Goal: Task Accomplishment & Management: Complete application form

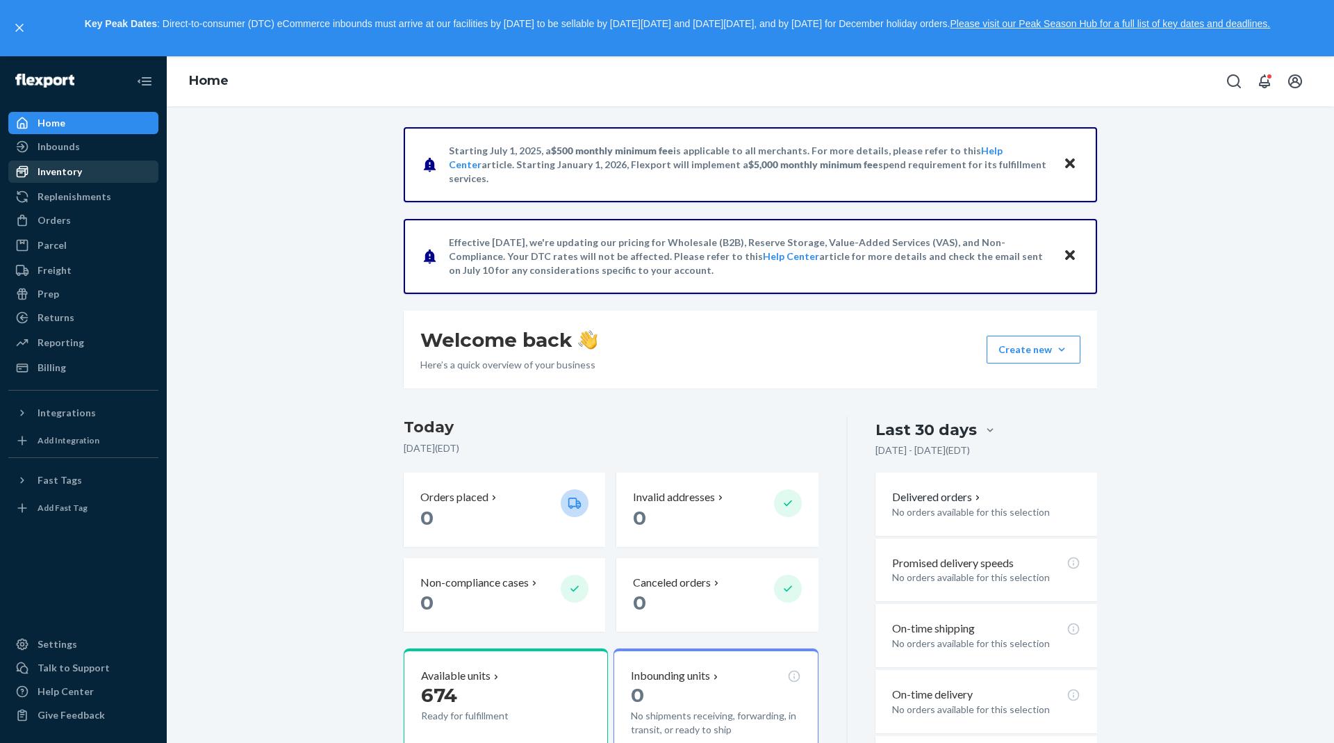
click at [119, 176] on div "Inventory" at bounding box center [83, 171] width 147 height 19
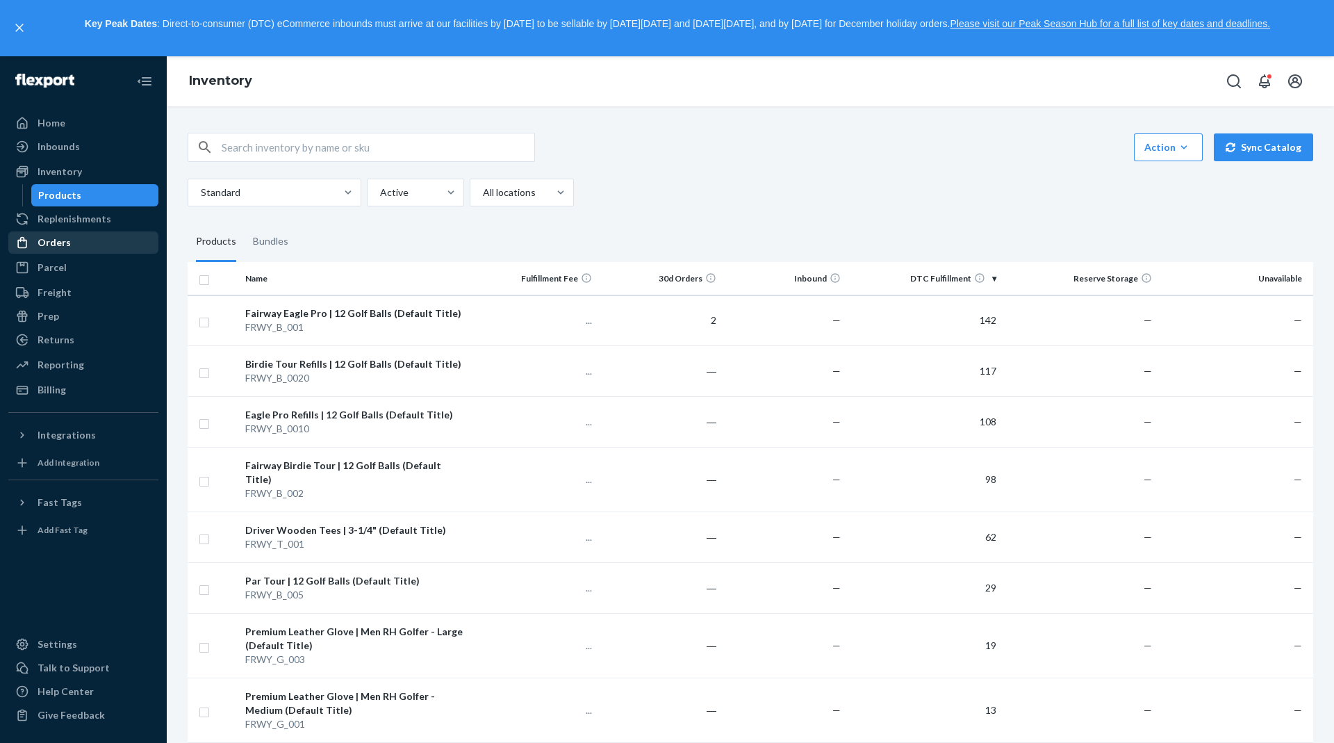
click at [106, 240] on div "Orders" at bounding box center [83, 242] width 147 height 19
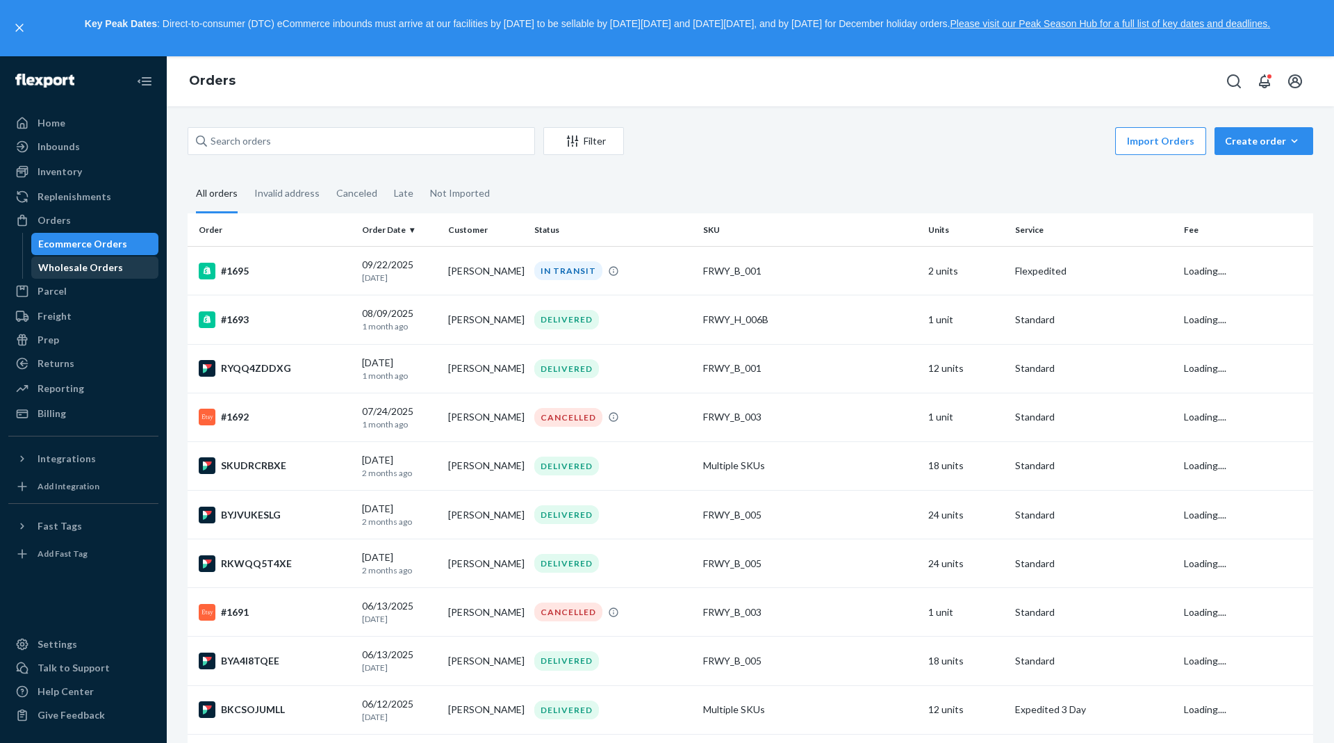
click at [117, 268] on div "Wholesale Orders" at bounding box center [95, 267] width 125 height 19
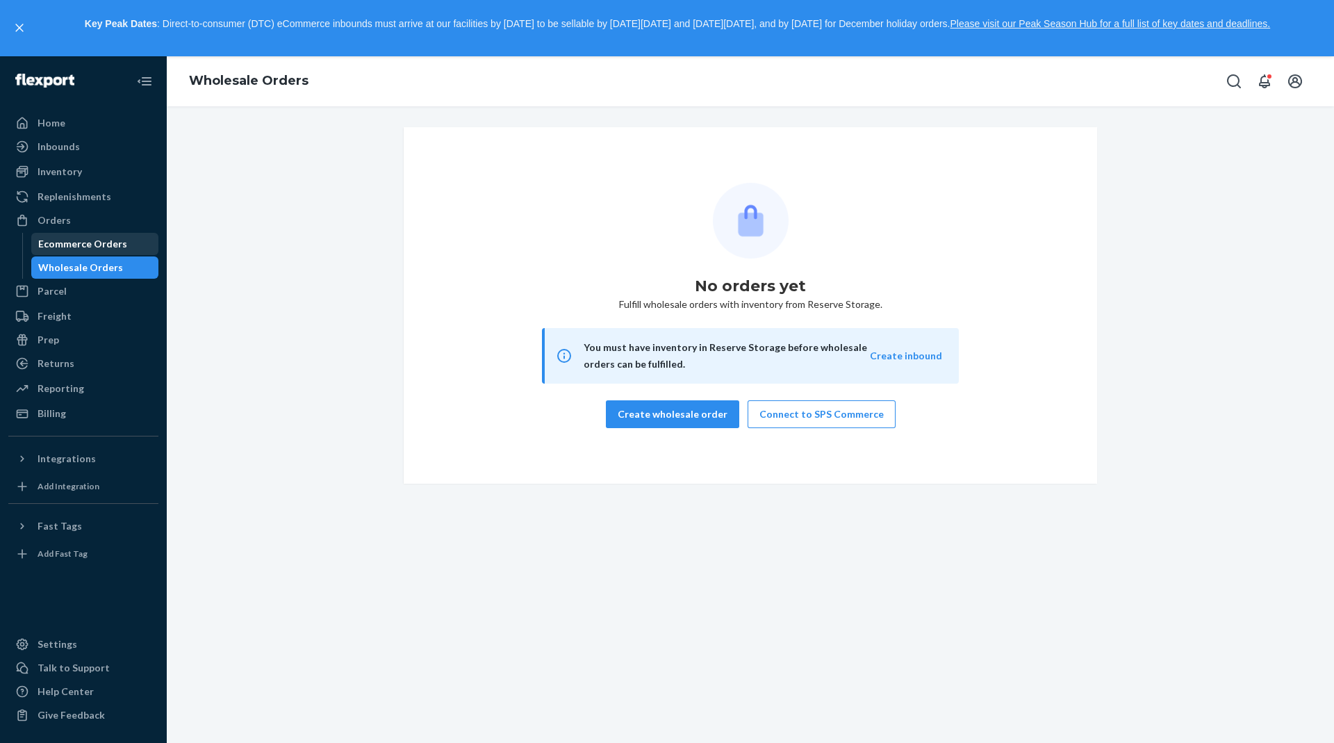
click at [104, 249] on div "Ecommerce Orders" at bounding box center [82, 244] width 89 height 14
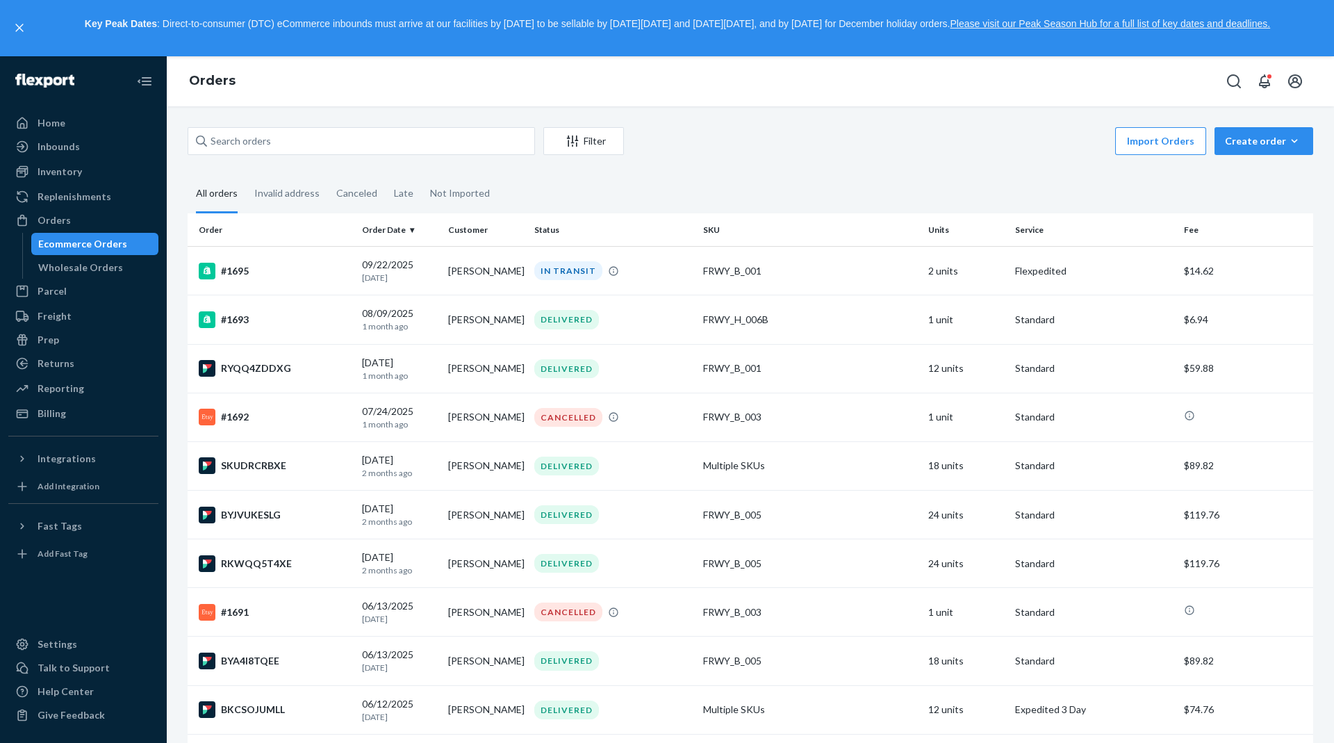
click at [1274, 154] on div "Import Orders Create order Ecommerce order Removal order" at bounding box center [972, 142] width 681 height 31
click at [1287, 147] on icon "button" at bounding box center [1294, 141] width 14 height 14
click at [1257, 207] on span "Removal order" at bounding box center [1272, 204] width 86 height 10
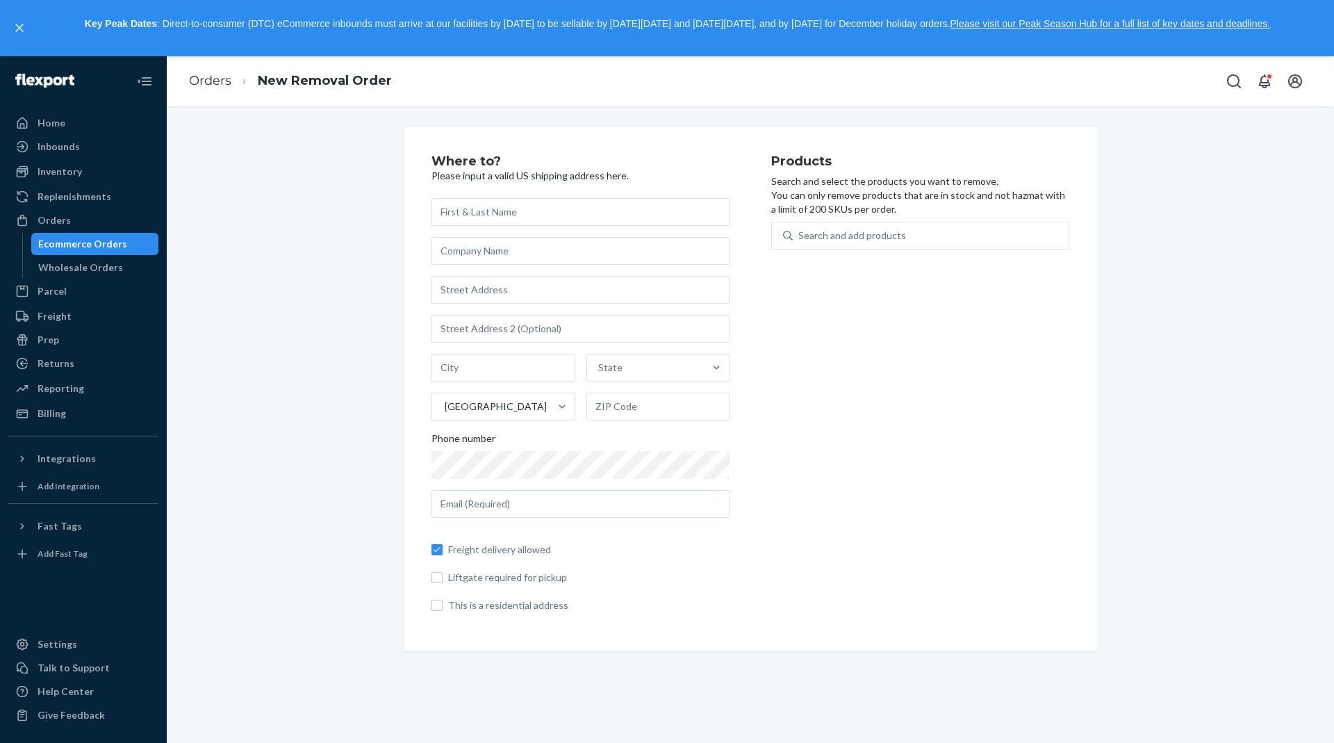
click at [611, 199] on input "text" at bounding box center [580, 212] width 298 height 28
click at [611, 199] on input "Nicolas Cobic" at bounding box center [580, 212] width 298 height 28
type input "Nicolas Cobick"
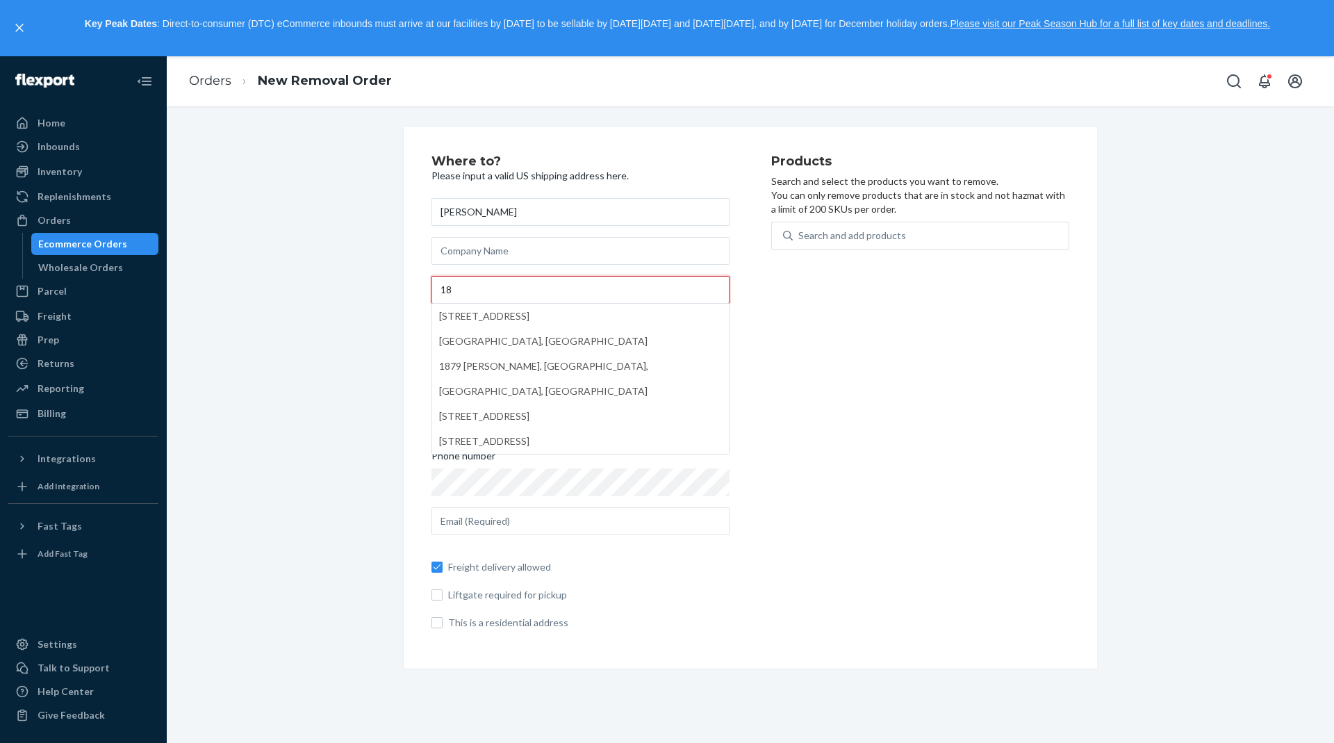
type input "1"
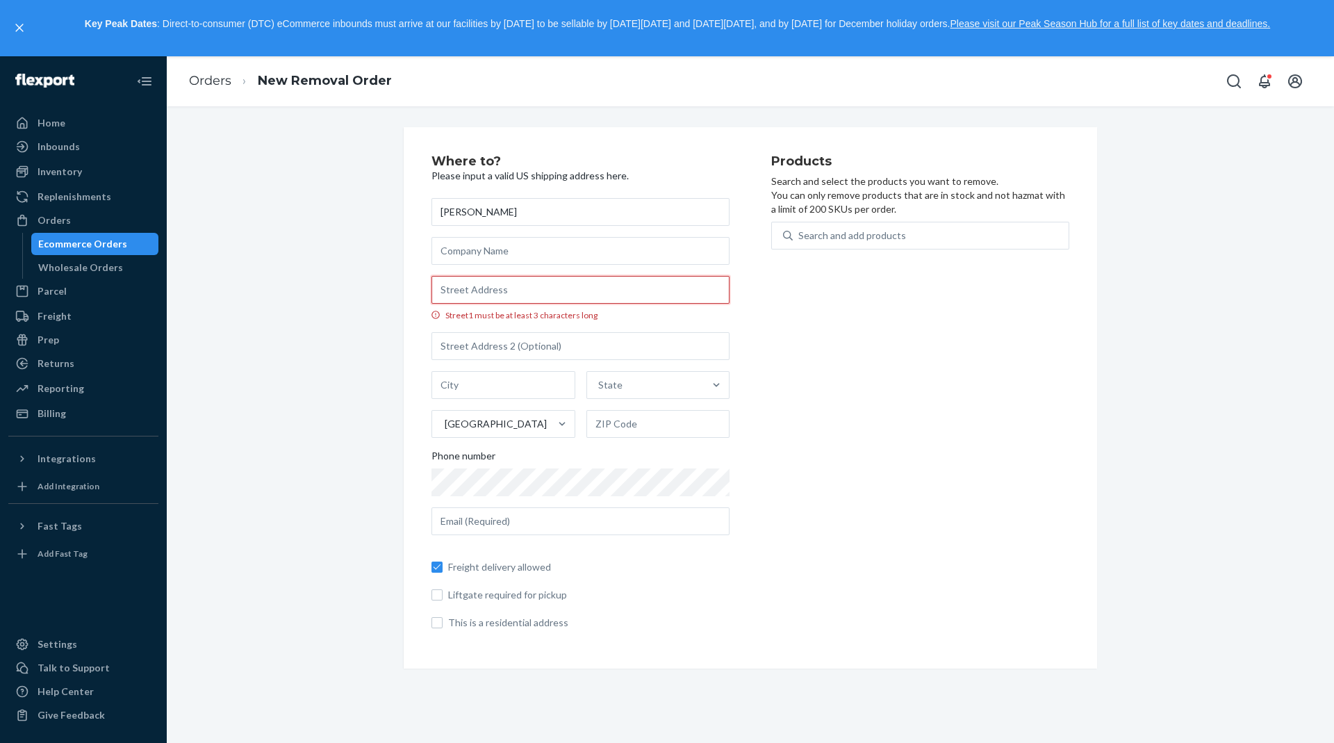
type input "2"
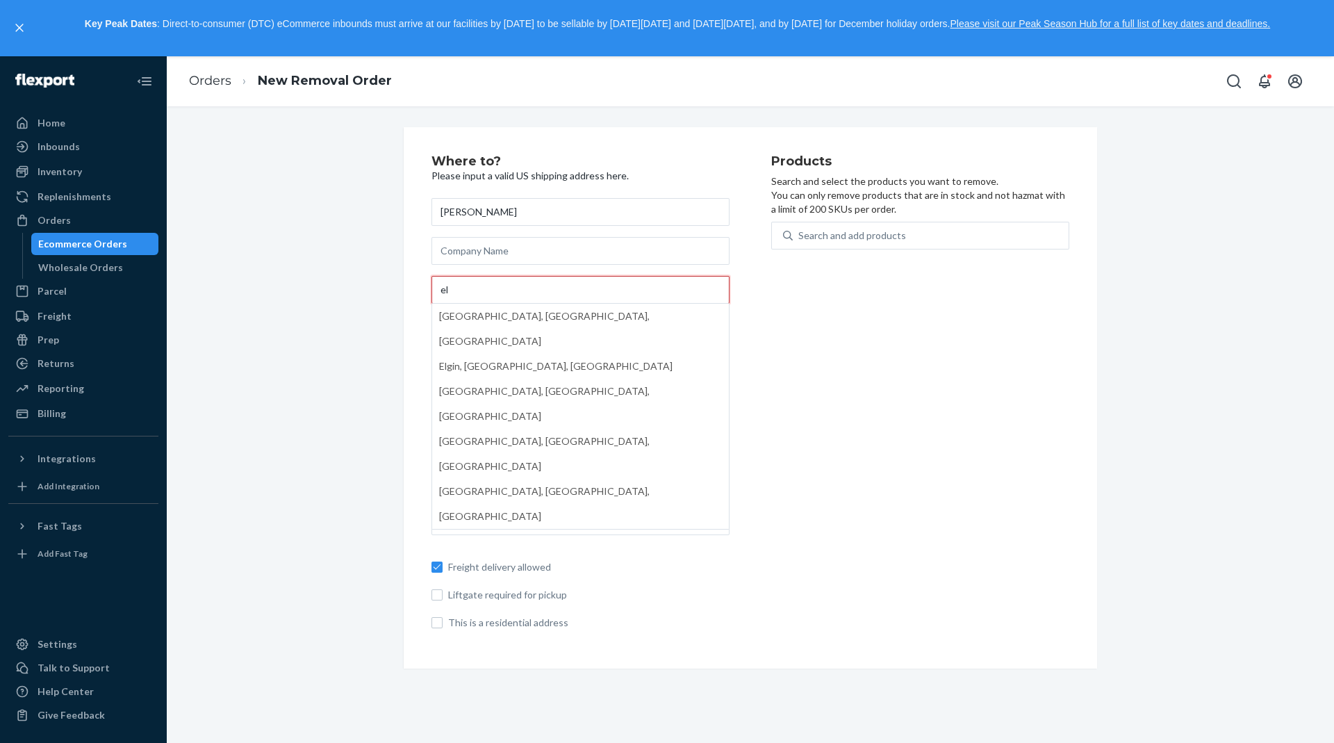
type input "e"
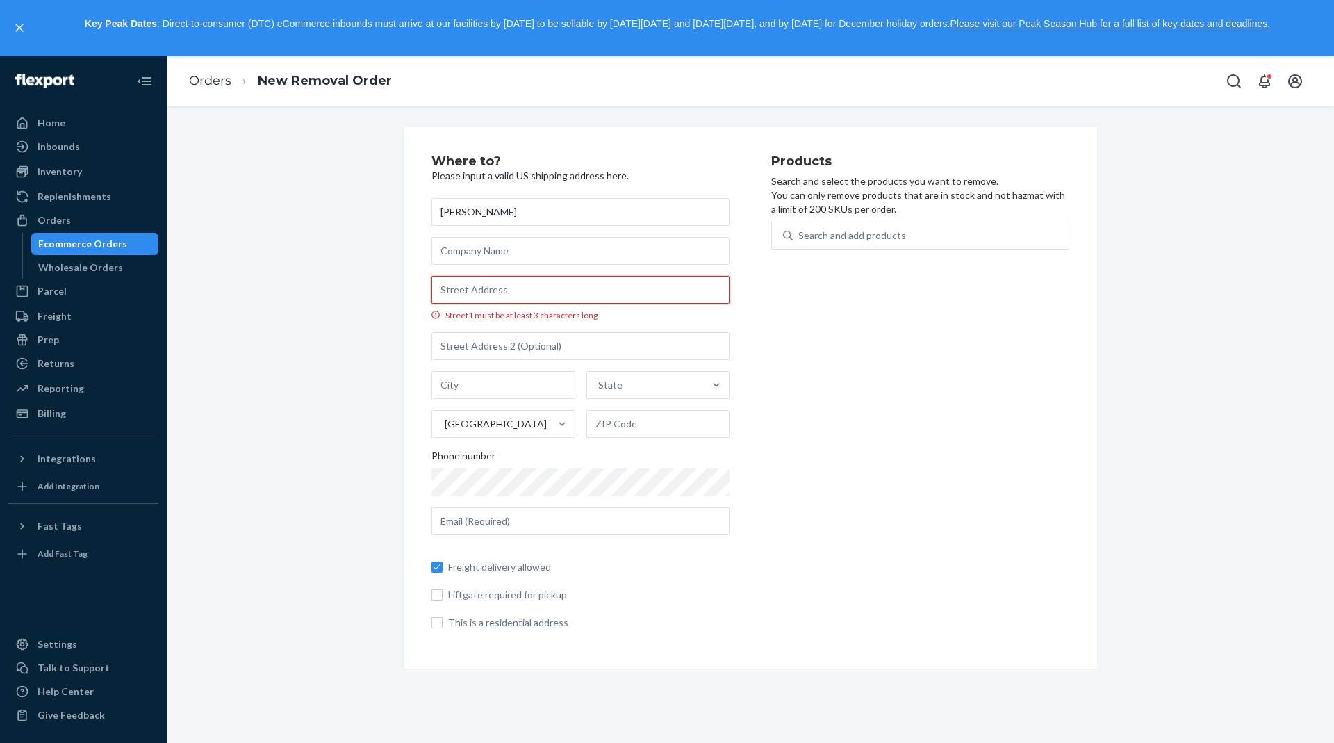
type input "1"
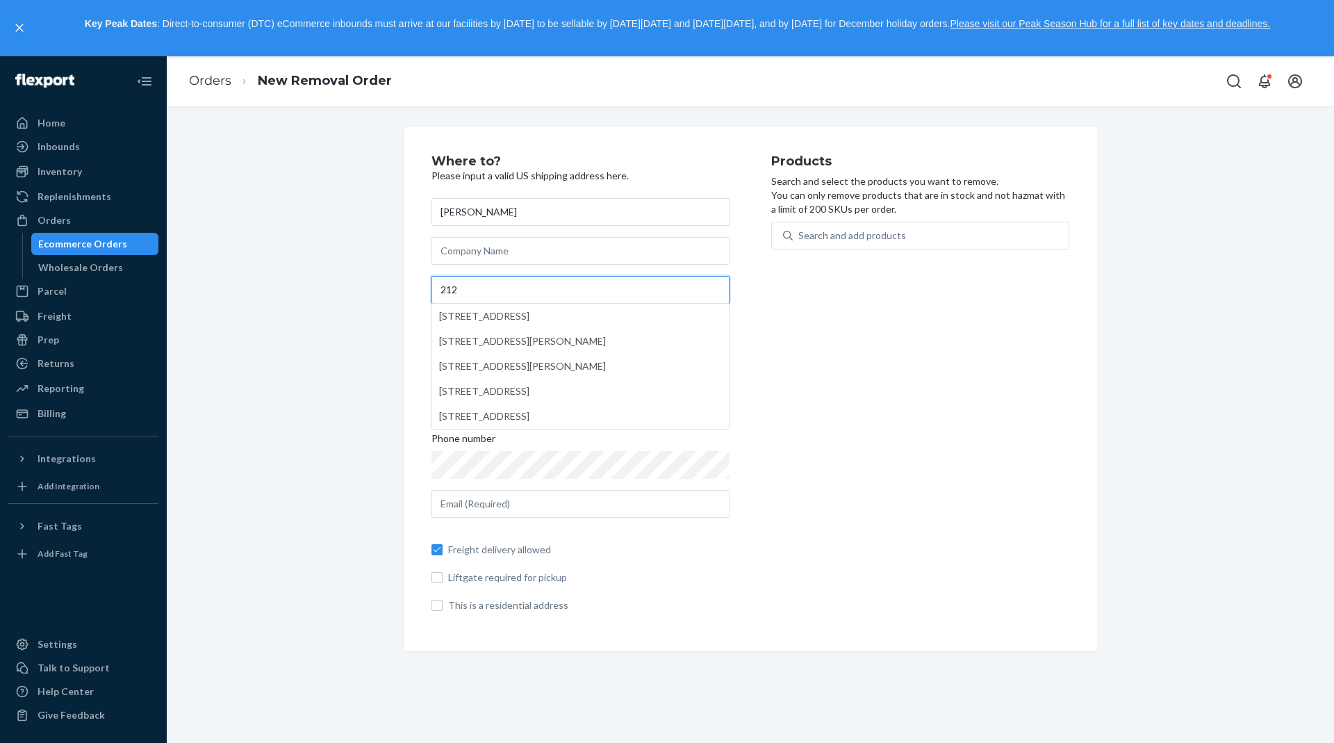
type input "212 Elmhurst Dr"
type input "Kingsport"
type input "Tennessee"
type input "37663"
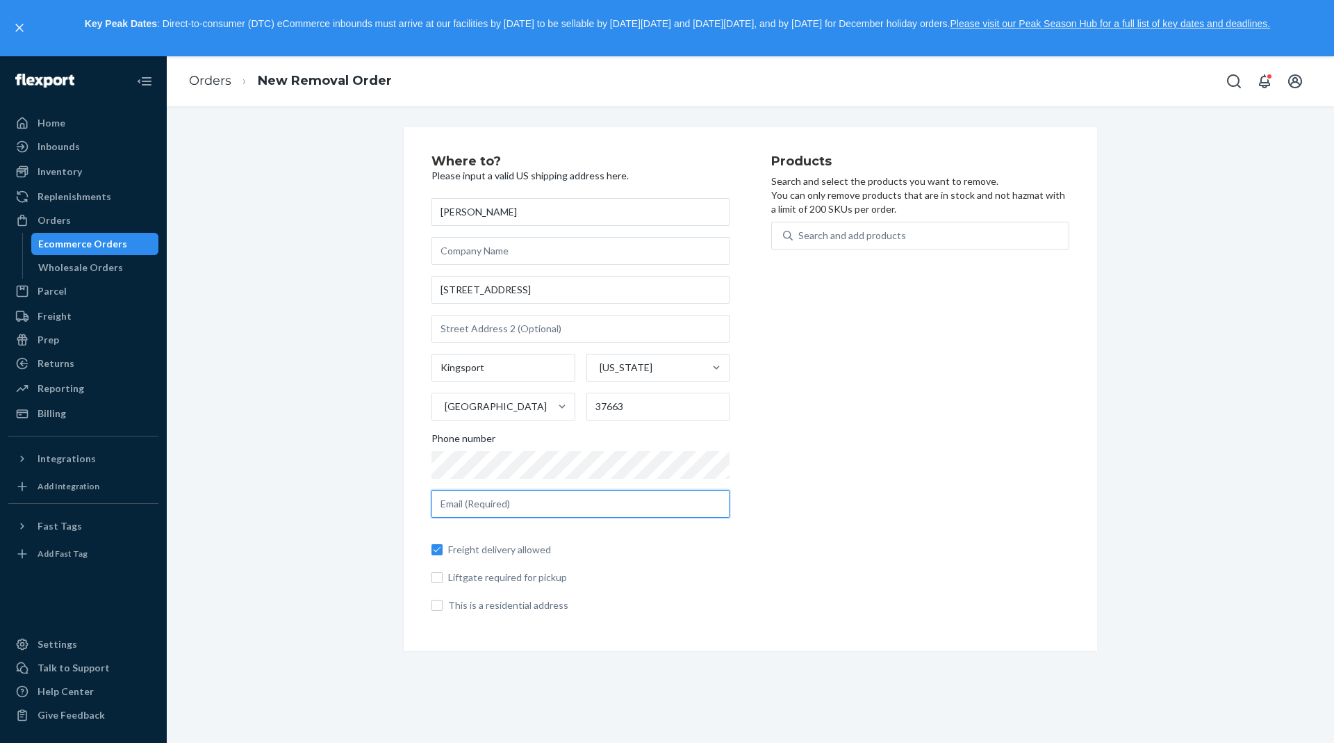
click at [559, 499] on input "text" at bounding box center [580, 504] width 298 height 28
click at [652, 496] on input "text" at bounding box center [580, 504] width 298 height 28
click at [692, 502] on input "david" at bounding box center [580, 504] width 298 height 28
type input "david@hitfairway.com"
click at [550, 582] on span "Liftgate required for pickup" at bounding box center [588, 577] width 281 height 14
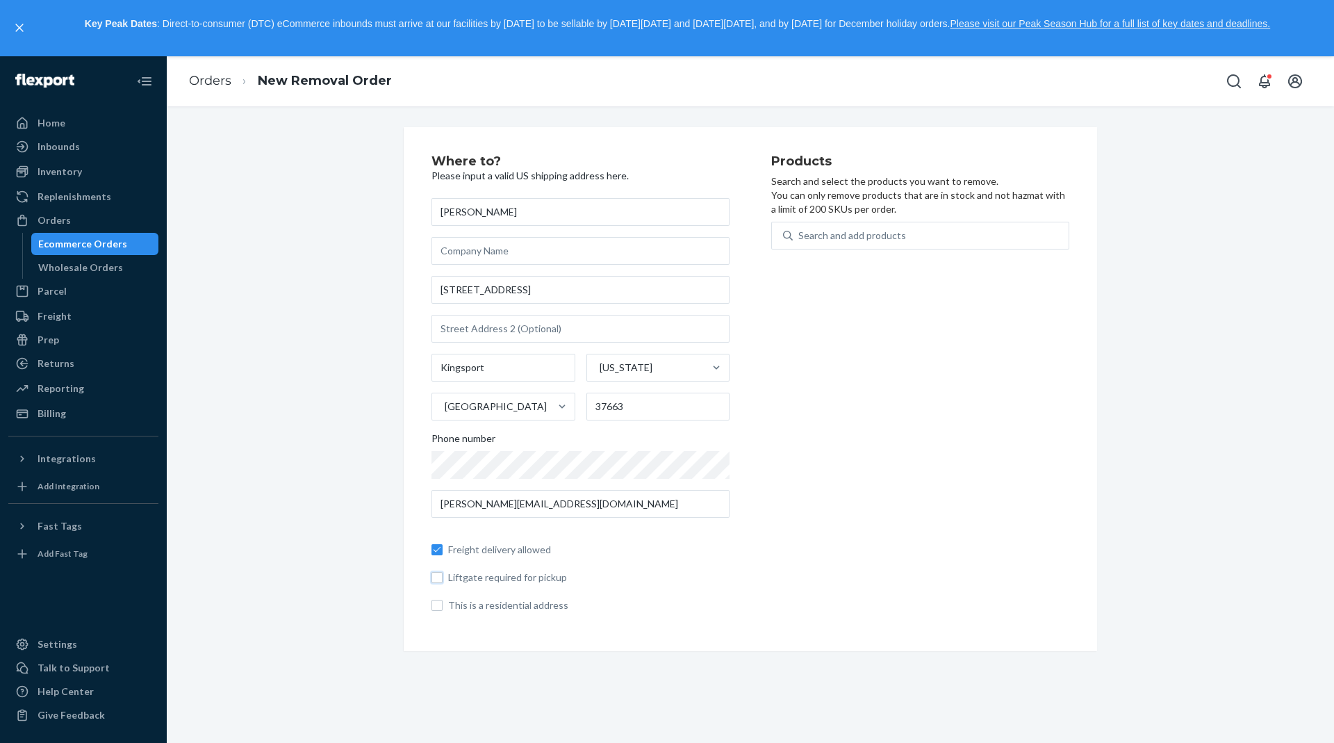
click at [443, 582] on input "Liftgate required for pickup" at bounding box center [436, 577] width 11 height 11
checkbox input "true"
click at [545, 605] on span "This is a residential address" at bounding box center [588, 605] width 281 height 14
click at [443, 605] on input "This is a residential address" at bounding box center [436, 605] width 11 height 11
checkbox input "true"
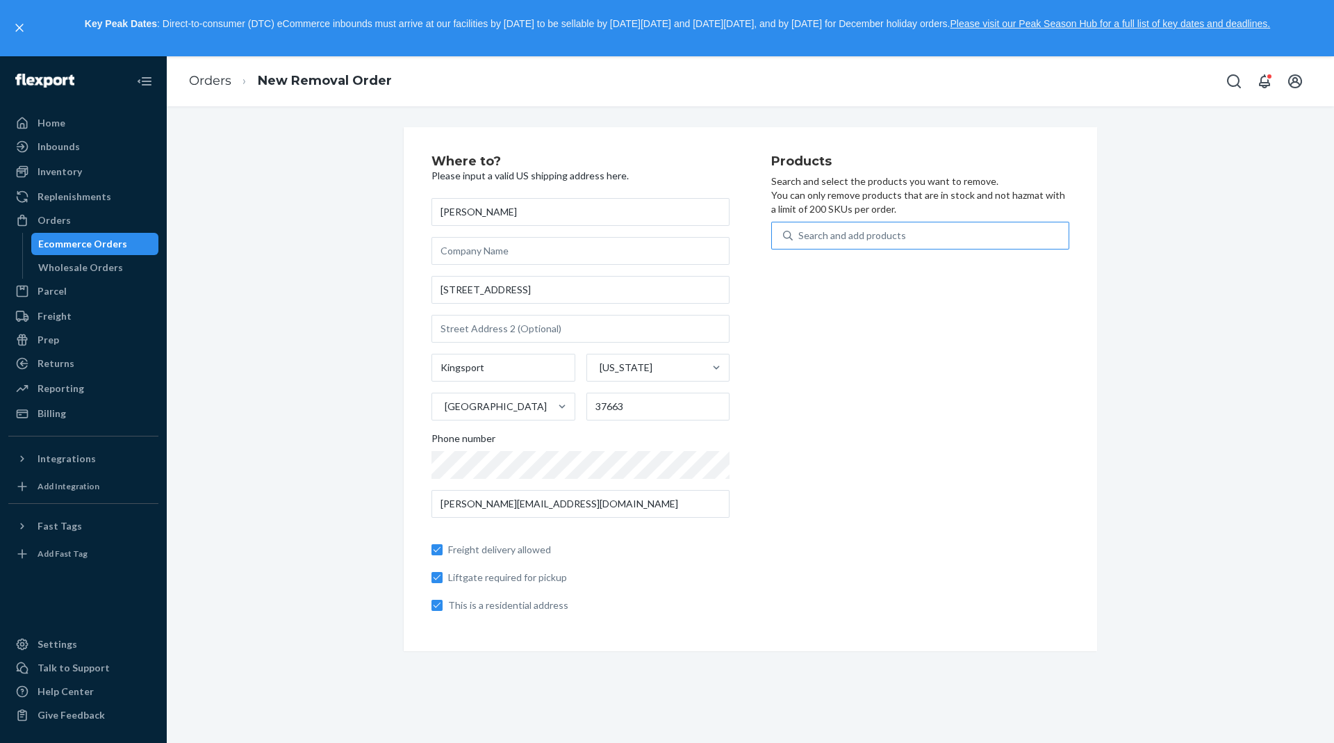
click at [882, 238] on div "Search and add products" at bounding box center [852, 236] width 108 height 14
click at [800, 238] on input "Search and add products" at bounding box center [798, 236] width 1 height 14
type input "ea"
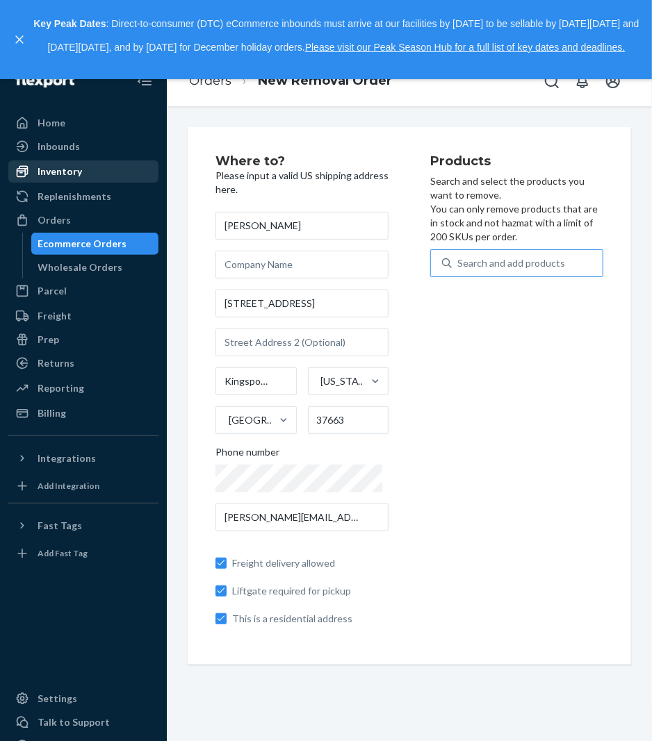
click at [69, 171] on div "Inventory" at bounding box center [60, 172] width 44 height 14
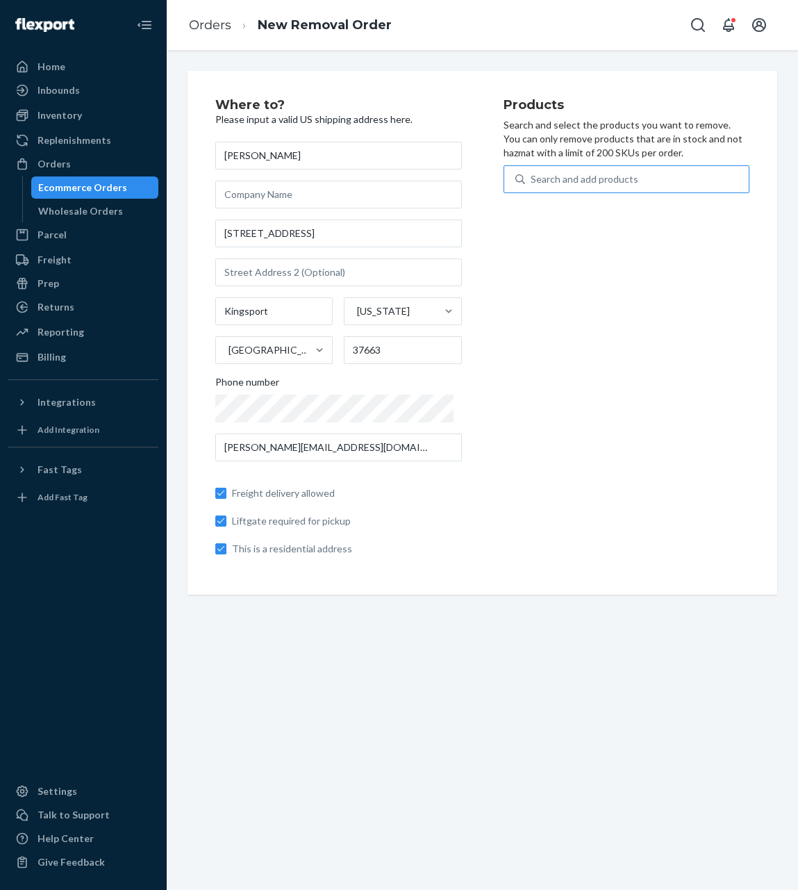
click at [584, 176] on div "Search and add products" at bounding box center [585, 179] width 108 height 14
click at [532, 176] on input "Search and add products" at bounding box center [531, 179] width 1 height 14
type input "eagle"
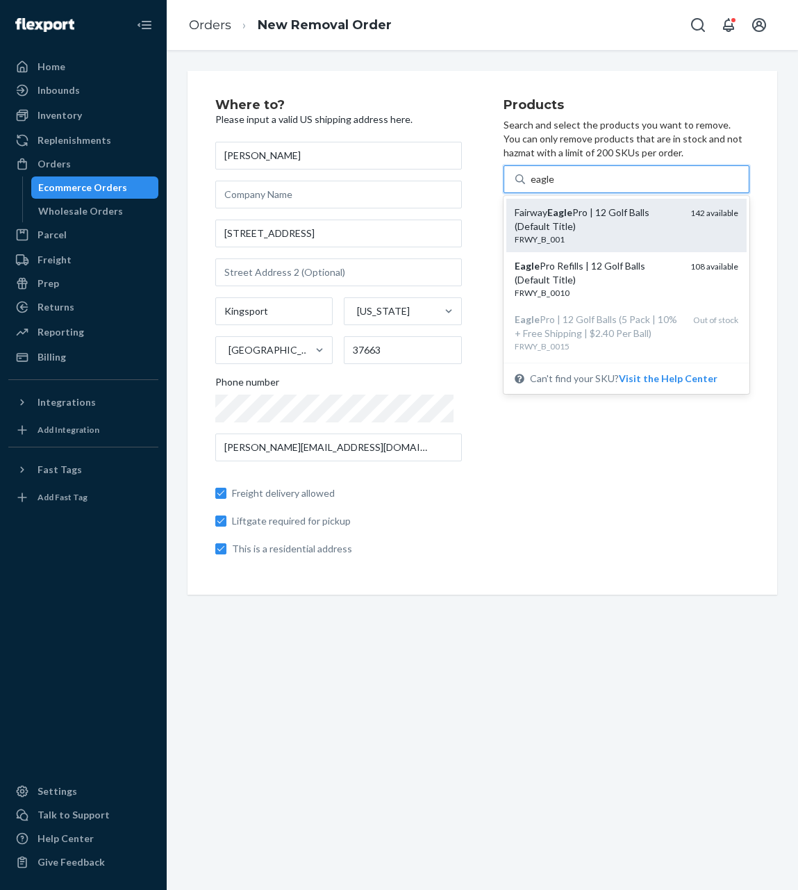
click at [613, 240] on div "FRWY_B_001" at bounding box center [597, 239] width 165 height 12
click at [555, 186] on input "eagle" at bounding box center [543, 179] width 24 height 14
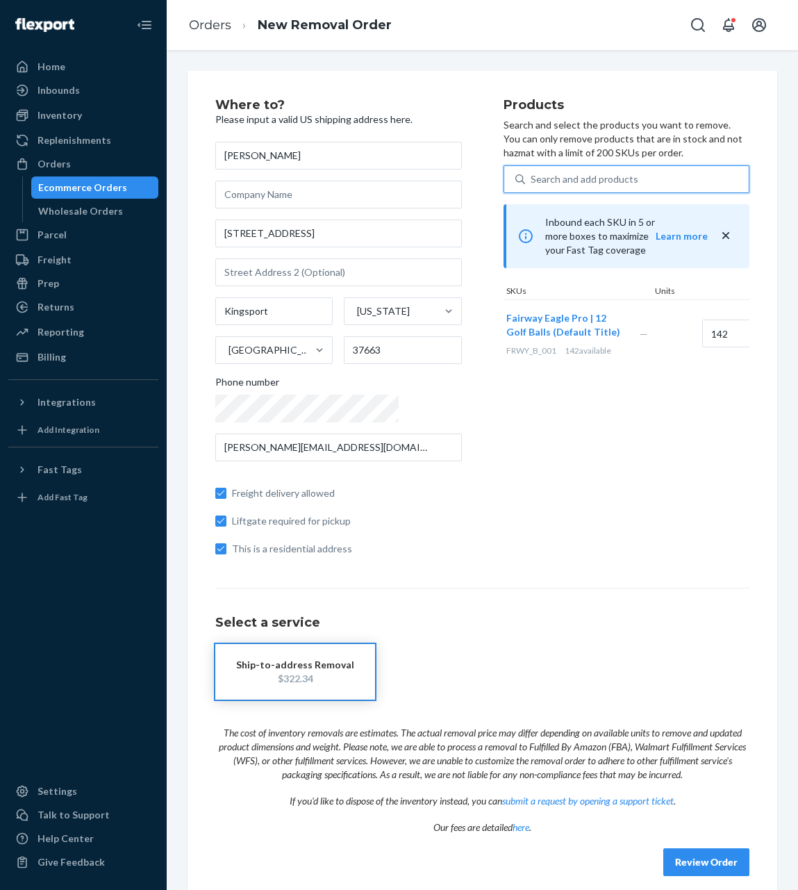
click at [633, 181] on div "Search and add products" at bounding box center [637, 179] width 224 height 25
click at [532, 181] on input "0 results available. Select is focused ,type to refine list, press Down to open…" at bounding box center [531, 179] width 1 height 14
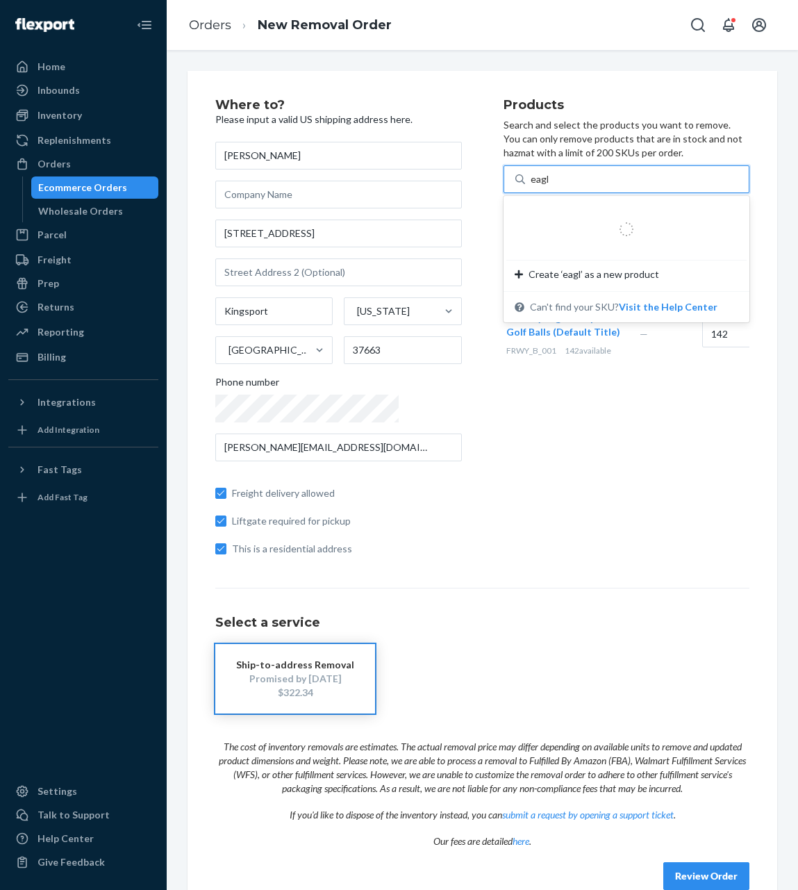
type input "eagle"
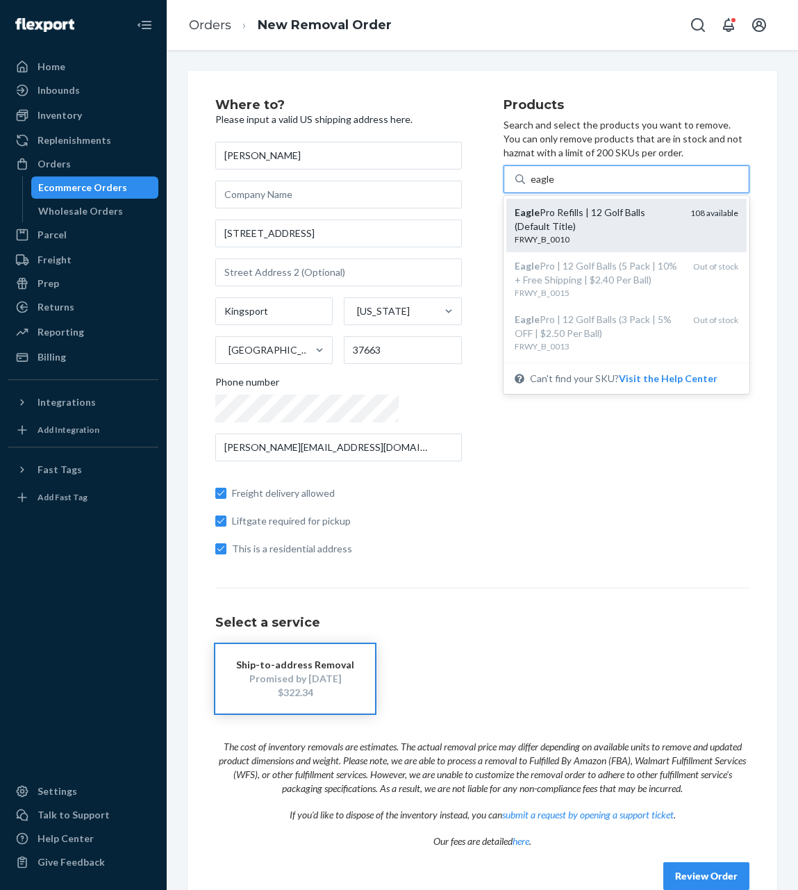
click at [625, 233] on div "FRWY_B_0010" at bounding box center [597, 239] width 165 height 12
click at [555, 186] on input "eagle" at bounding box center [543, 179] width 24 height 14
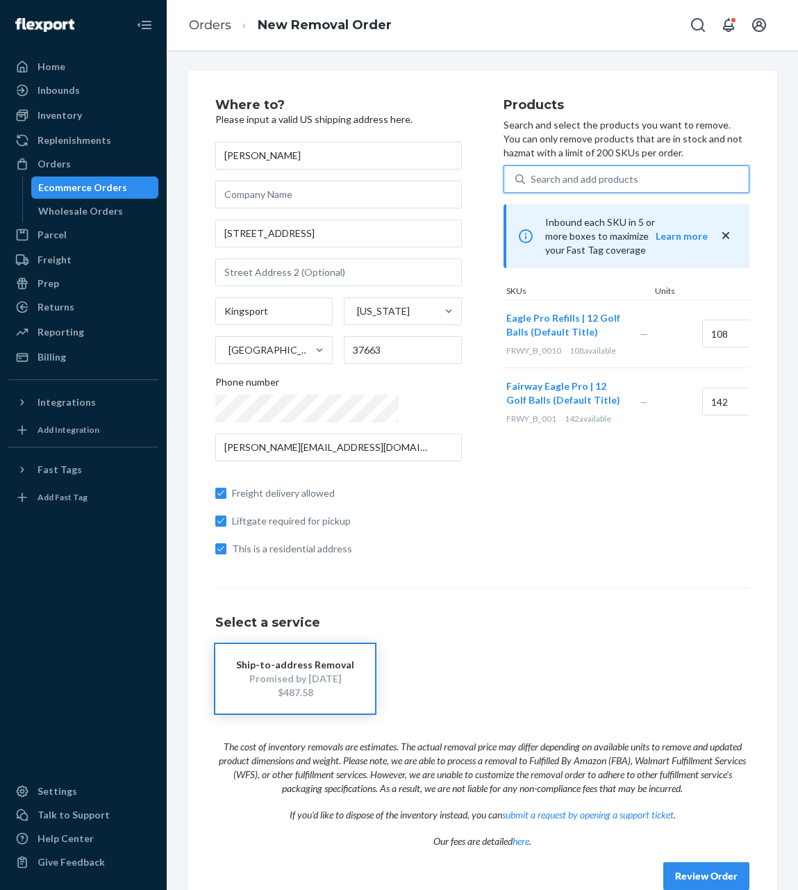
click at [593, 174] on div "Search and add products" at bounding box center [637, 179] width 224 height 25
click at [532, 174] on input "0 results available. Select is focused ,type to refine list, press Down to open…" at bounding box center [531, 179] width 1 height 14
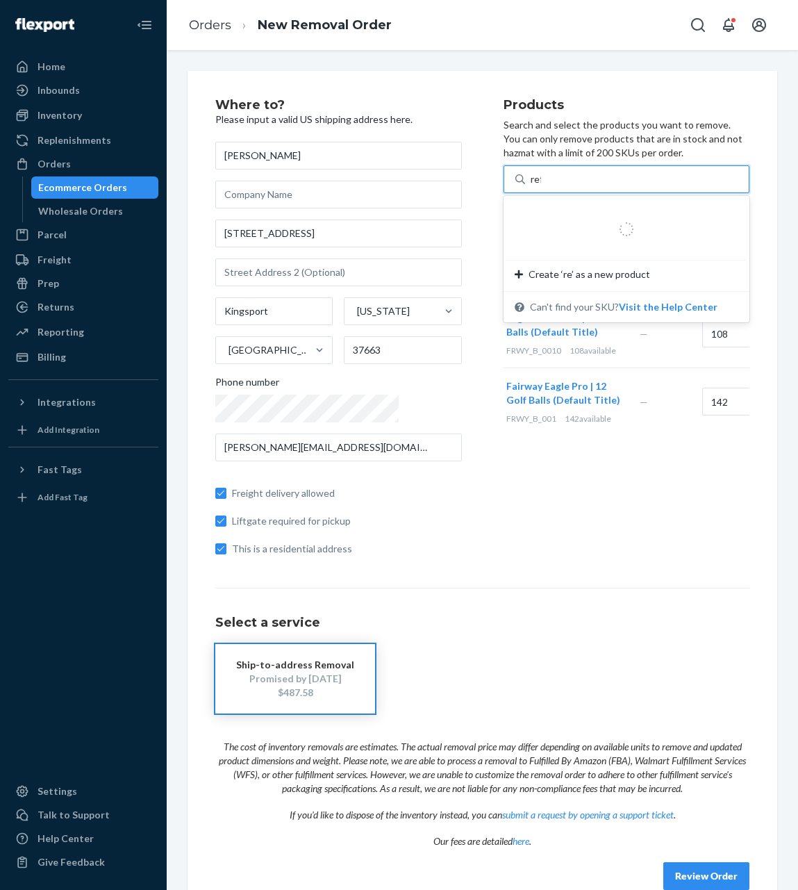
type input "refi"
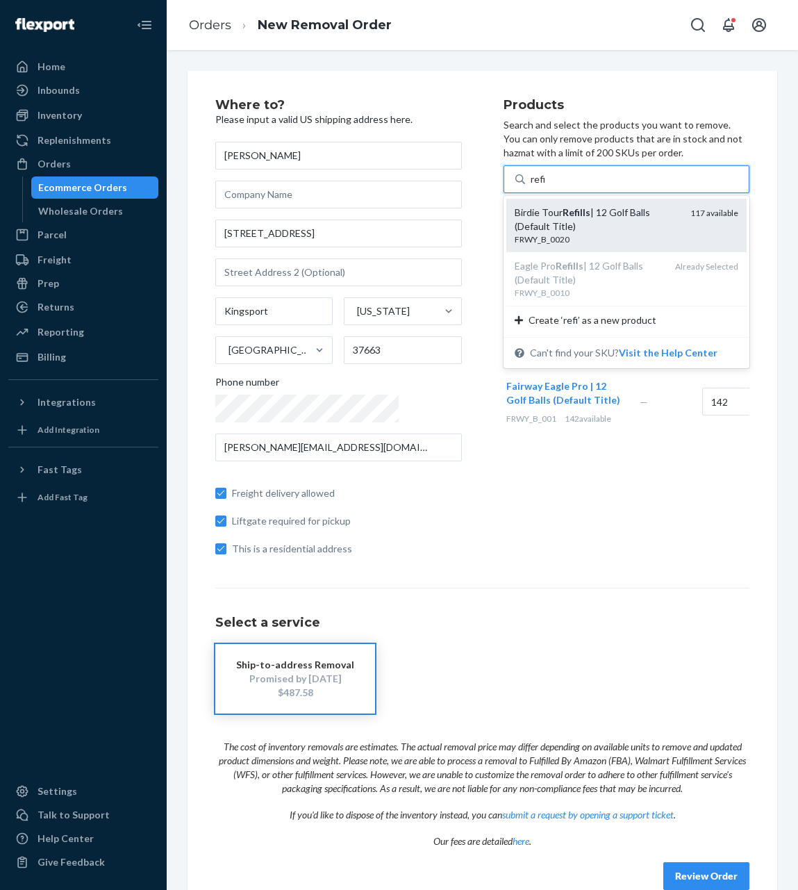
click at [605, 219] on div "Birdie Tour Refills | 12 Golf Balls (Default Title)" at bounding box center [597, 220] width 165 height 28
click at [547, 186] on input "refi" at bounding box center [539, 179] width 16 height 14
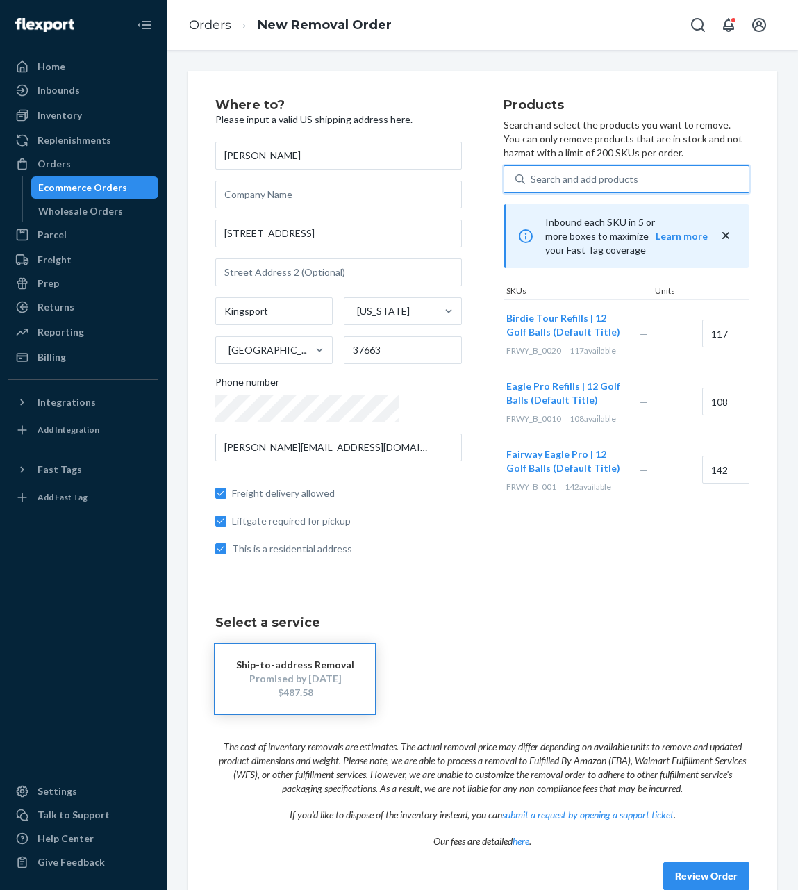
click at [591, 172] on div "Search and add products" at bounding box center [637, 179] width 224 height 25
click at [532, 172] on input "0 results available. Select is focused ,type to refine list, press Down to open…" at bounding box center [531, 179] width 1 height 14
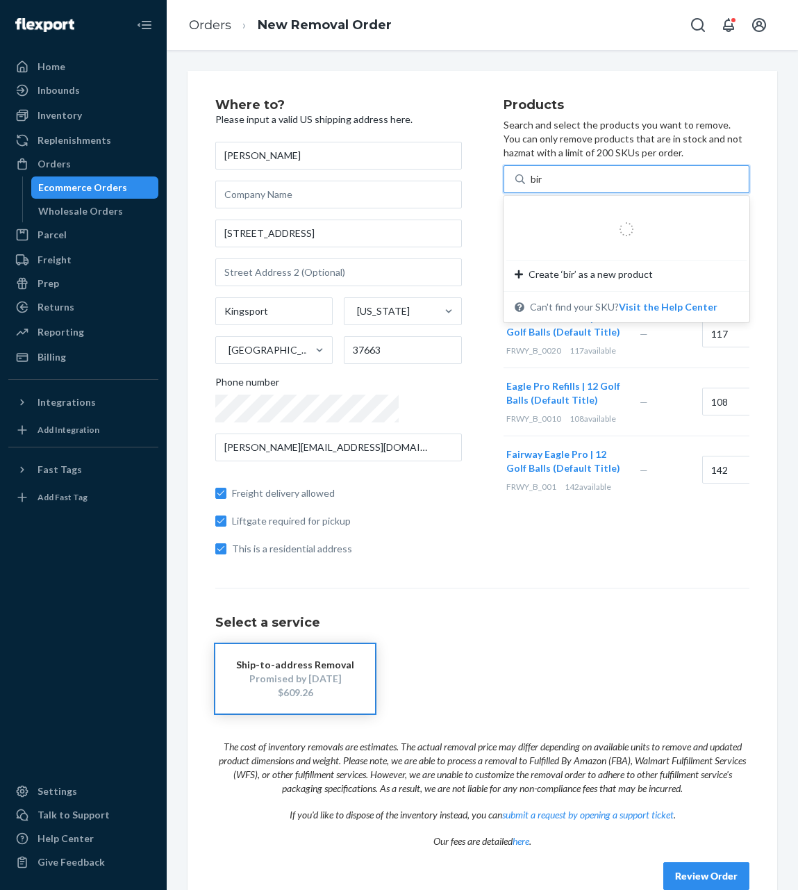
type input "bird"
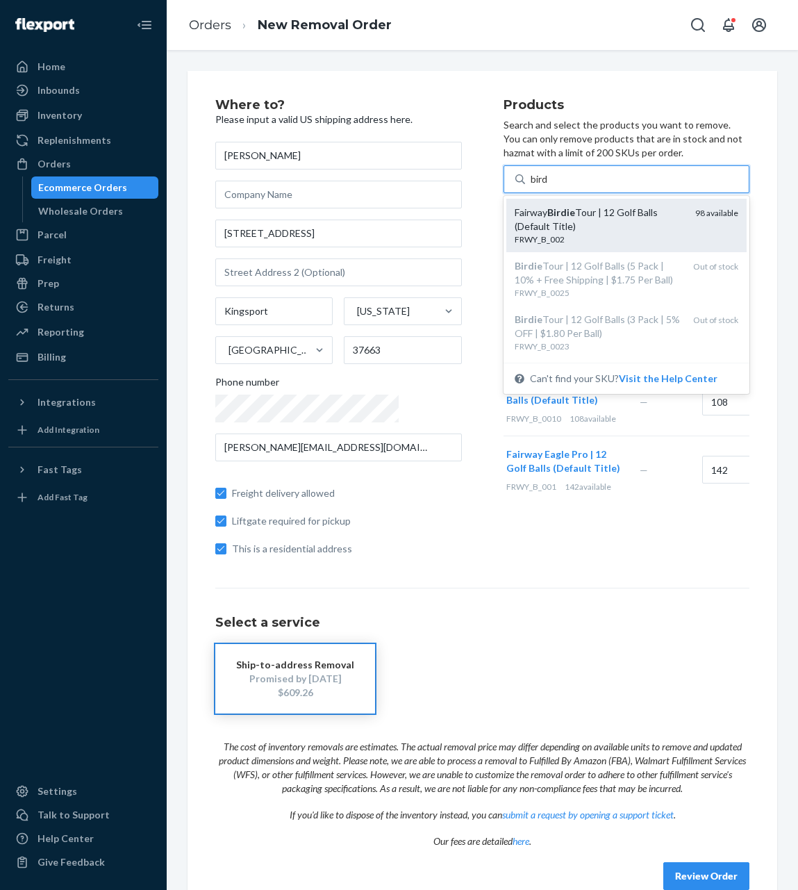
click at [588, 230] on div "Fairway Birdie Tour | 12 Golf Balls (Default Title)" at bounding box center [600, 220] width 170 height 28
click at [550, 186] on input "bird" at bounding box center [540, 179] width 19 height 14
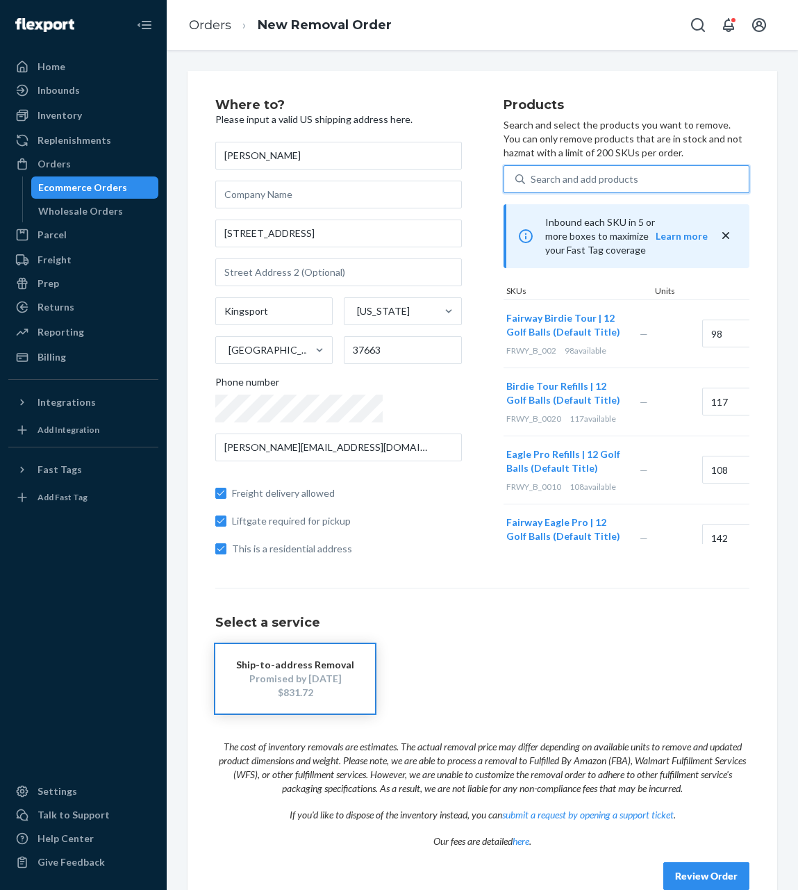
click at [572, 176] on div "Search and add products" at bounding box center [637, 179] width 224 height 25
click at [532, 176] on input "0 results available. Use Up and Down to choose options, press Enter to select t…" at bounding box center [531, 179] width 1 height 14
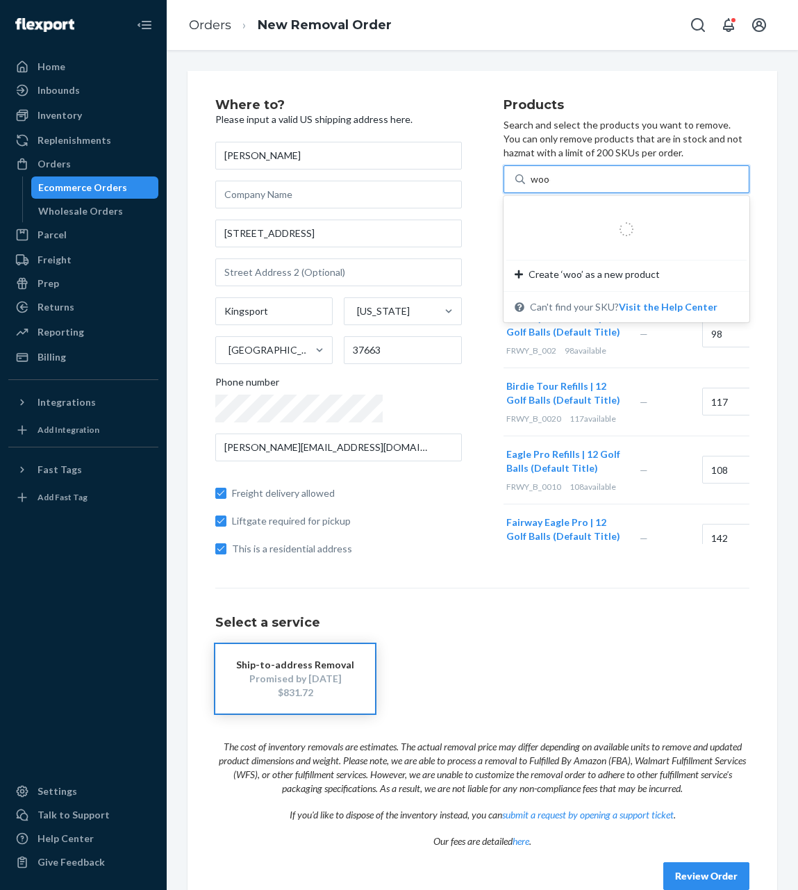
type input "wooden"
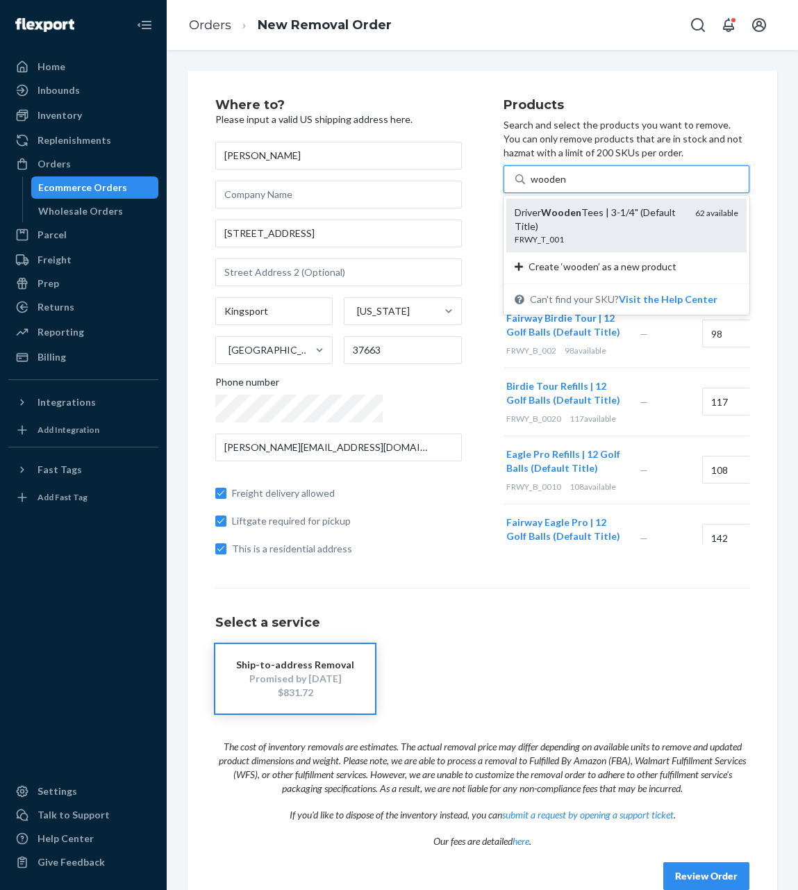
click at [568, 233] on div "FRWY_T_001" at bounding box center [600, 239] width 170 height 12
click at [566, 186] on input "wooden" at bounding box center [548, 179] width 35 height 14
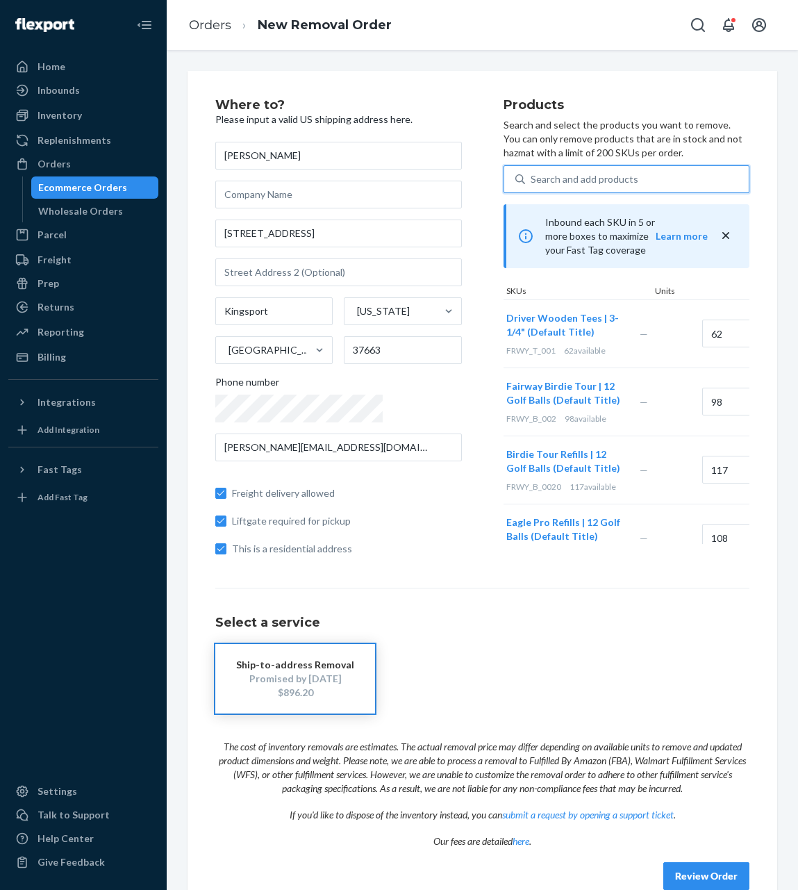
click at [566, 176] on div "Search and add products" at bounding box center [637, 179] width 224 height 25
click at [532, 176] on input "0 results available. Select is focused ,type to refine list, press Down to open…" at bounding box center [531, 179] width 1 height 14
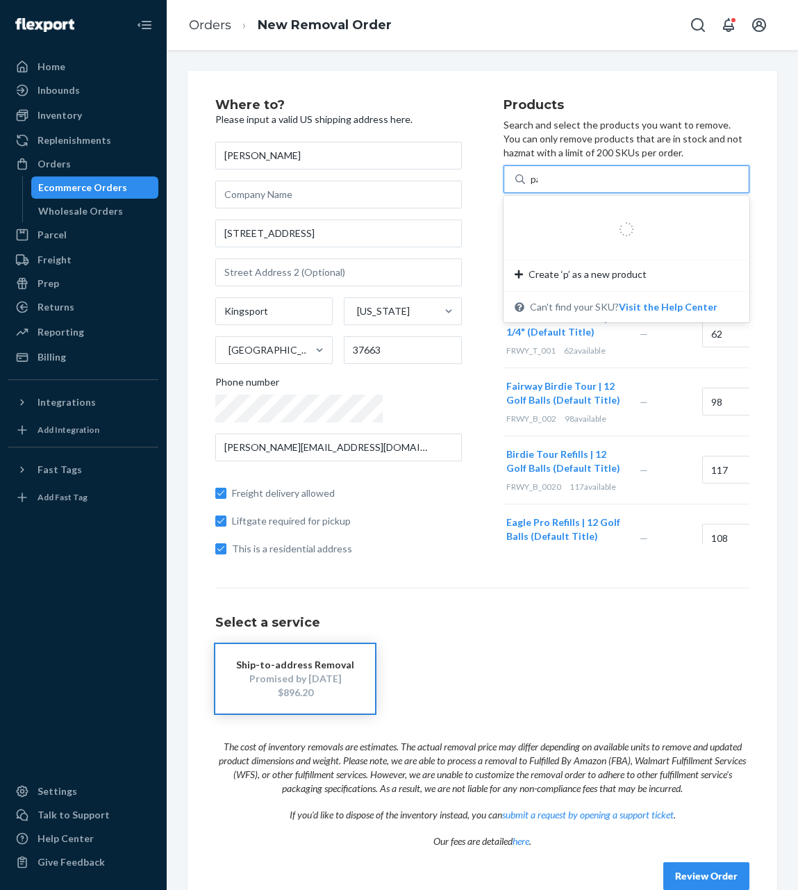
type input "par"
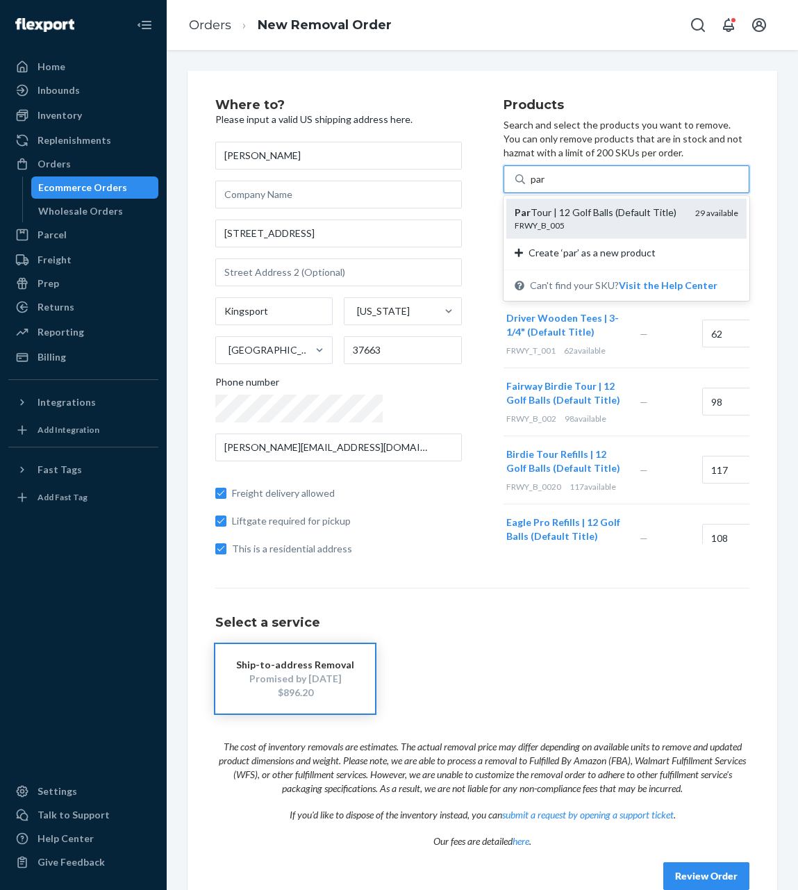
click at [562, 213] on div "Par Tour | 12 Golf Balls (Default Title)" at bounding box center [600, 213] width 170 height 14
click at [546, 186] on input "par" at bounding box center [538, 179] width 15 height 14
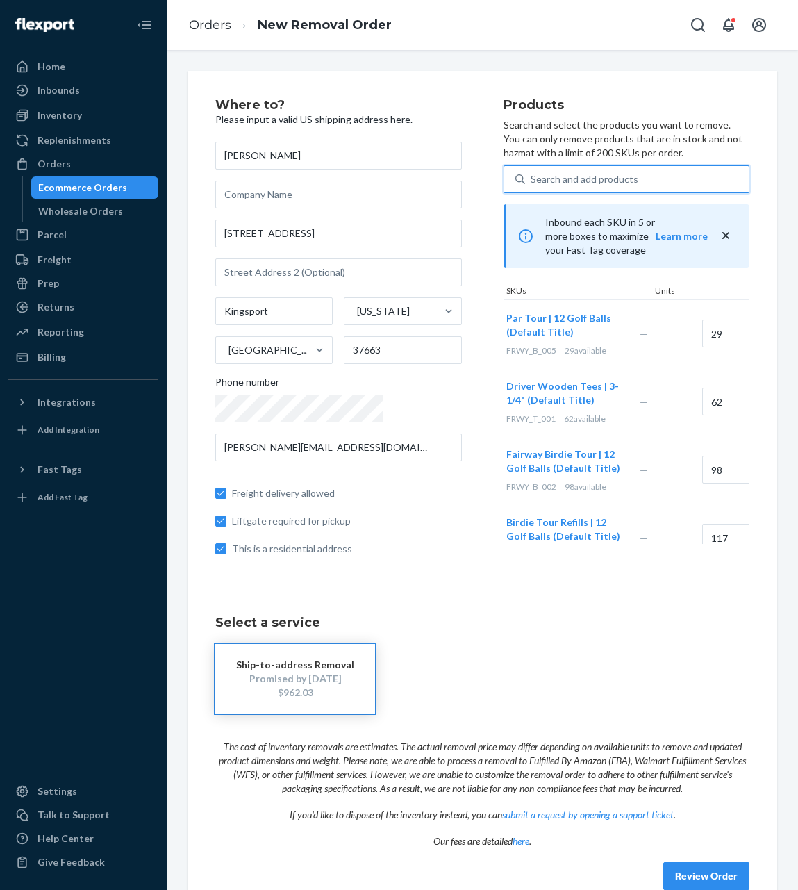
click at [566, 179] on div "Search and add products" at bounding box center [637, 179] width 224 height 25
click at [532, 179] on input "0 results available. Select is focused ,type to refine list, press Down to open…" at bounding box center [531, 179] width 1 height 14
type input "19"
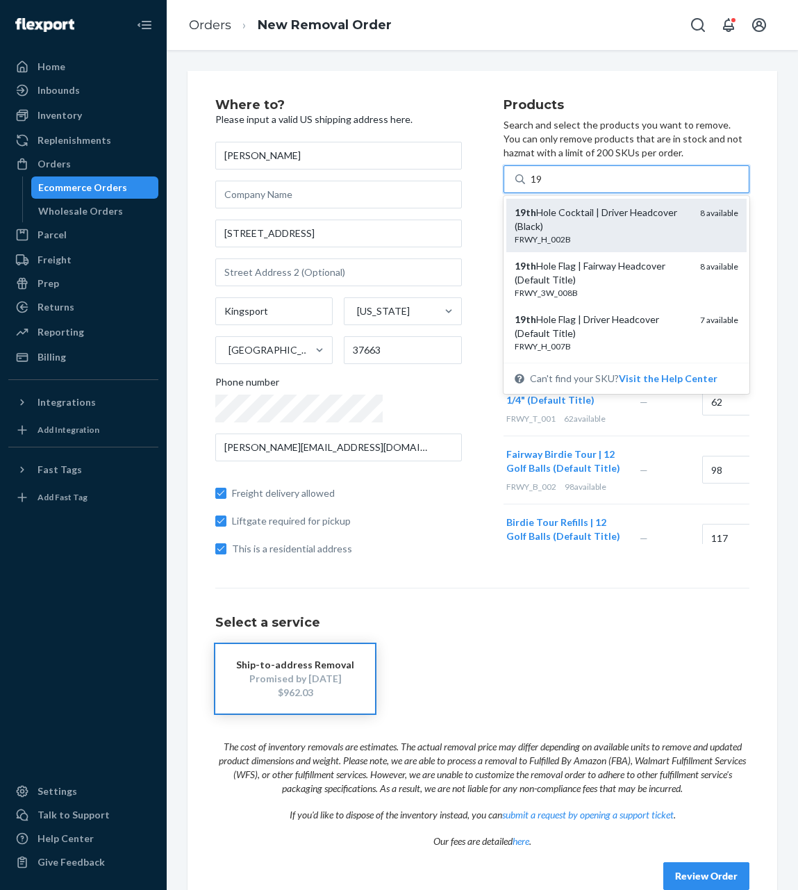
click at [560, 212] on div "19th Hole Cocktail | Driver Headcover (Black)" at bounding box center [602, 220] width 175 height 28
click at [543, 186] on input "19" at bounding box center [537, 179] width 13 height 14
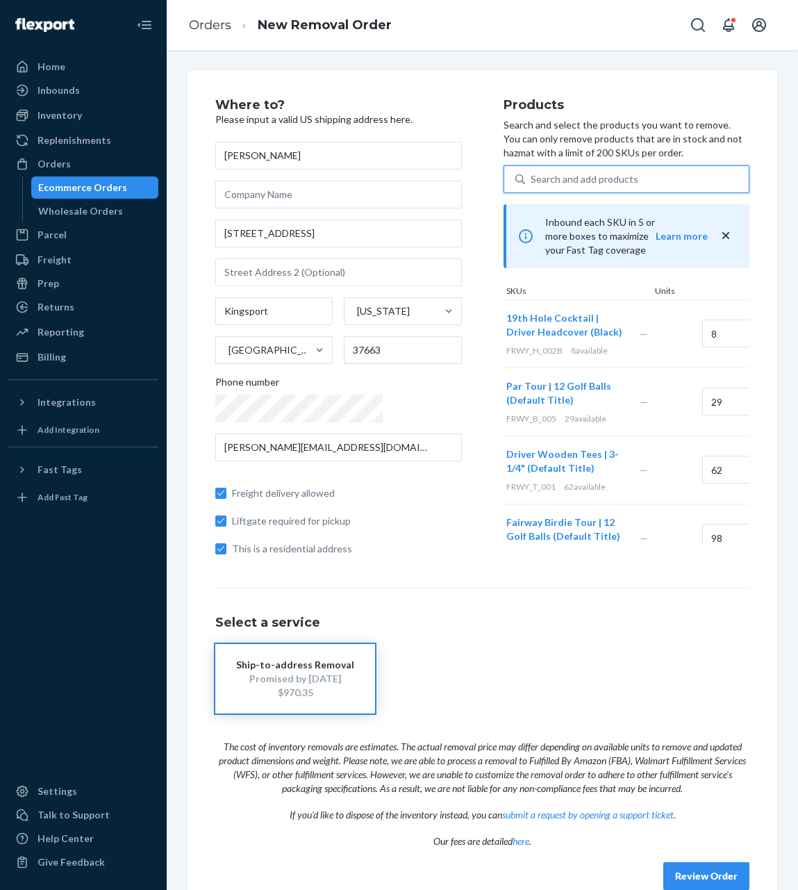
click at [595, 173] on div "Search and add products" at bounding box center [637, 179] width 224 height 25
click at [532, 173] on input "0 results available. Use Up and Down to choose options, press Enter to select t…" at bounding box center [531, 179] width 1 height 14
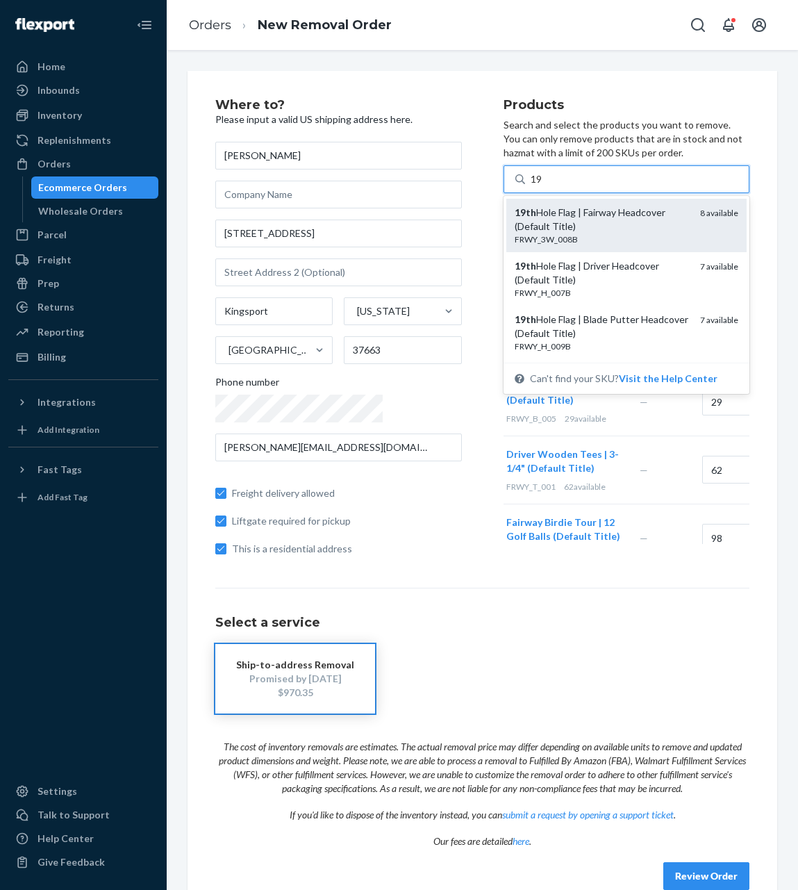
type input "1"
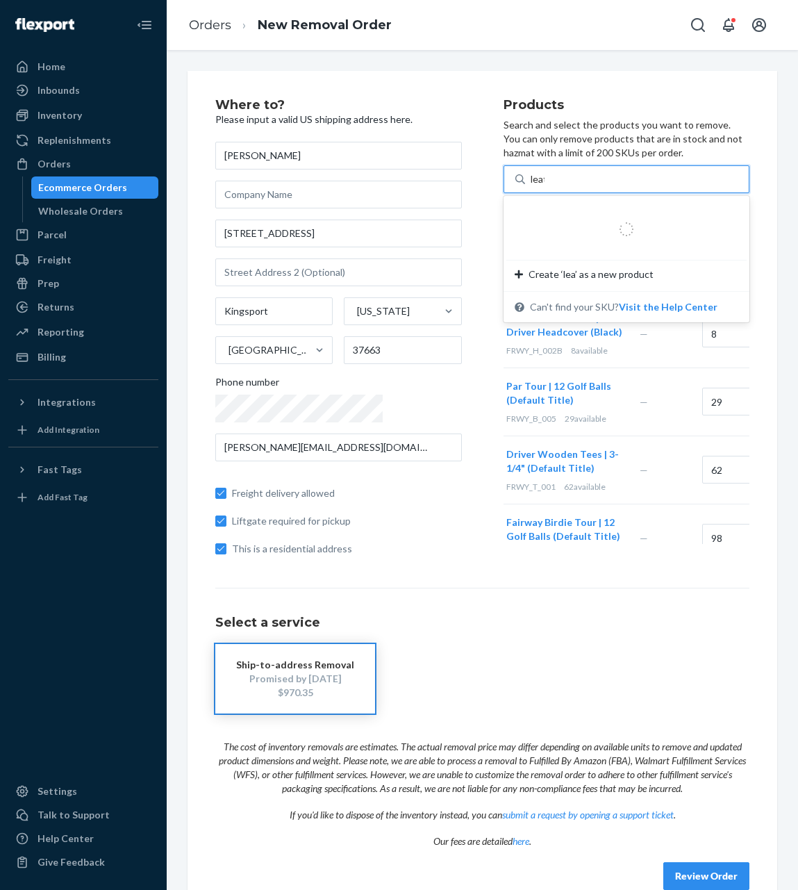
type input "leath"
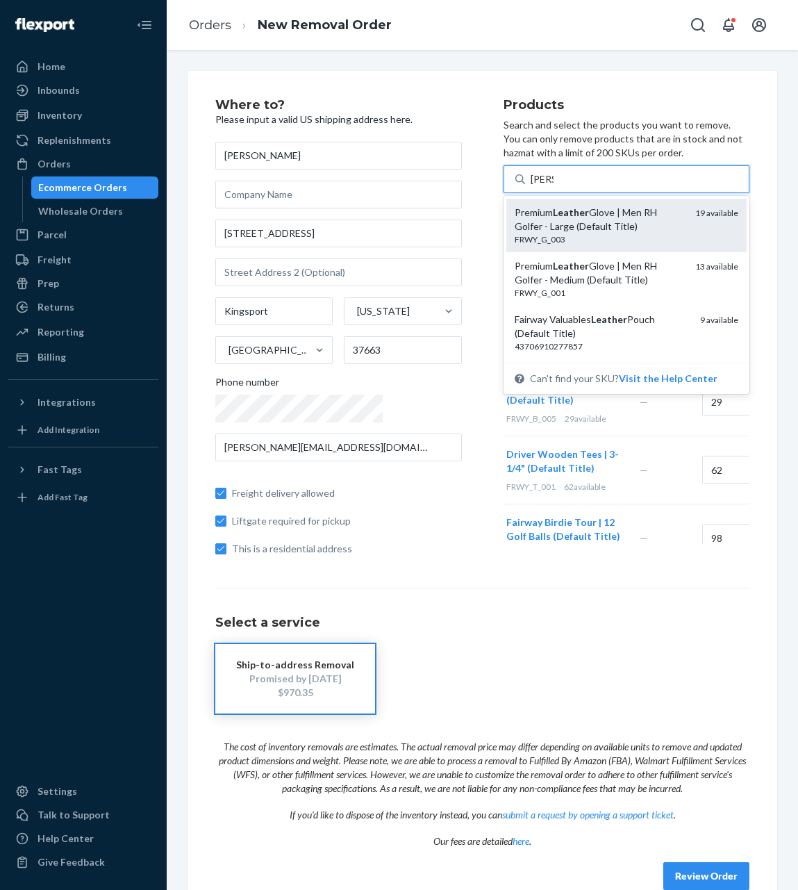
click at [591, 217] on div "Premium Leather Glove | Men RH Golfer - Large (Default Title)" at bounding box center [600, 220] width 170 height 28
click at [554, 186] on input "leath" at bounding box center [542, 179] width 23 height 14
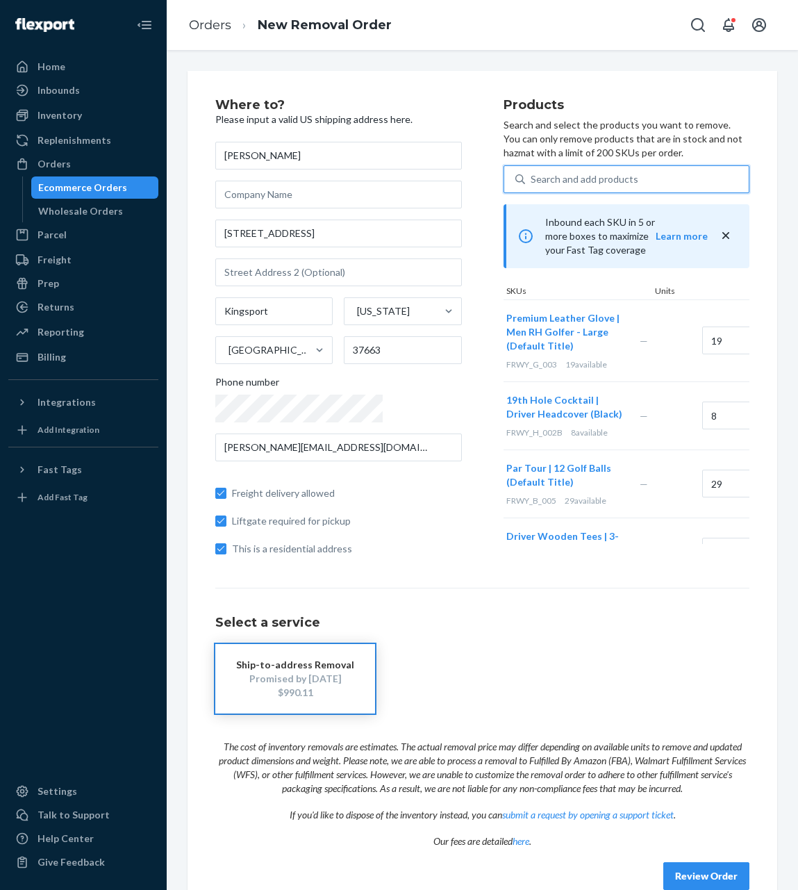
click at [587, 167] on div "Search and add products" at bounding box center [637, 179] width 224 height 25
click at [532, 172] on input "0 results available. Use Up and Down to choose options, press Enter to select t…" at bounding box center [531, 179] width 1 height 14
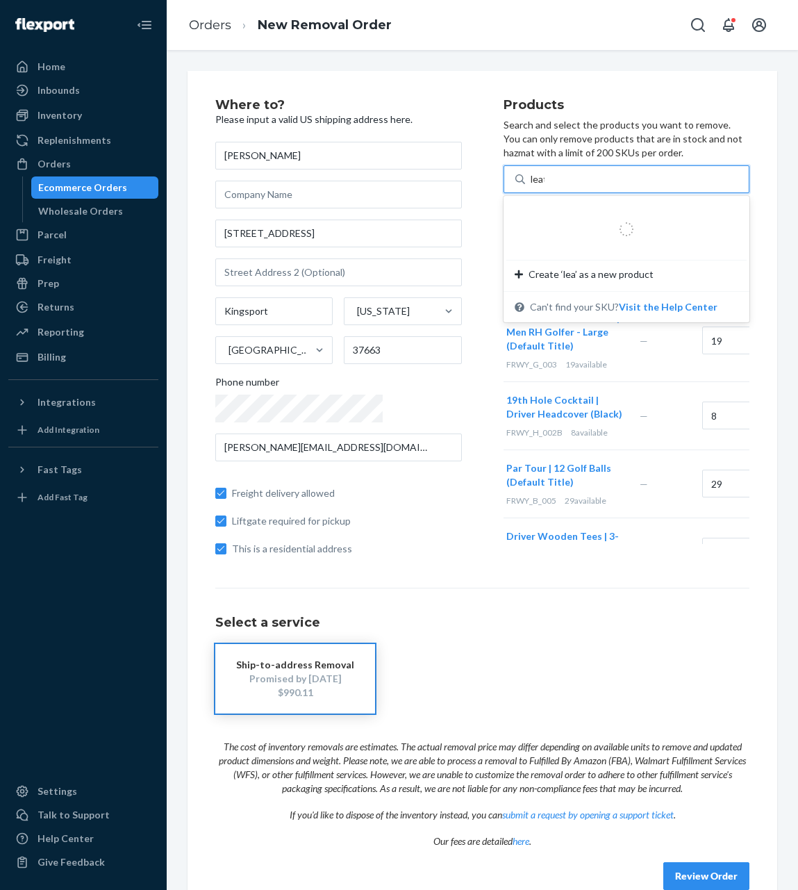
type input "leather"
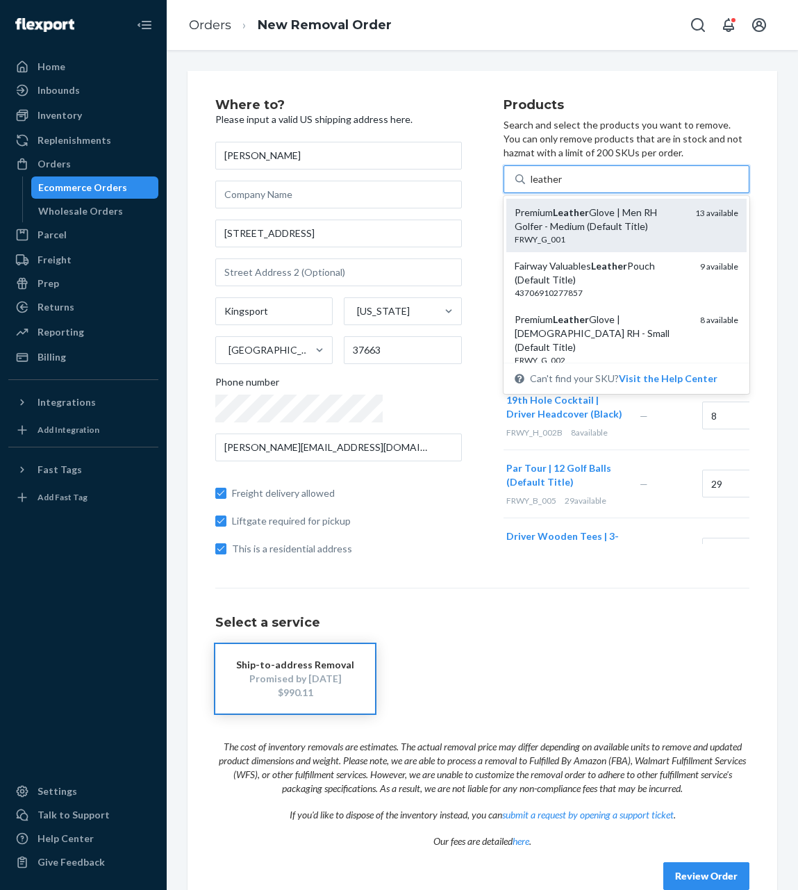
click at [580, 224] on div "Premium Leather Glove | Men RH Golfer - Medium (Default Title)" at bounding box center [600, 220] width 170 height 28
click at [563, 186] on input "leather" at bounding box center [547, 179] width 32 height 14
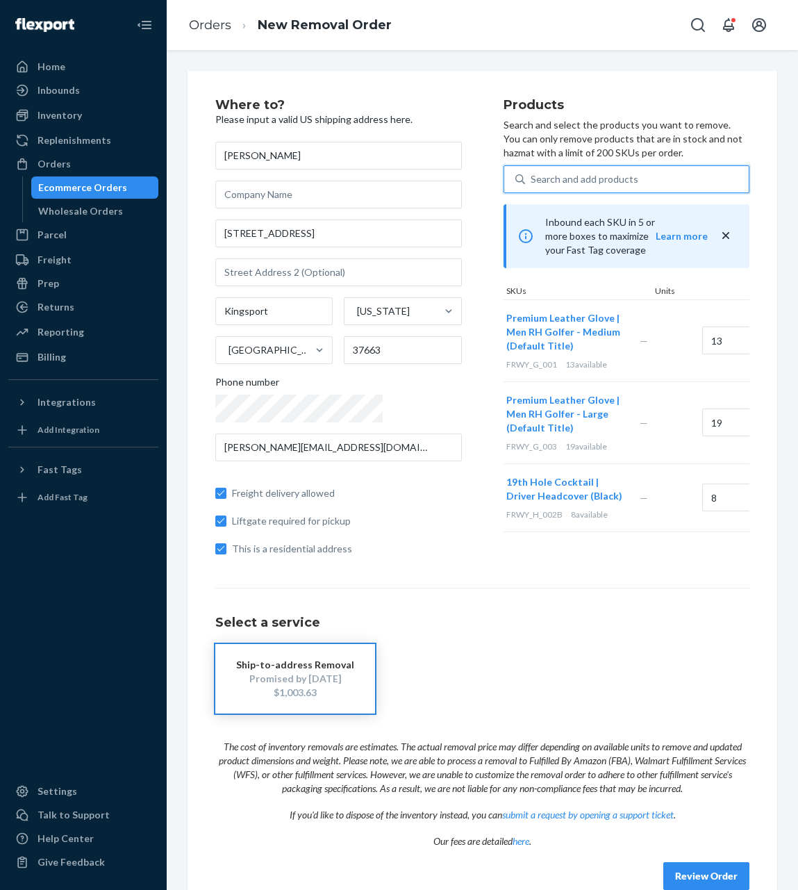
click at [566, 183] on div "Search and add products" at bounding box center [637, 179] width 224 height 25
click at [532, 183] on input "0 results available. Use Up and Down to choose options, press Enter to select t…" at bounding box center [531, 179] width 1 height 14
click at [554, 176] on div "Search and add products" at bounding box center [585, 179] width 108 height 14
click at [532, 176] on input "0 results available. Use Up and Down to choose options, press Enter to select t…" at bounding box center [531, 179] width 1 height 14
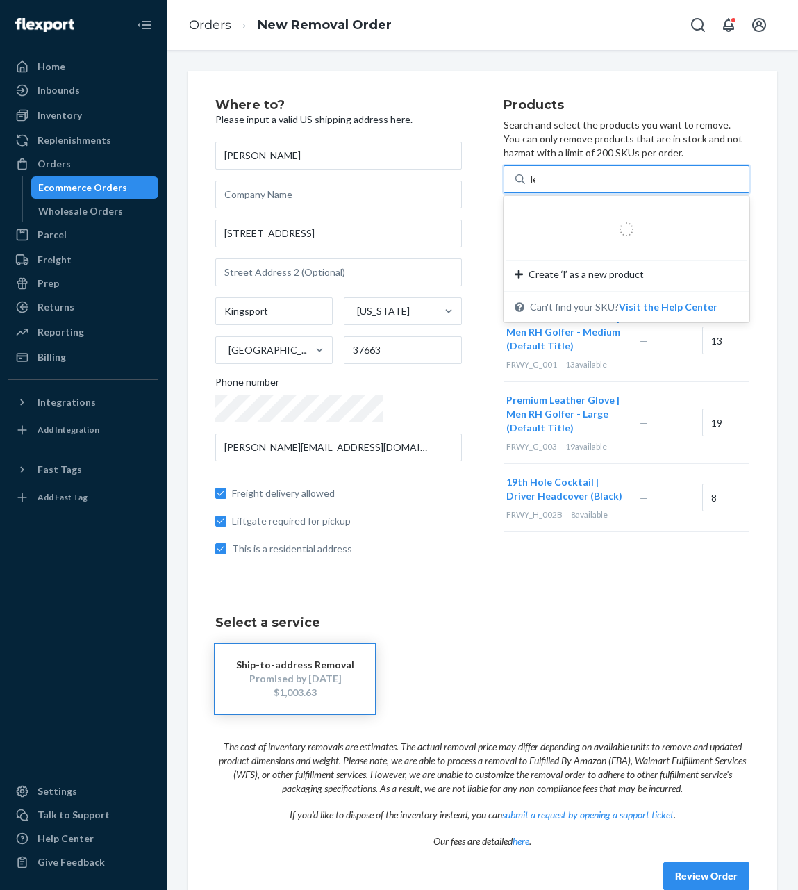
type input "lea"
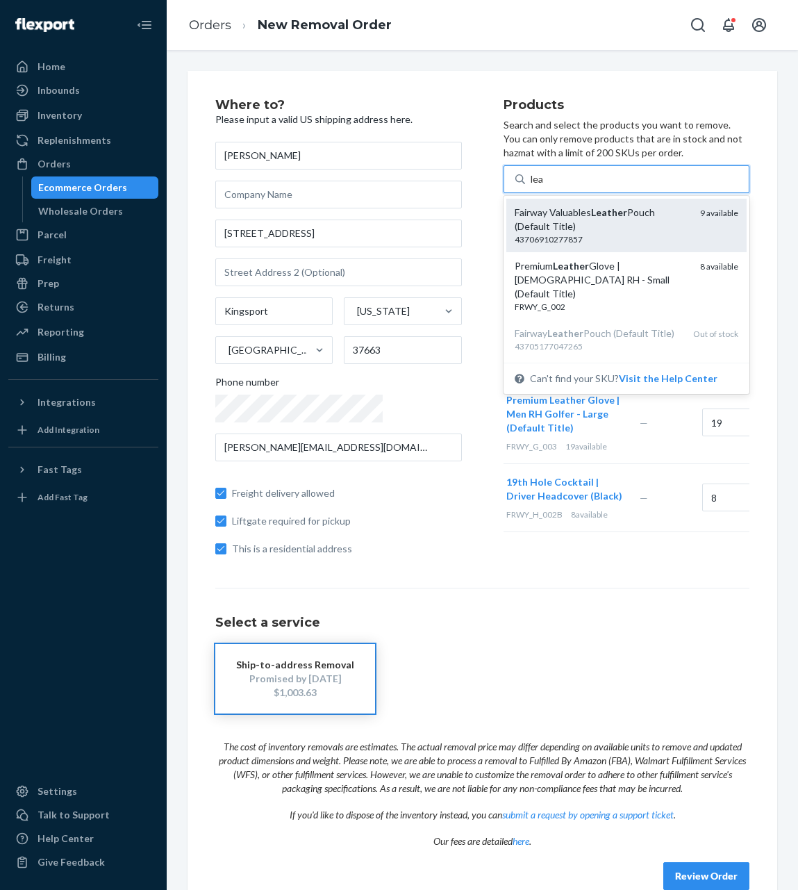
click at [554, 236] on div "Fairway Valuables Leather Pouch (Default Title) 43706910277857 9 available" at bounding box center [626, 225] width 241 height 53
click at [545, 186] on input "lea" at bounding box center [538, 179] width 14 height 14
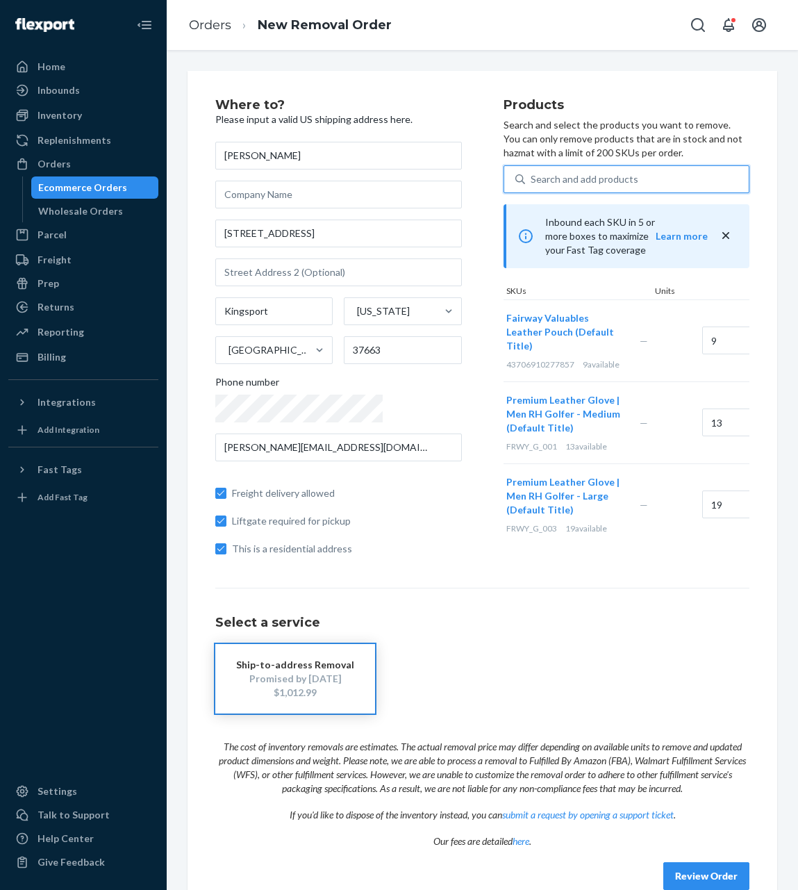
click at [536, 183] on div "Search and add products" at bounding box center [585, 179] width 108 height 14
click at [532, 183] on input "0 results available. Use Up and Down to choose options, press Enter to select t…" at bounding box center [531, 179] width 1 height 14
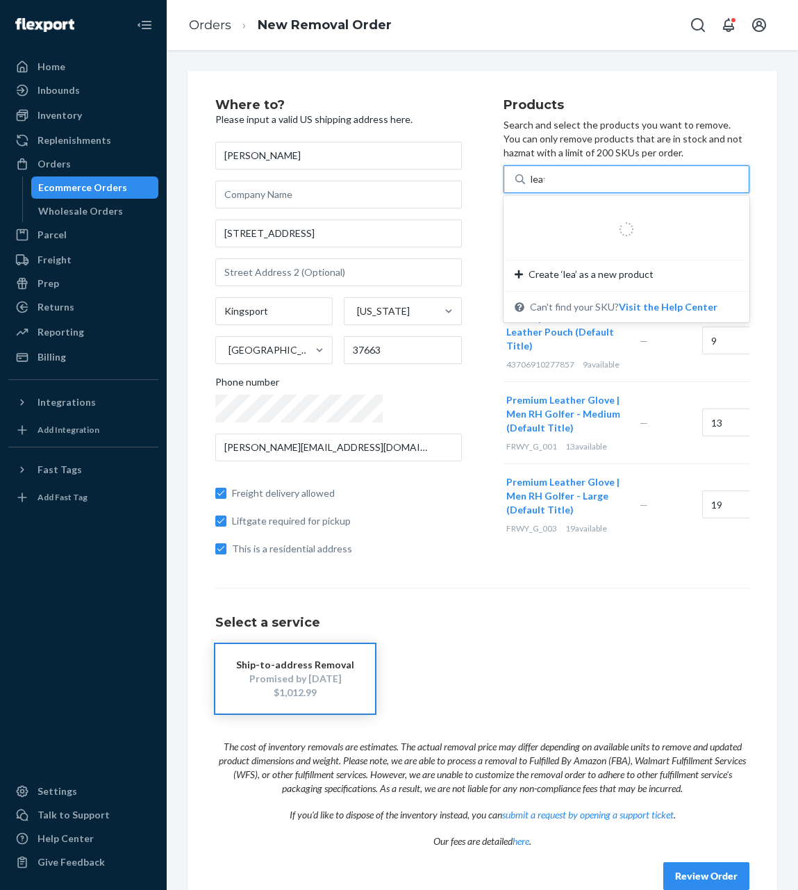
type input "leath"
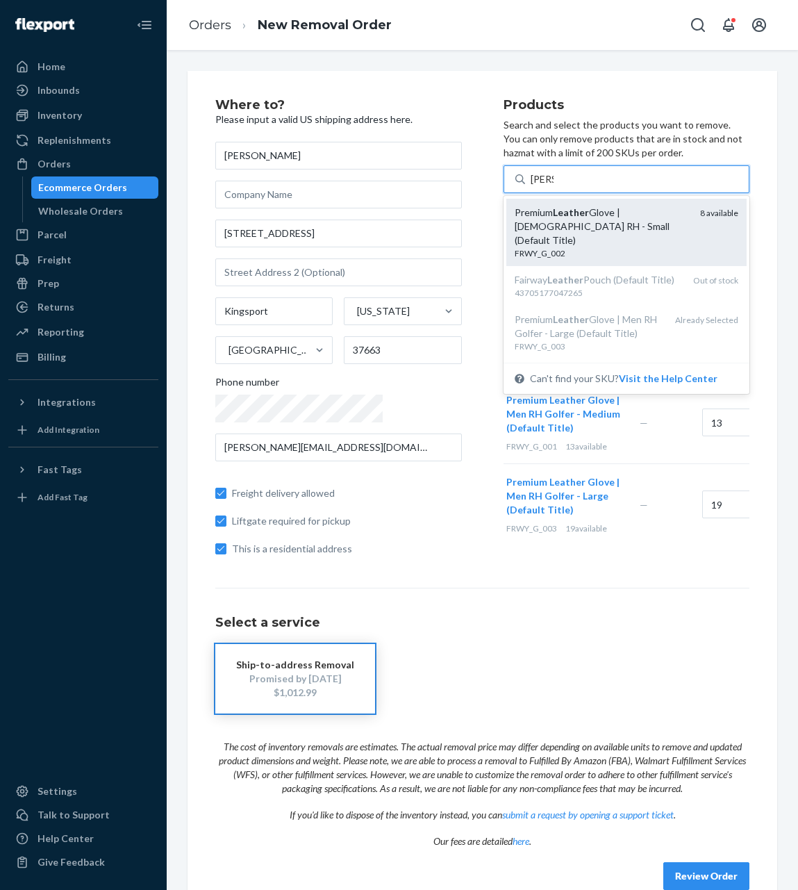
click at [536, 219] on div "Premium Leather Glove | Ladies RH - Small (Default Title)" at bounding box center [602, 227] width 175 height 42
click at [536, 186] on input "leath" at bounding box center [542, 179] width 23 height 14
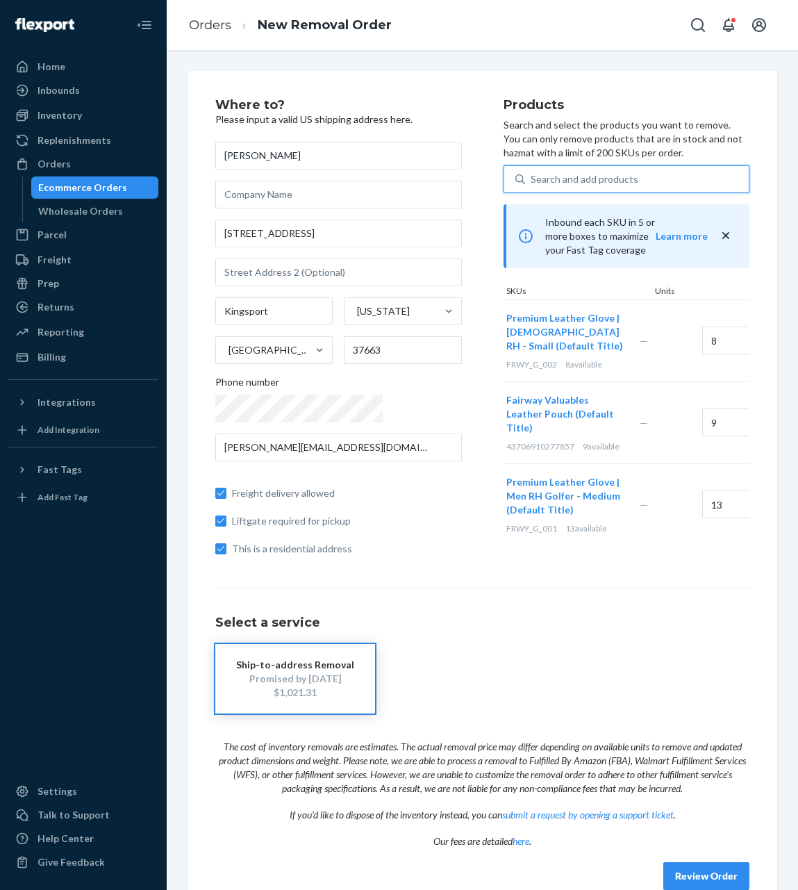
click at [598, 174] on div "Search and add products" at bounding box center [637, 179] width 224 height 25
click at [532, 174] on input "0 results available. Use Up and Down to choose options, press Enter to select t…" at bounding box center [531, 179] width 1 height 14
type input "19"
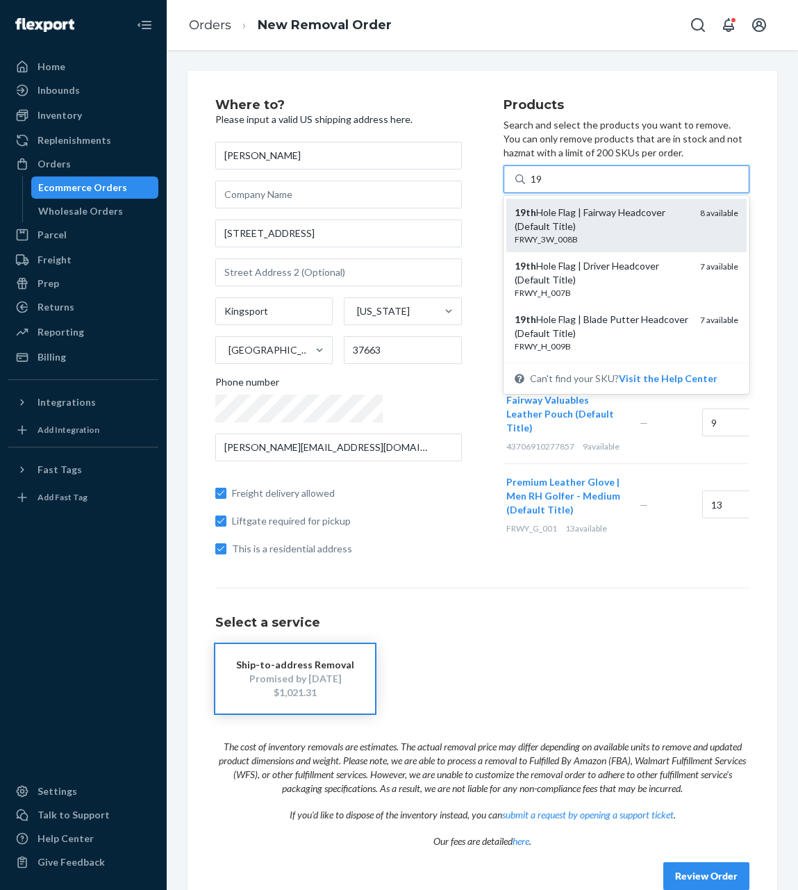
click at [597, 210] on div "19th Hole Flag | Fairway Headcover (Default Title)" at bounding box center [602, 220] width 175 height 28
click at [543, 186] on input "19" at bounding box center [537, 179] width 13 height 14
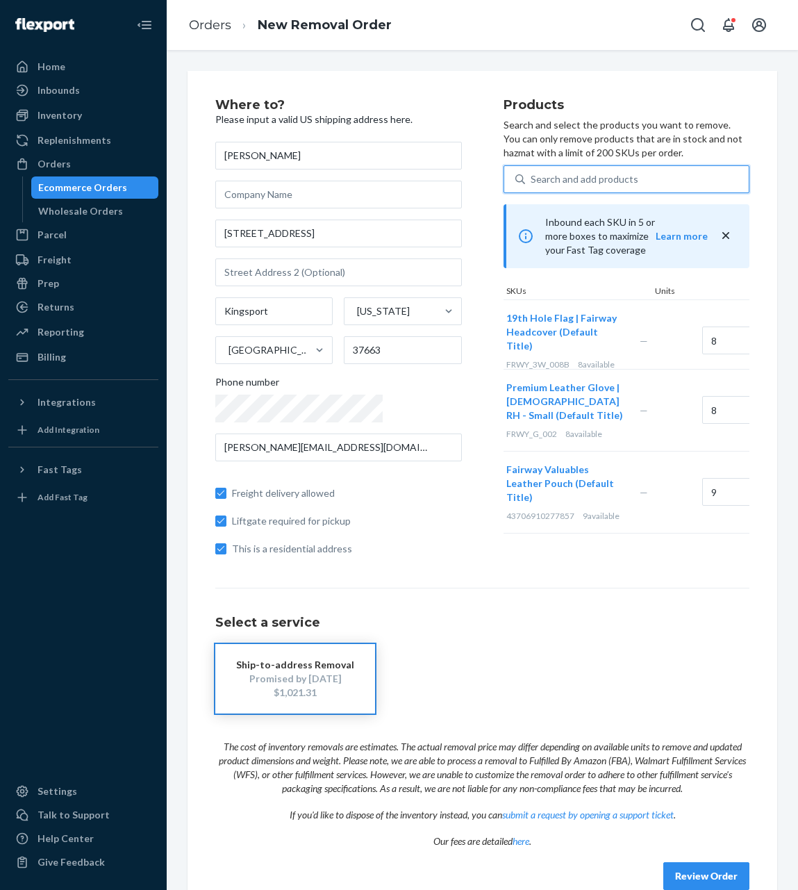
click at [595, 180] on div "Search and add products" at bounding box center [637, 179] width 224 height 25
click at [532, 180] on input "0 results available. Select is focused ,type to refine list, press Down to open…" at bounding box center [531, 179] width 1 height 14
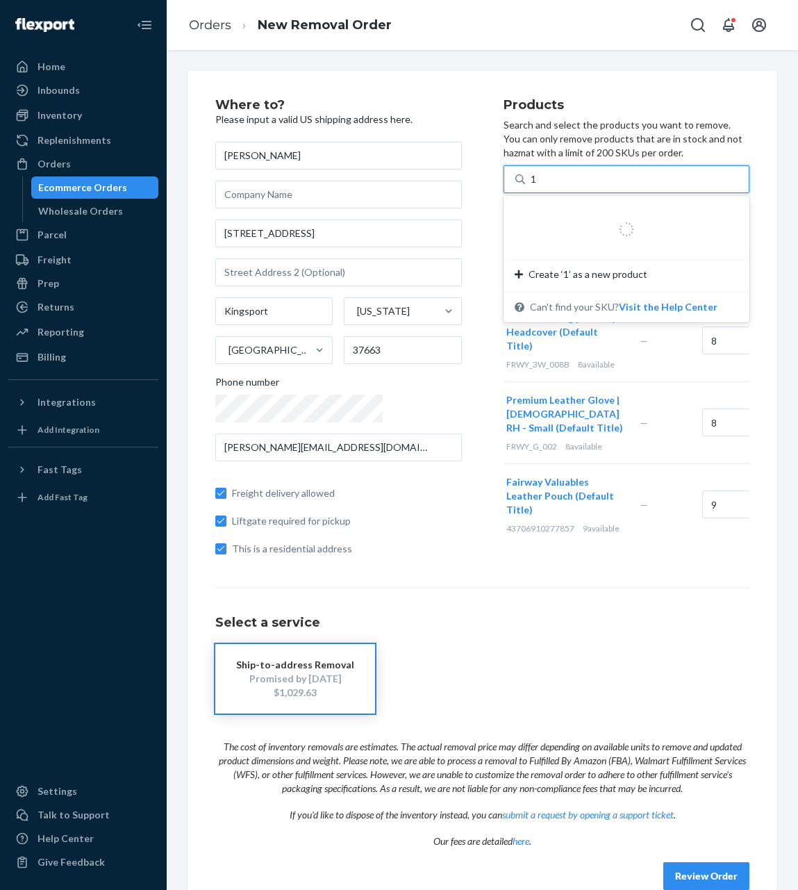
type input "19"
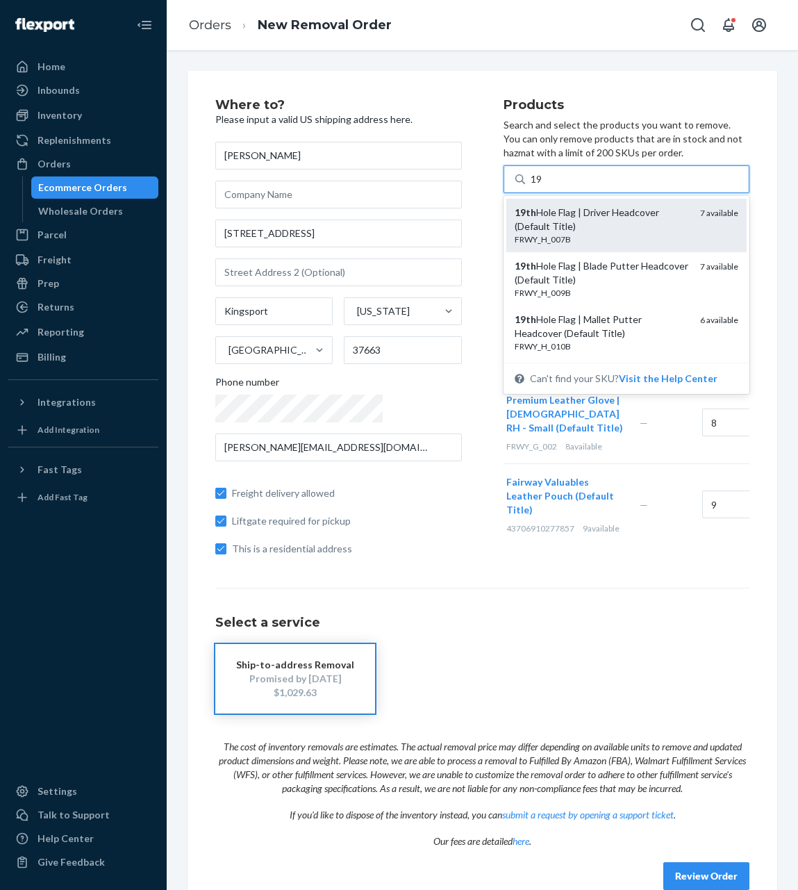
click at [597, 215] on div "19th Hole Flag | Driver Headcover (Default Title)" at bounding box center [602, 220] width 175 height 28
click at [543, 186] on input "19" at bounding box center [537, 179] width 13 height 14
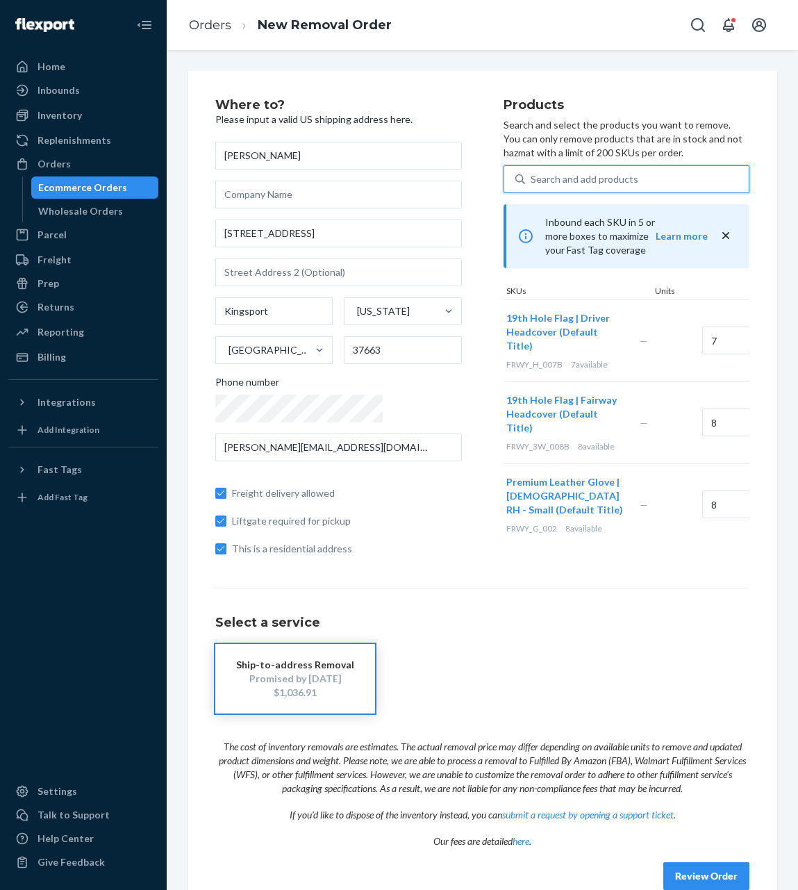
click at [597, 182] on div "Search and add products" at bounding box center [637, 179] width 224 height 25
click at [532, 182] on input "0 results available. Select is focused ,type to refine list, press Down to open…" at bounding box center [531, 179] width 1 height 14
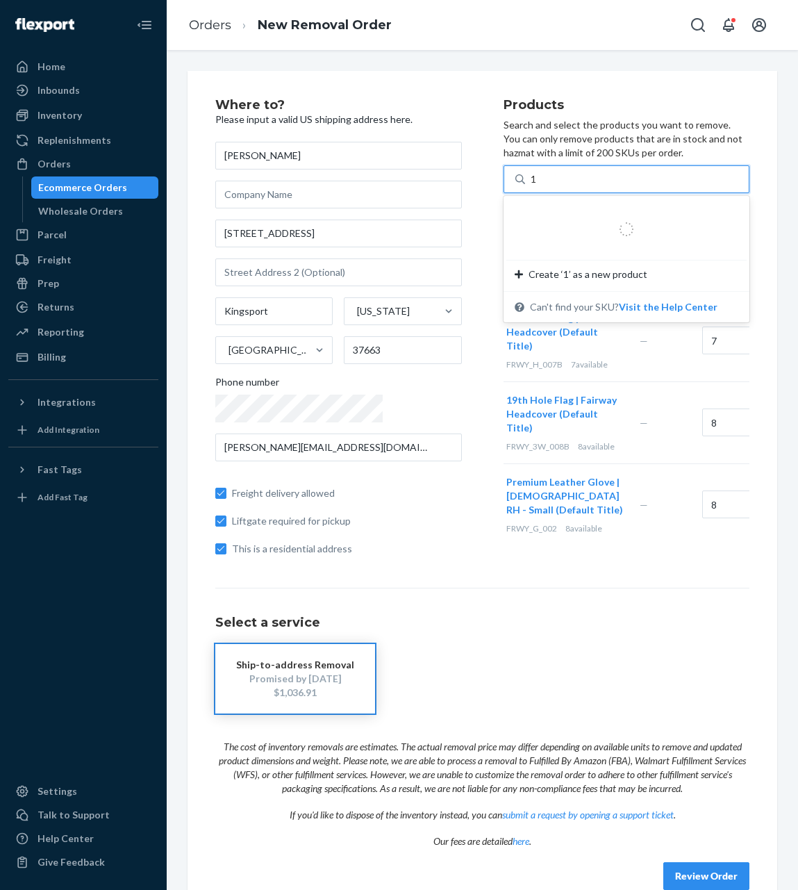
type input "19"
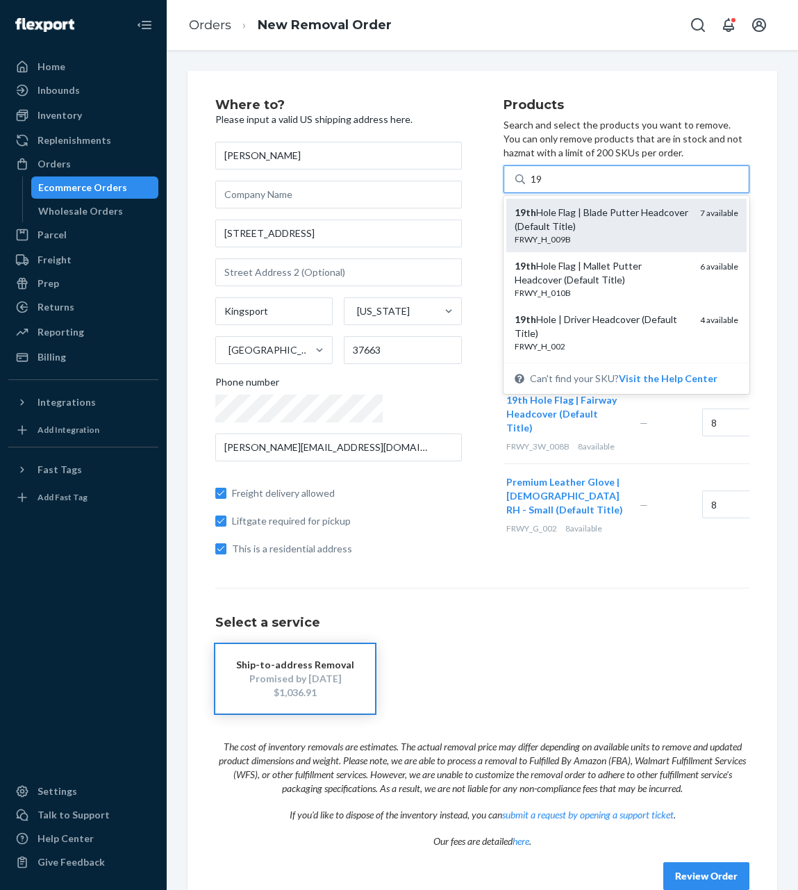
click at [598, 206] on div "19th Hole Flag | Blade Putter Headcover (Default Title)" at bounding box center [602, 220] width 175 height 28
click at [543, 186] on input "19" at bounding box center [537, 179] width 13 height 14
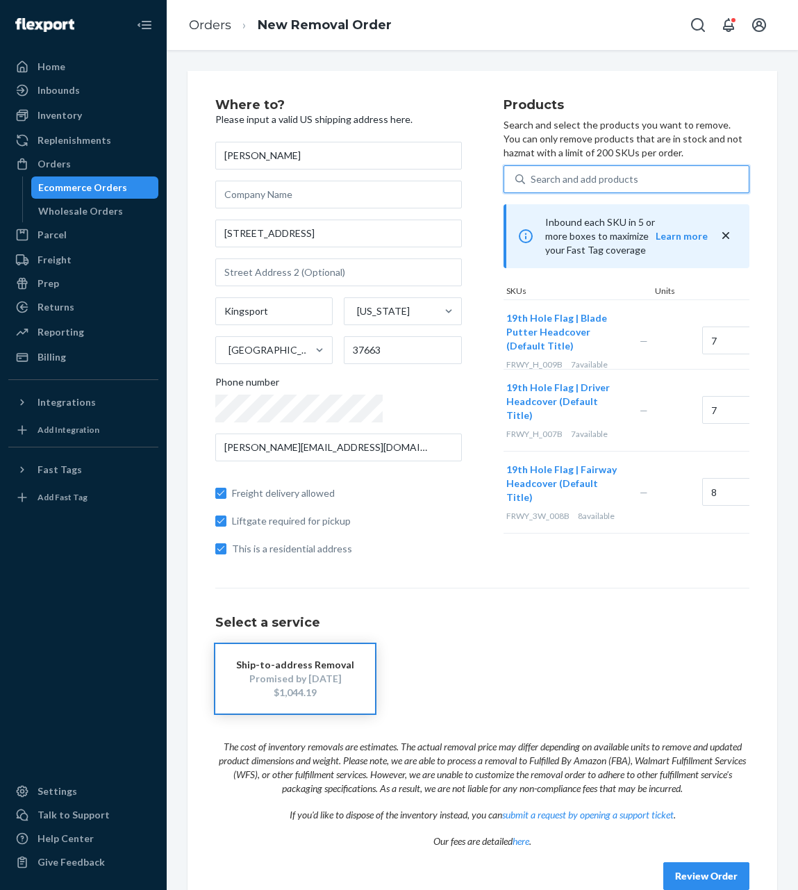
click at [595, 183] on div "Search and add products" at bounding box center [637, 179] width 224 height 25
click at [532, 183] on input "0 results available. Select is focused ,type to refine list, press Down to open…" at bounding box center [531, 179] width 1 height 14
type input "19"
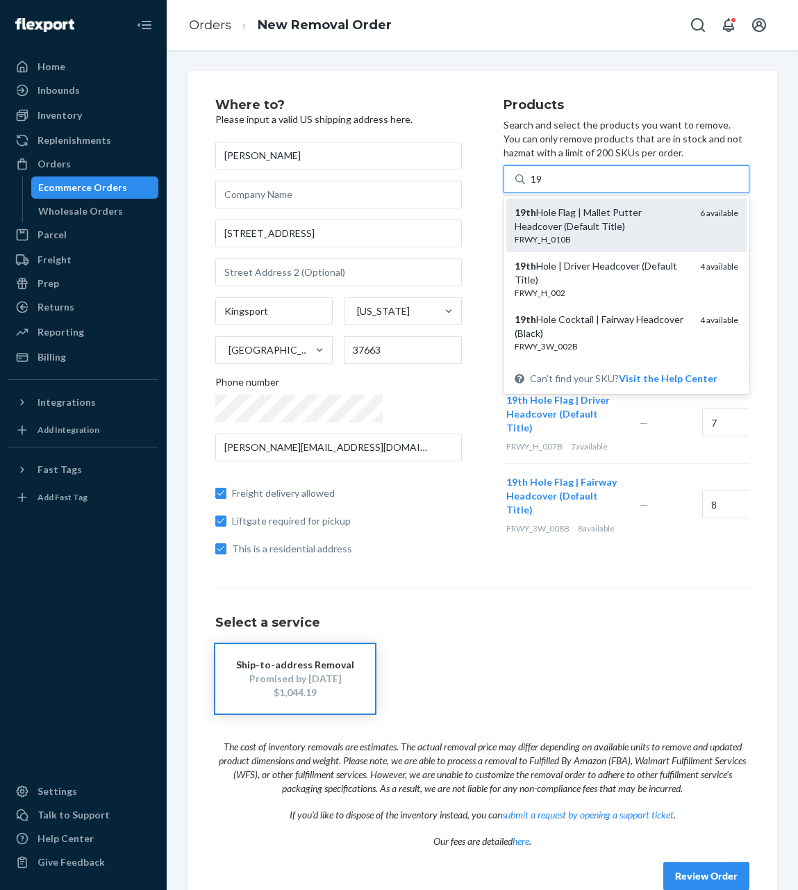
click at [600, 222] on div "19th Hole Flag | Mallet Putter Headcover (Default Title)" at bounding box center [602, 220] width 175 height 28
click at [543, 186] on input "19" at bounding box center [537, 179] width 13 height 14
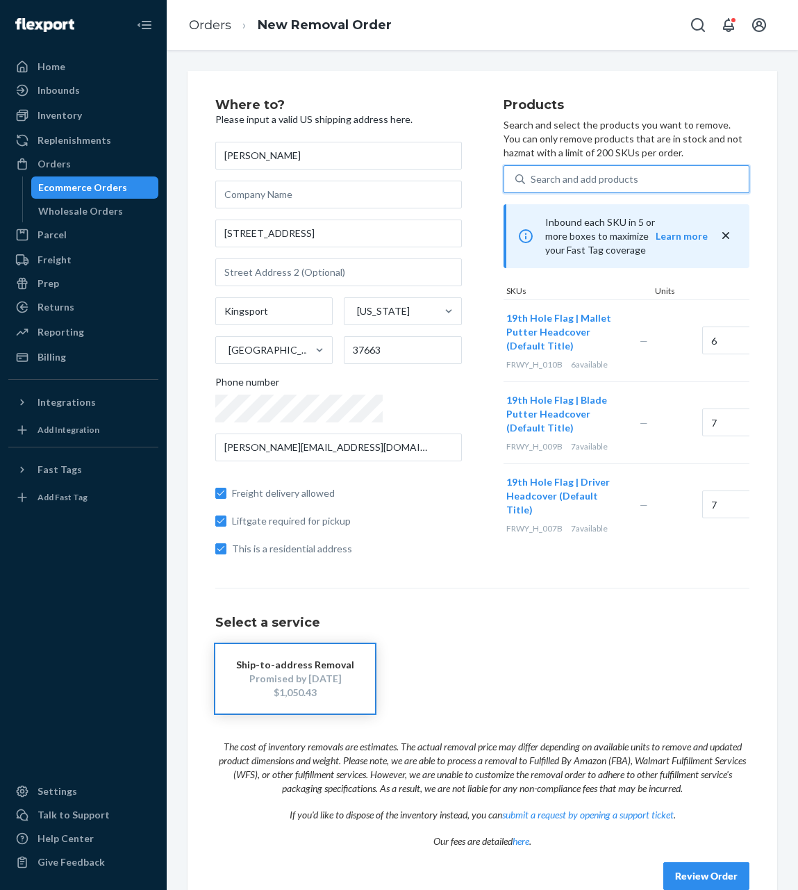
click at [599, 180] on div "Search and add products" at bounding box center [637, 179] width 224 height 25
click at [532, 180] on input "0 results available. Use Up and Down to choose options, press Enter to select t…" at bounding box center [531, 179] width 1 height 14
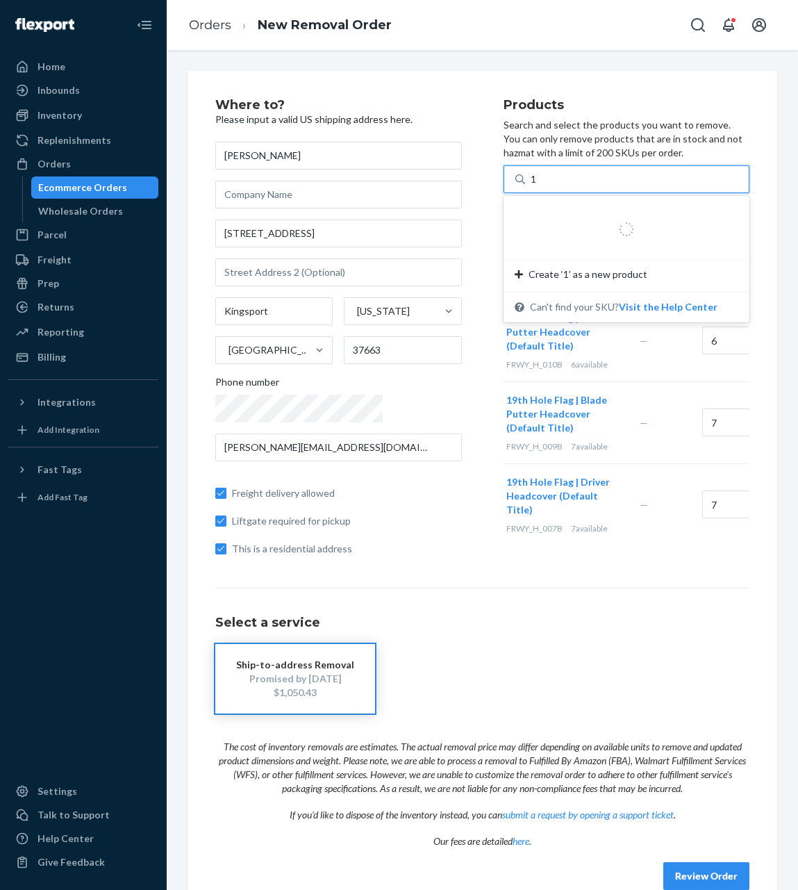
type input "19"
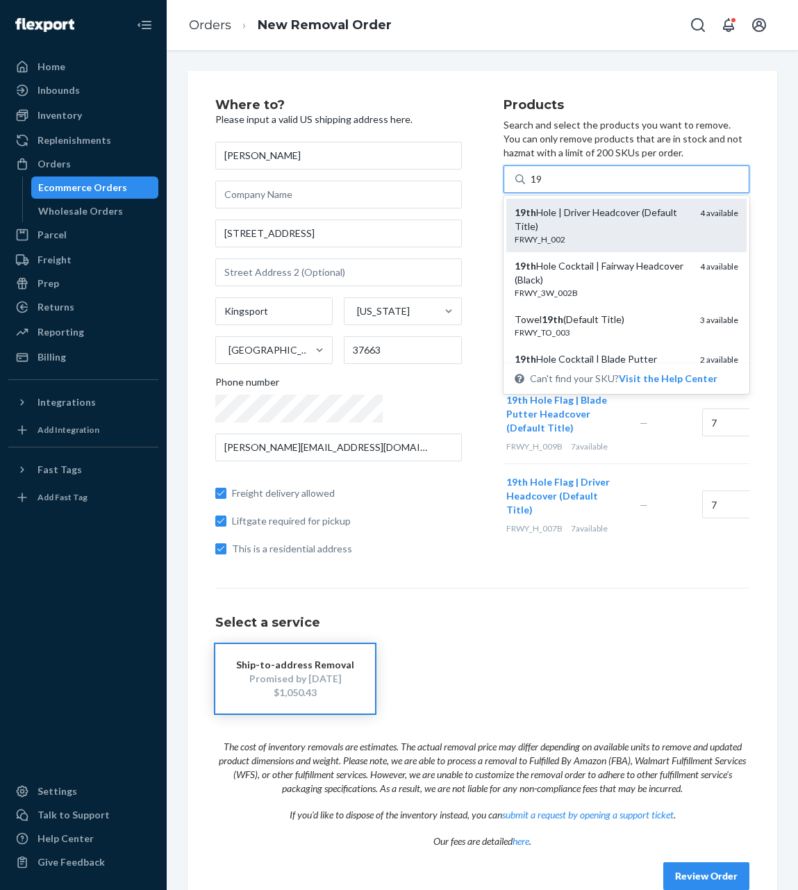
click at [601, 233] on div "FRWY_H_002" at bounding box center [602, 239] width 175 height 12
click at [543, 186] on input "19" at bounding box center [537, 179] width 13 height 14
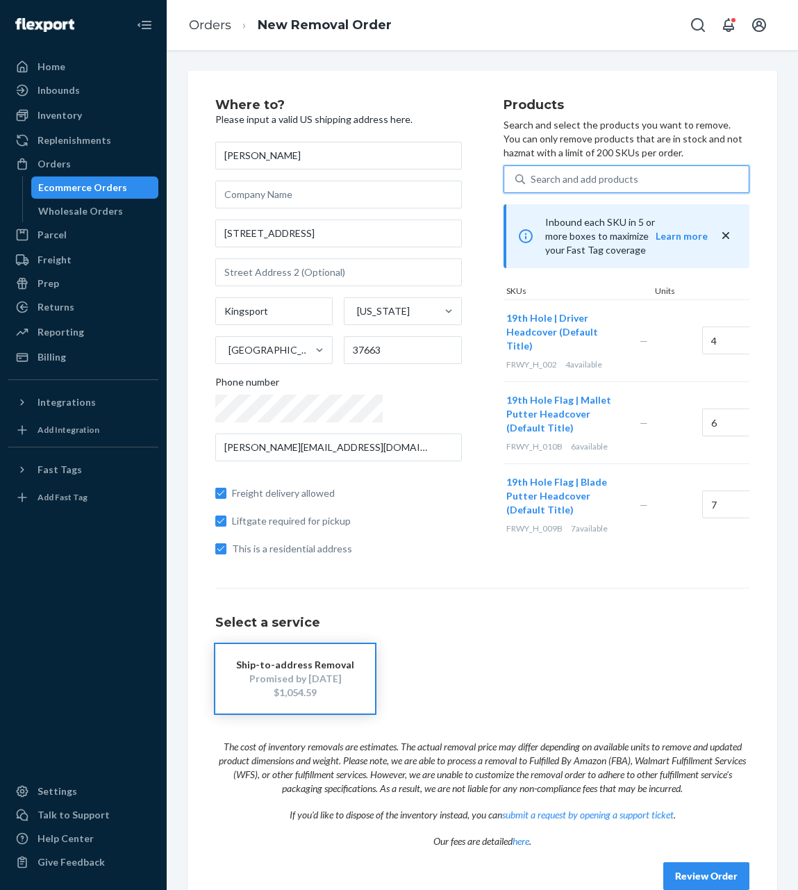
click at [579, 179] on div "Search and add products" at bounding box center [637, 179] width 224 height 25
click at [532, 179] on input "0 results available. Use Up and Down to choose options, press Enter to select t…" at bounding box center [531, 179] width 1 height 14
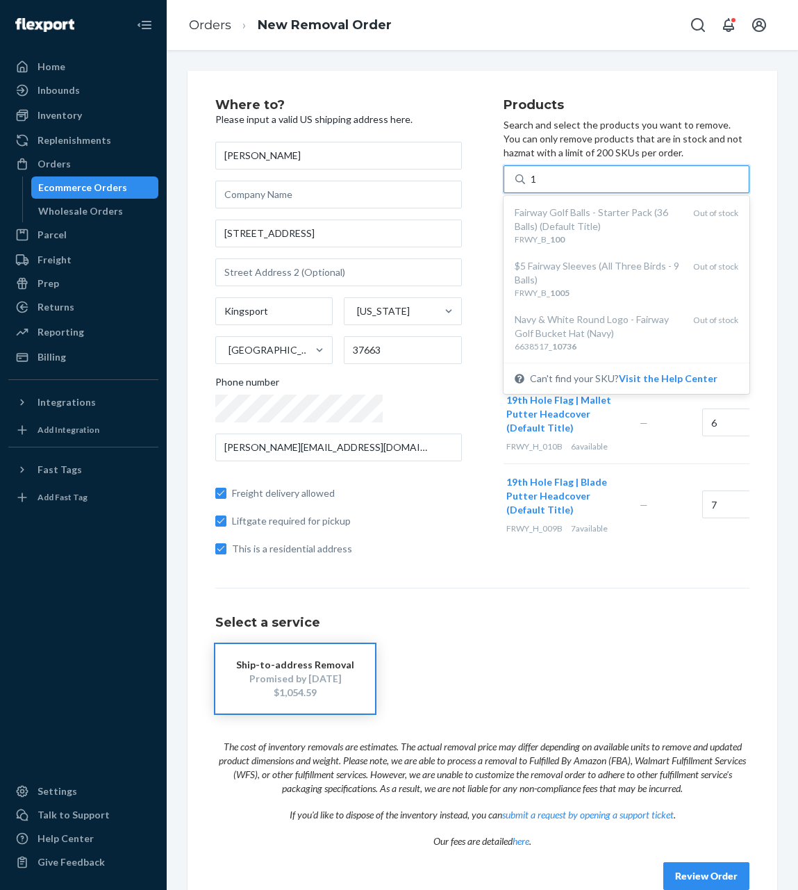
type input "19"
click at [592, 177] on div "19" at bounding box center [637, 179] width 224 height 25
click at [543, 177] on input "option undefined focused, 1 of 25. 25 results available for search term 19. Use…" at bounding box center [537, 179] width 13 height 14
click at [592, 177] on div "19" at bounding box center [637, 179] width 224 height 25
click at [543, 177] on input "option undefined focused, 1 of 25. 25 results available for search term 19. Use…" at bounding box center [537, 179] width 13 height 14
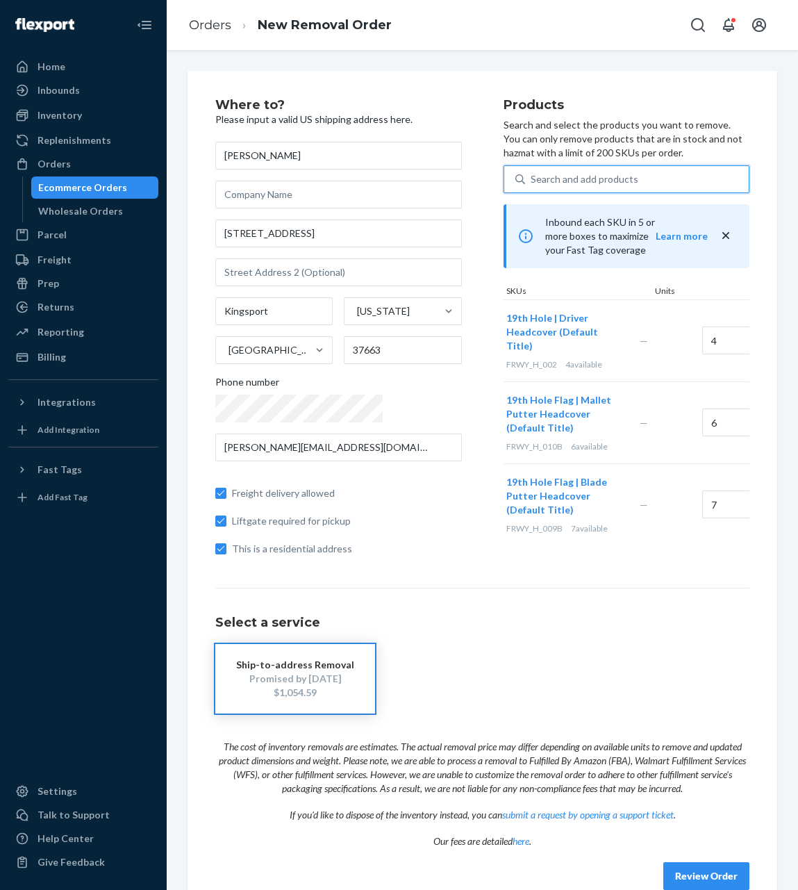
click at [592, 177] on div "Search and add products" at bounding box center [637, 179] width 224 height 25
click at [532, 177] on input "0 results available. Use Up and Down to choose options, press Enter to select t…" at bounding box center [531, 179] width 1 height 14
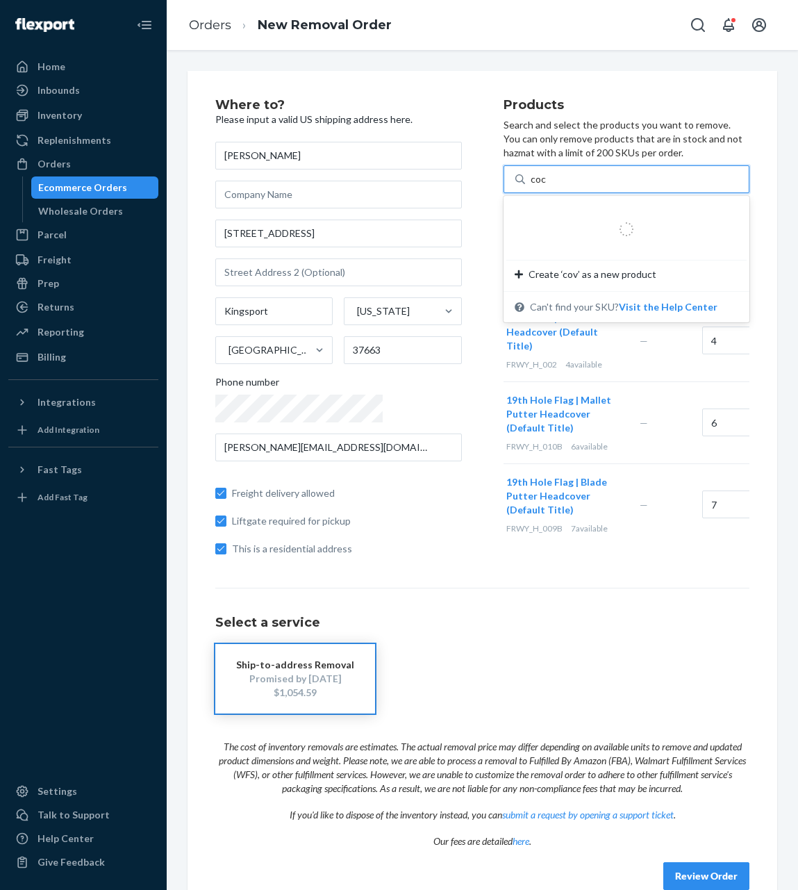
type input "cock"
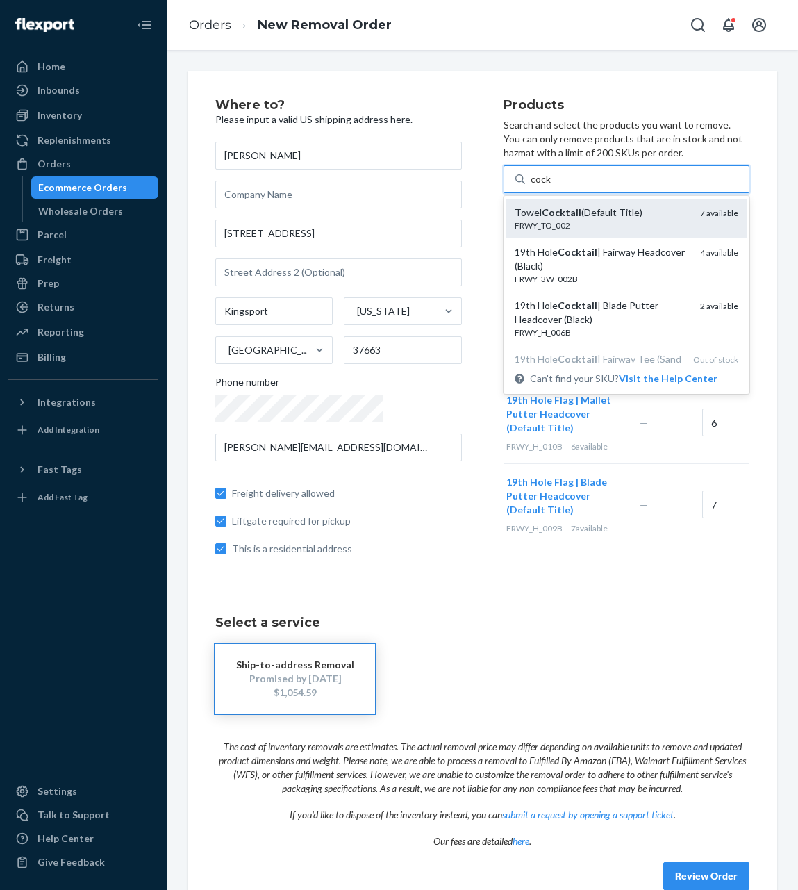
click at [592, 215] on div "Towel Cocktail (Default Title)" at bounding box center [602, 213] width 175 height 14
click at [552, 186] on input "cock" at bounding box center [541, 179] width 21 height 14
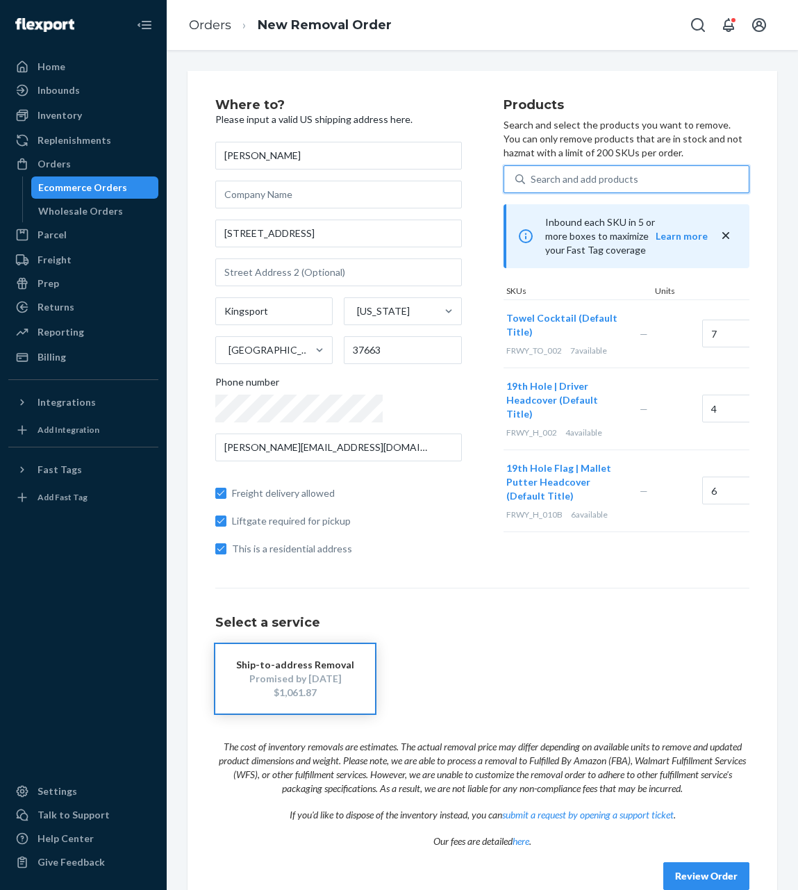
click at [601, 176] on div "Search and add products" at bounding box center [637, 179] width 224 height 25
click at [532, 176] on input "0 results available. Select is focused ,type to refine list, press Down to open…" at bounding box center [531, 179] width 1 height 14
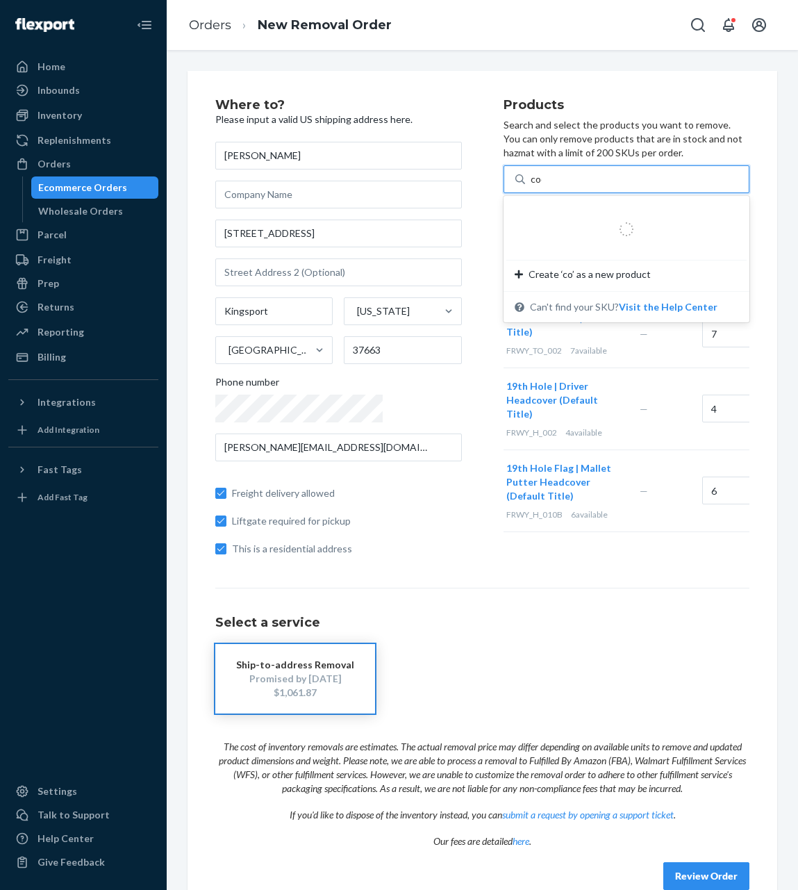
type input "cock"
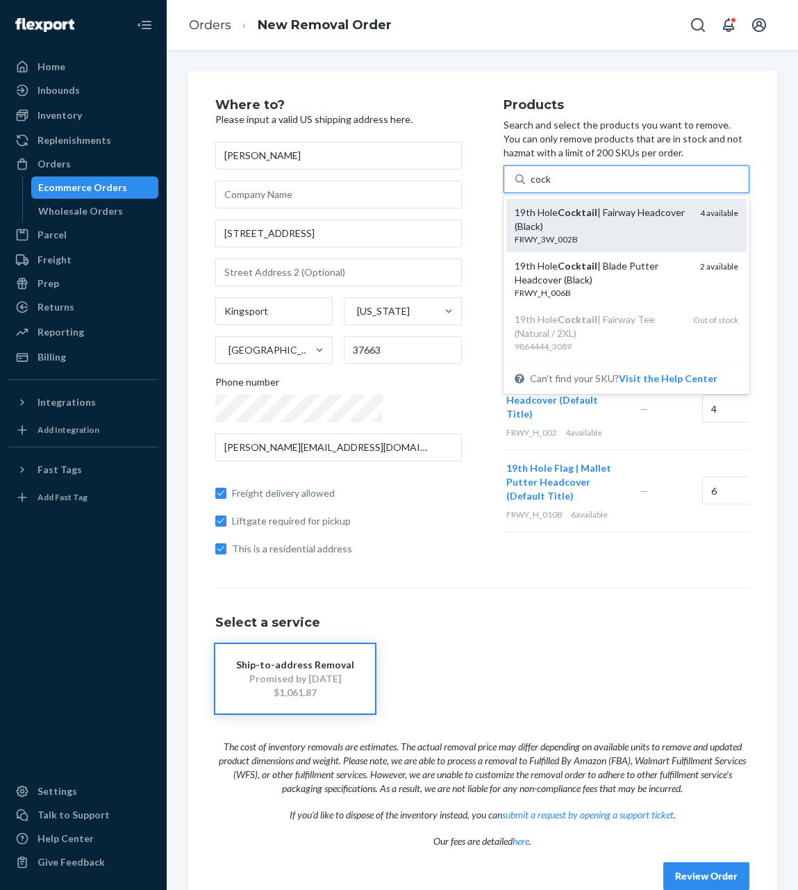
click at [595, 207] on div "19th Hole Cocktail | Fairway Headcover (Black)" at bounding box center [602, 220] width 175 height 28
click at [552, 186] on input "cock" at bounding box center [541, 179] width 21 height 14
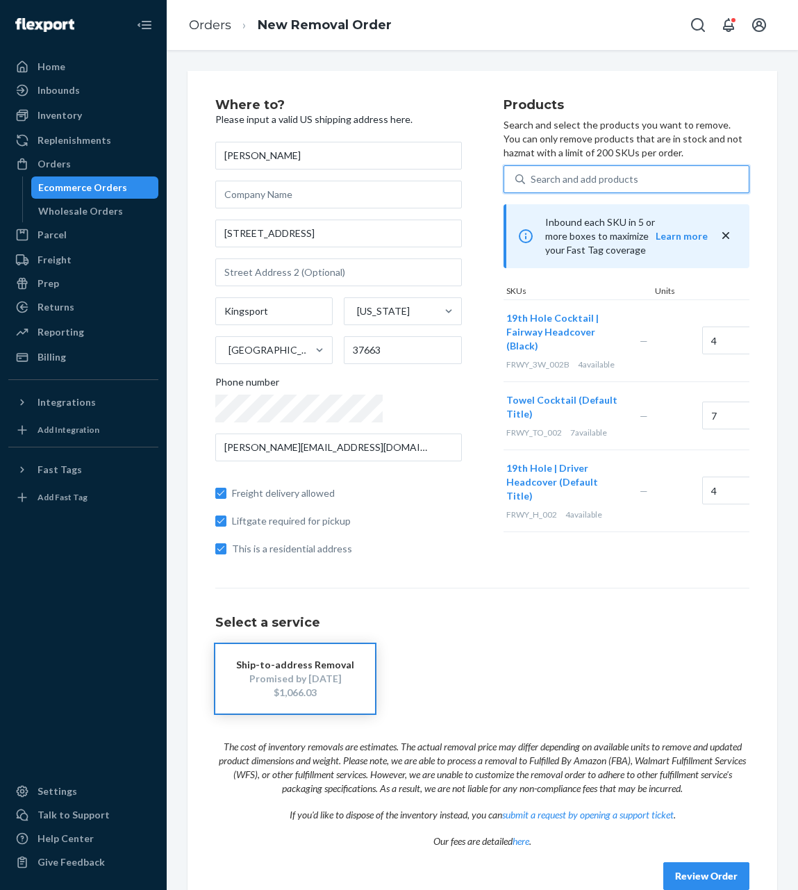
click at [592, 167] on div "Search and add products" at bounding box center [637, 179] width 224 height 25
click at [532, 172] on input "0 results available. Select is focused ,type to refine list, press Down to open…" at bounding box center [531, 179] width 1 height 14
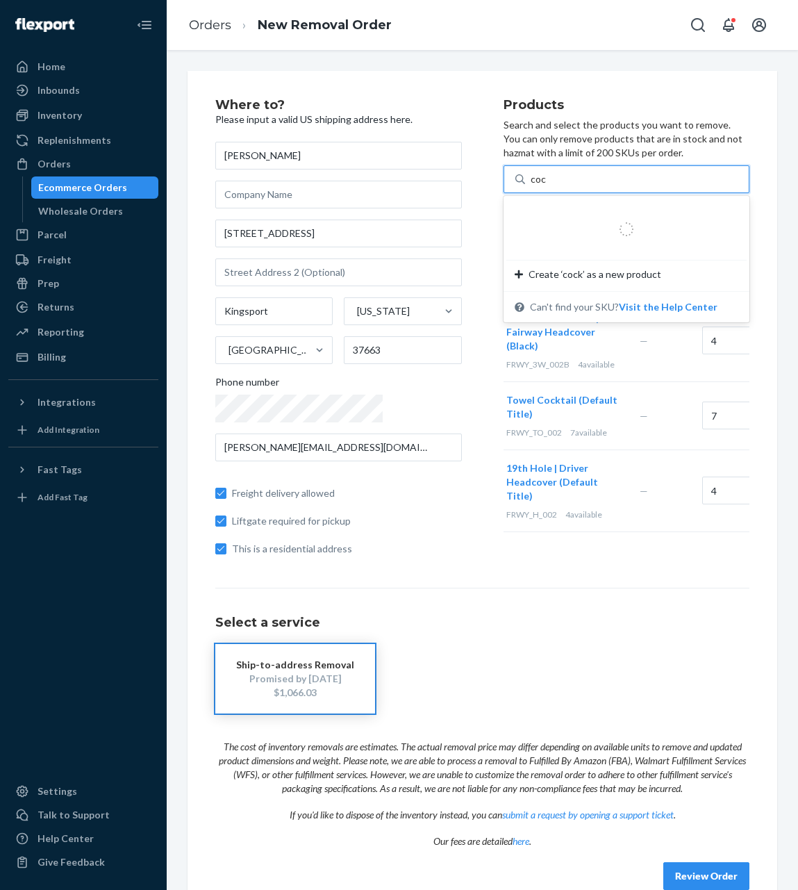
type input "cock"
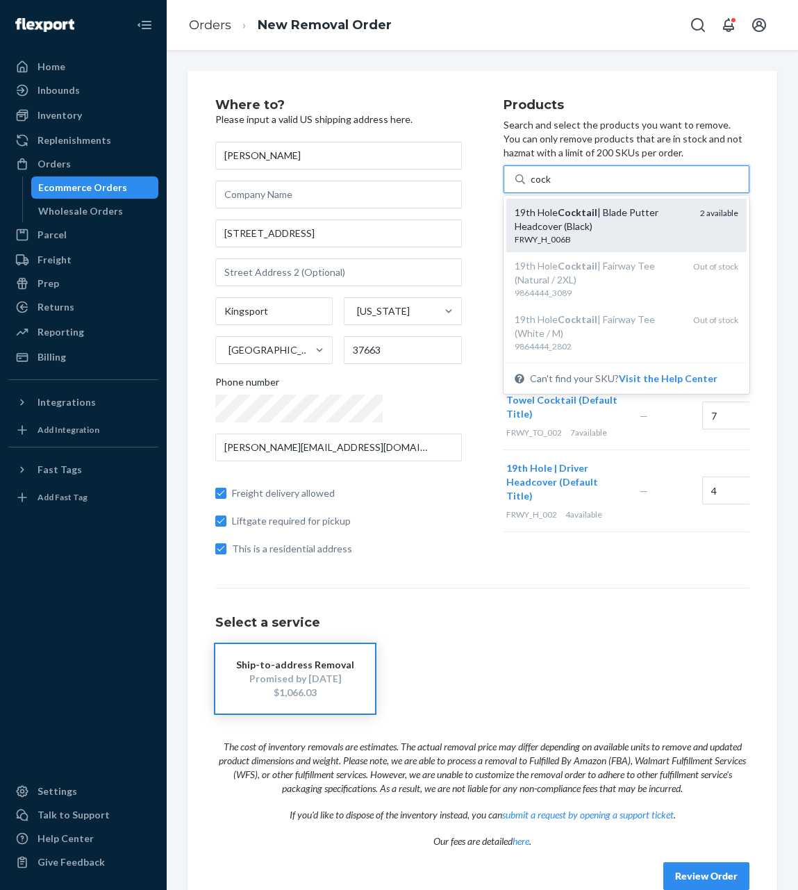
click at [589, 204] on div "19th Hole Cocktail | Blade Putter Headcover (Black) FRWY_H_006B 2 available" at bounding box center [626, 225] width 241 height 53
click at [552, 186] on input "cock" at bounding box center [541, 179] width 21 height 14
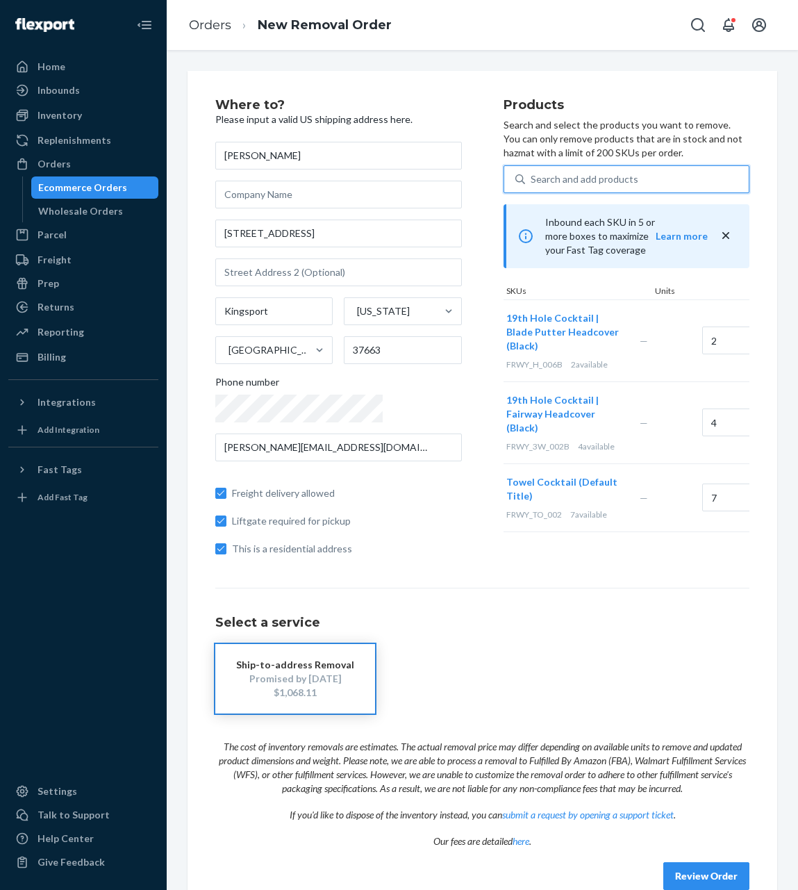
click at [591, 182] on div "Search and add products" at bounding box center [637, 179] width 224 height 25
click at [532, 182] on input "0 results available. Use Up and Down to choose options, press Enter to select t…" at bounding box center [531, 179] width 1 height 14
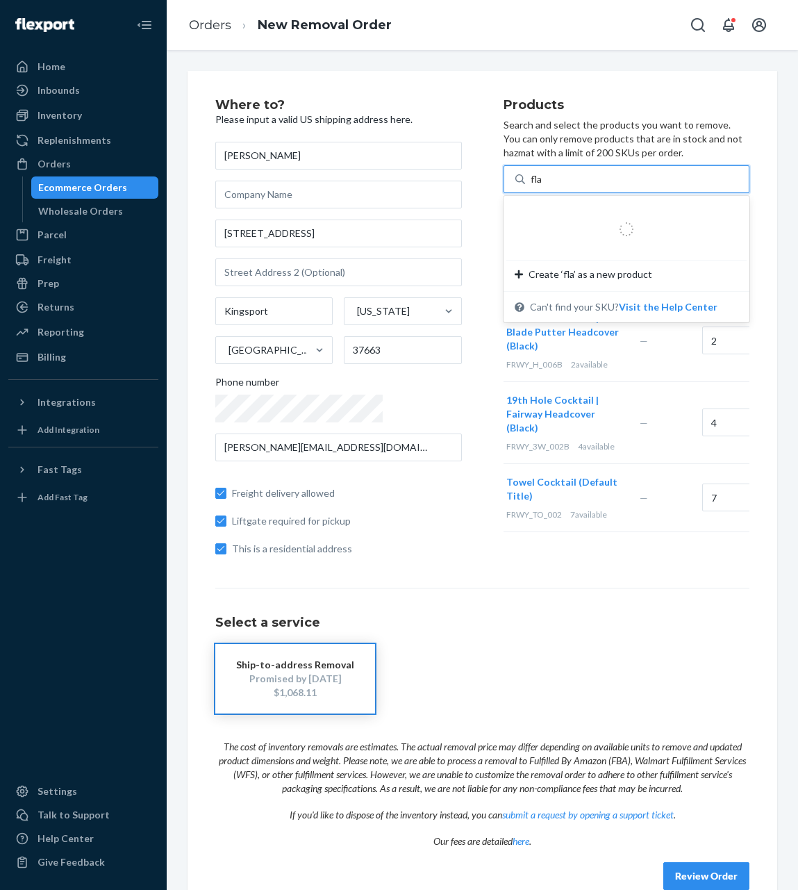
type input "flam"
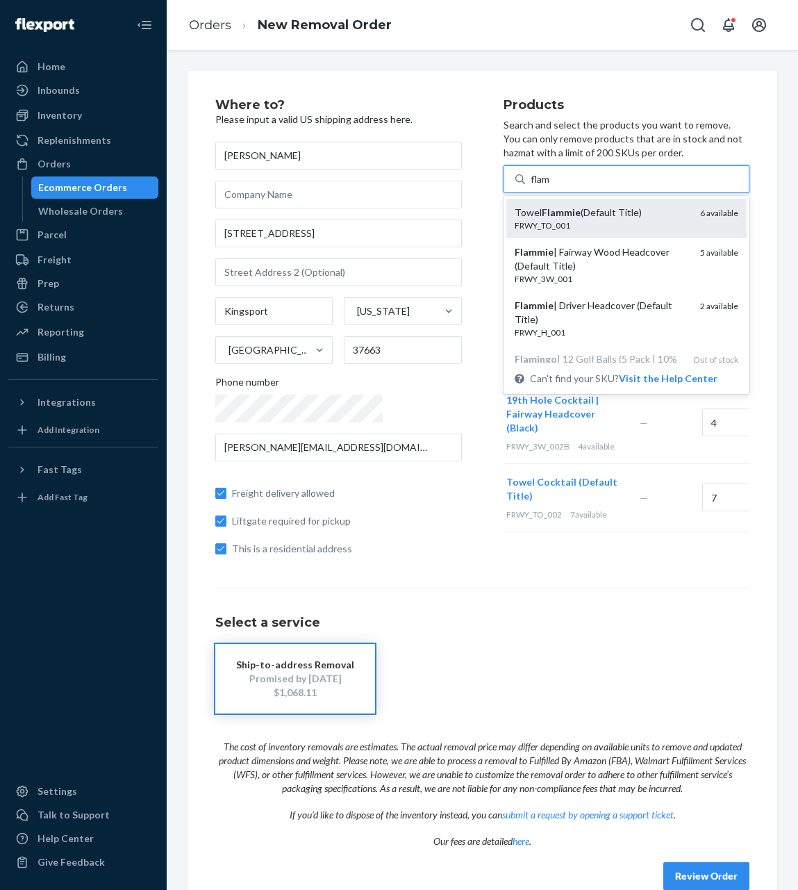
click at [584, 221] on div "FRWY_TO_001" at bounding box center [602, 226] width 175 height 12
click at [551, 186] on input "flam" at bounding box center [541, 179] width 20 height 14
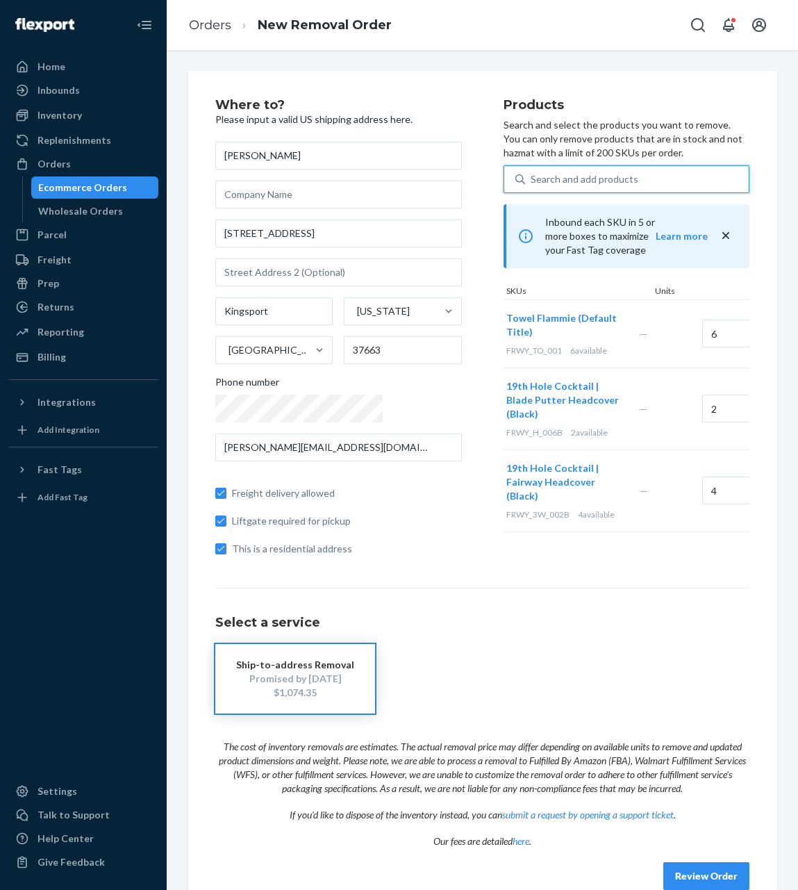
click at [582, 178] on div "Search and add products" at bounding box center [637, 179] width 224 height 25
click at [532, 178] on input "0 results available. Select is focused ,type to refine list, press Down to open…" at bounding box center [531, 179] width 1 height 14
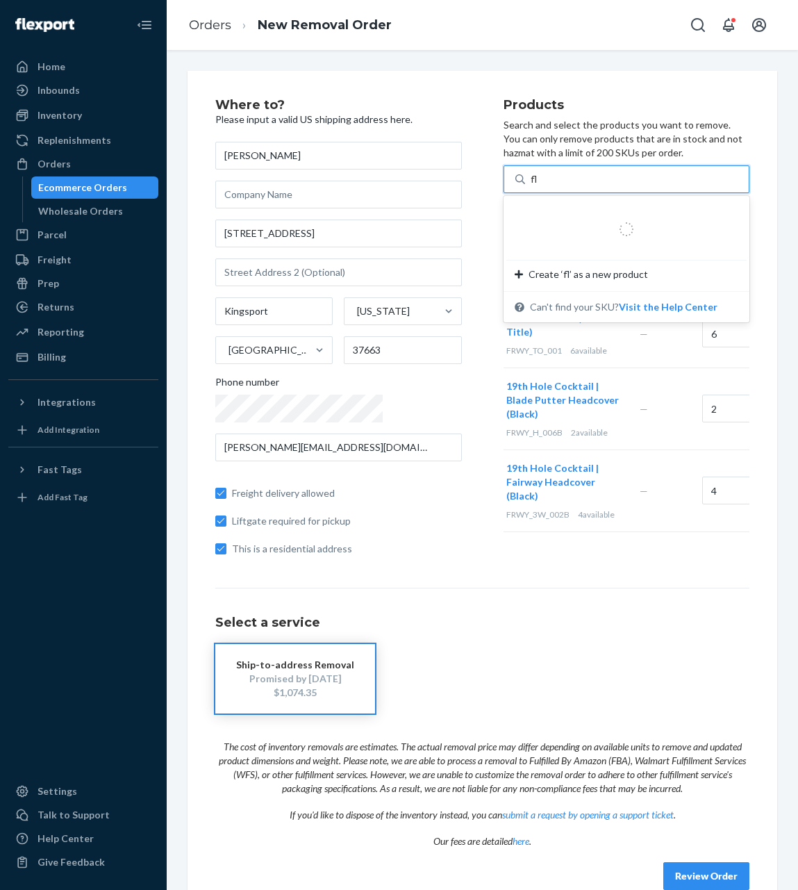
type input "fla"
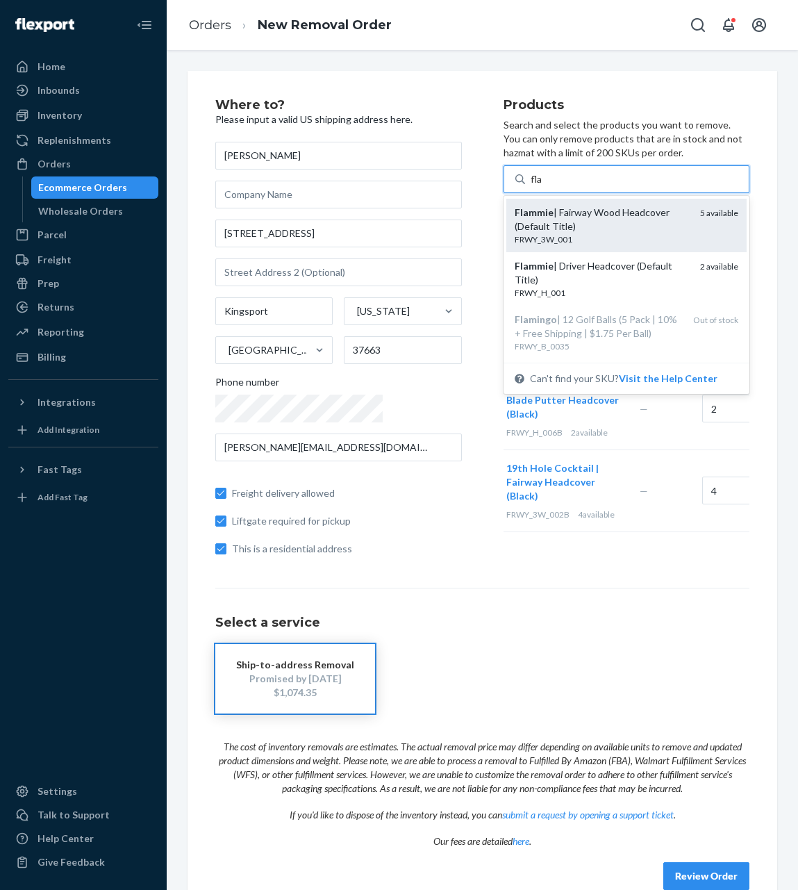
click at [577, 213] on div "Flammie | Fairway Wood Headcover (Default Title)" at bounding box center [602, 220] width 175 height 28
click at [543, 186] on input "fla" at bounding box center [537, 179] width 12 height 14
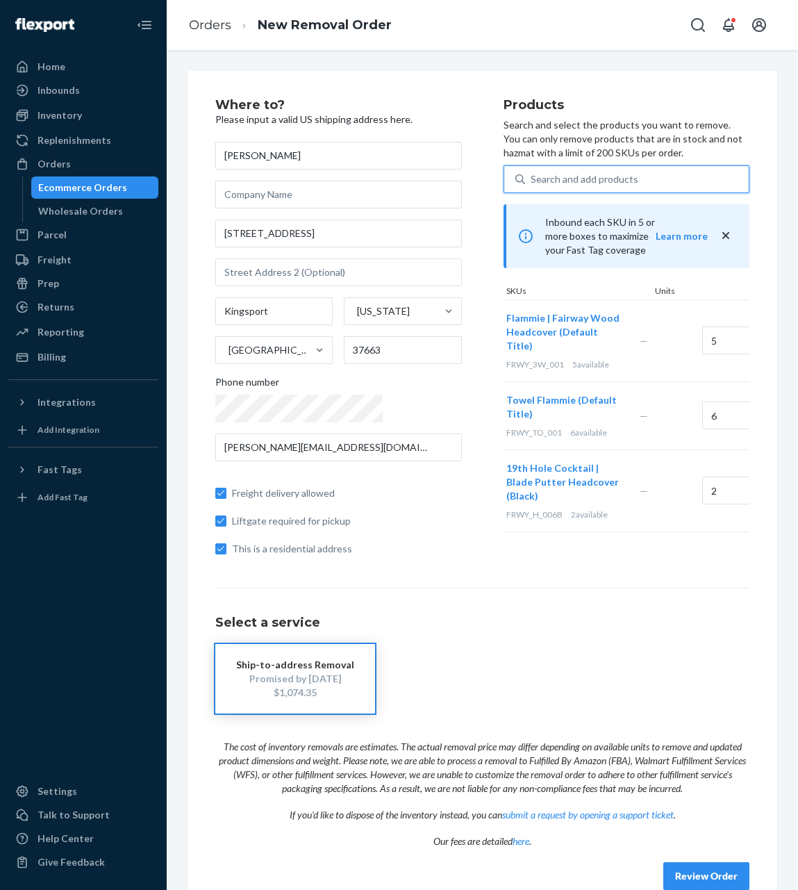
click at [561, 155] on p "Search and select the products you want to remove. You can only remove products…" at bounding box center [627, 139] width 247 height 42
click at [561, 183] on div "Search and add products" at bounding box center [637, 179] width 224 height 25
click at [532, 183] on input "0 results available. Use Up and Down to choose options, press Enter to select t…" at bounding box center [531, 179] width 1 height 14
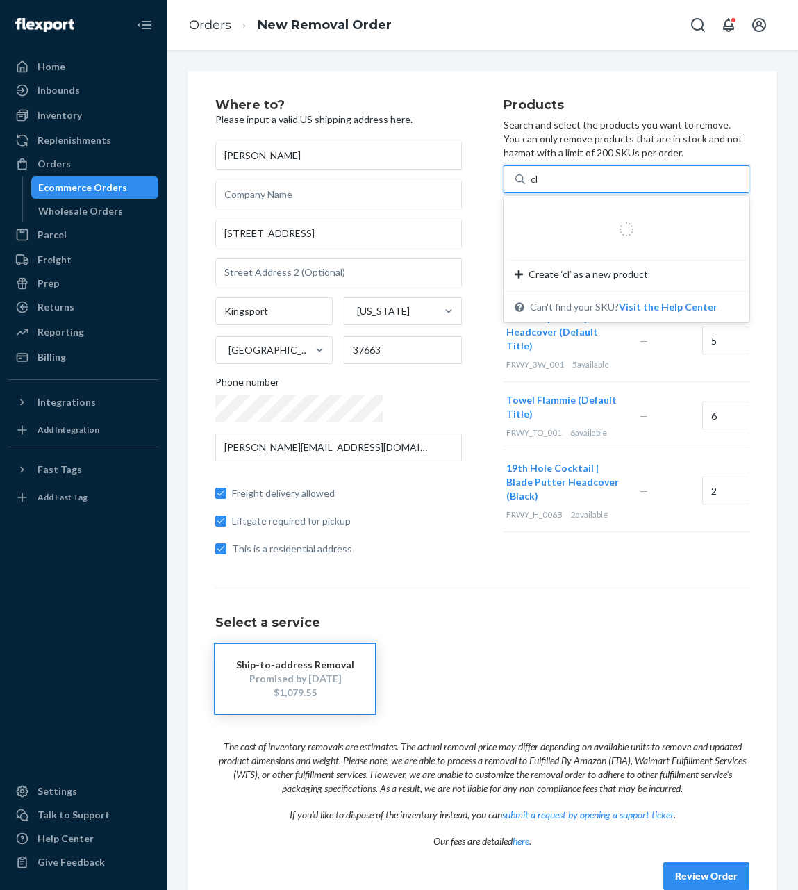
type input "c"
type input "flam"
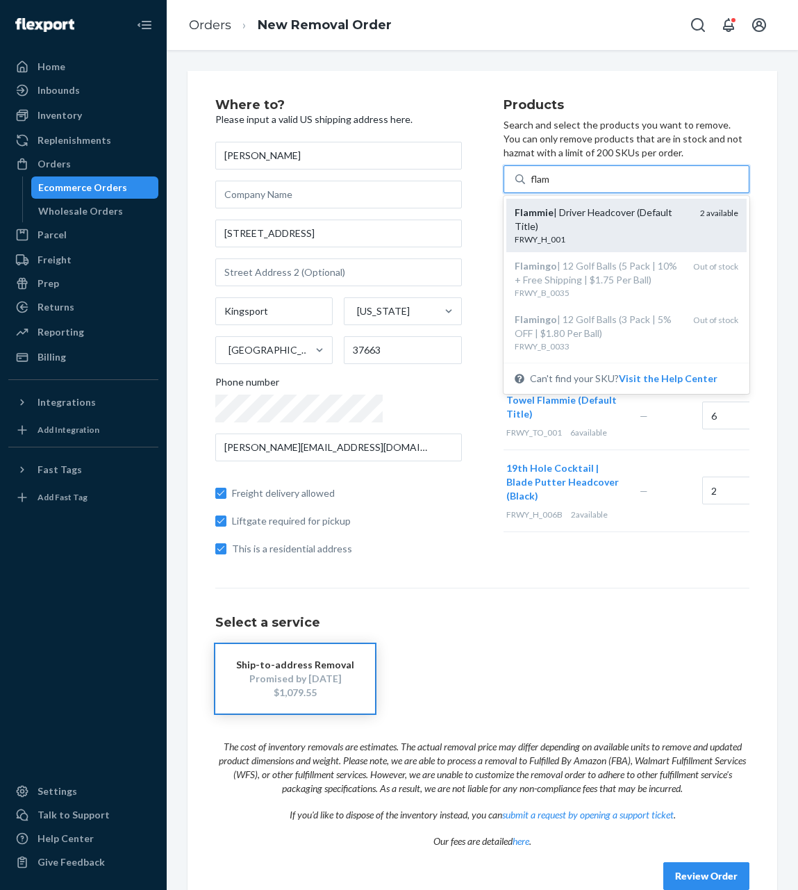
click at [559, 217] on div "Flammie | Driver Headcover (Default Title)" at bounding box center [602, 220] width 175 height 28
click at [551, 186] on input "flam" at bounding box center [541, 179] width 20 height 14
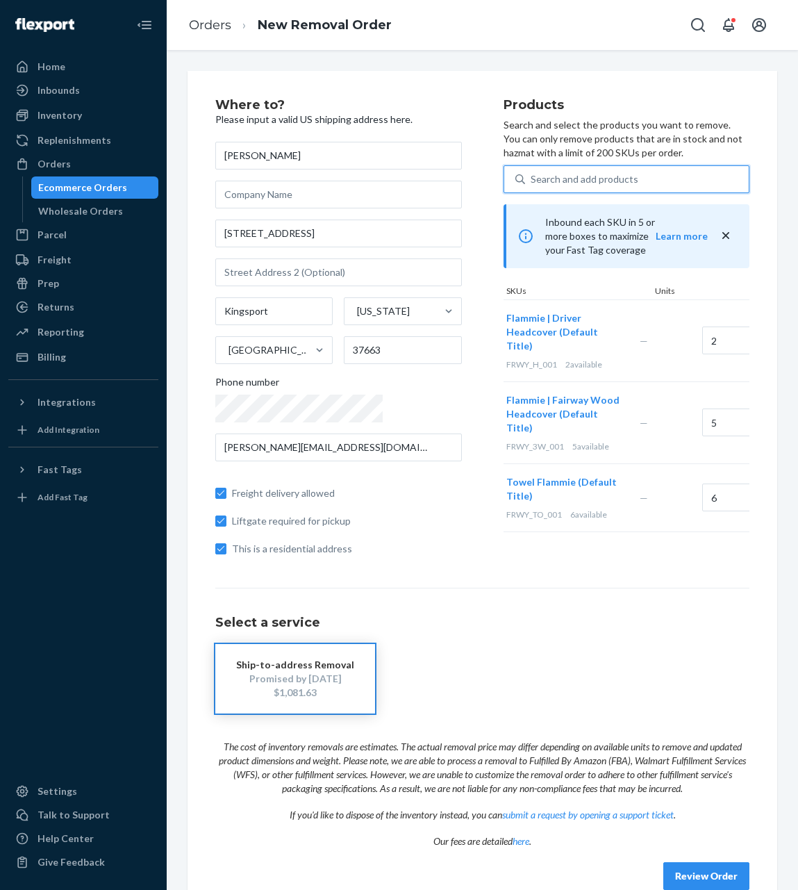
click at [551, 175] on div "Search and add products" at bounding box center [585, 179] width 108 height 14
click at [532, 175] on input "0 results available. Select is focused ,type to refine list, press Down to open…" at bounding box center [531, 179] width 1 height 14
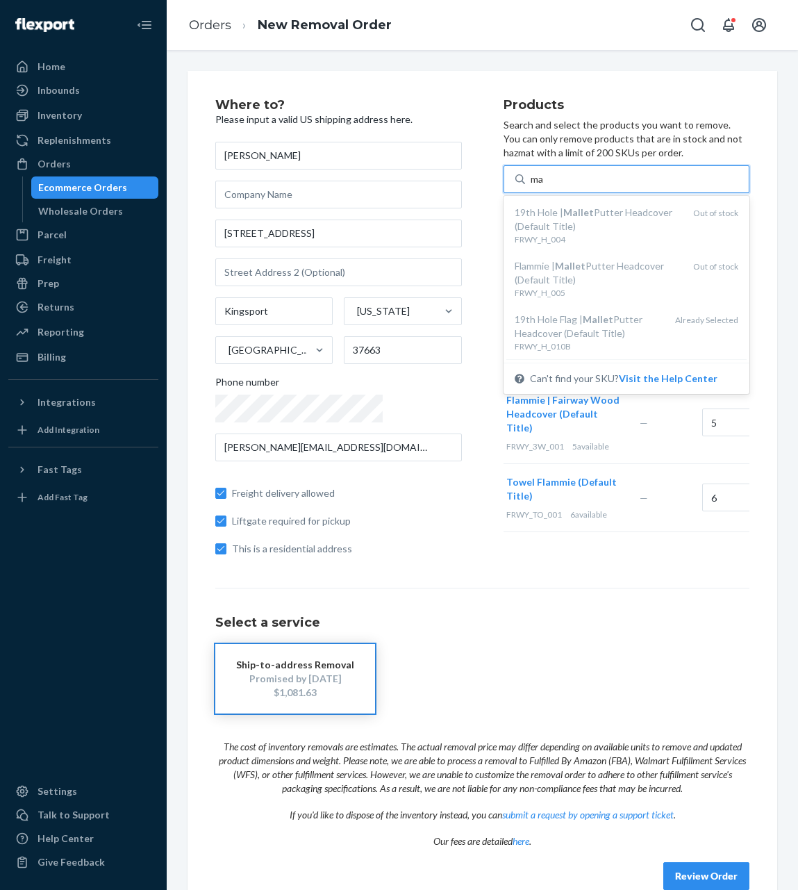
type input "m"
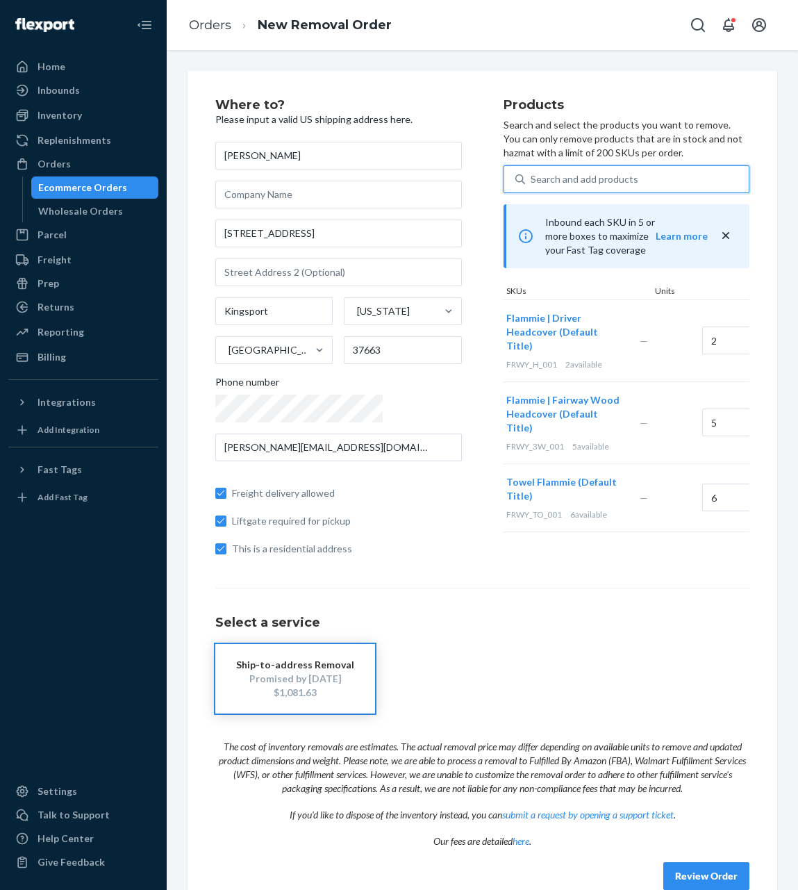
type input "to"
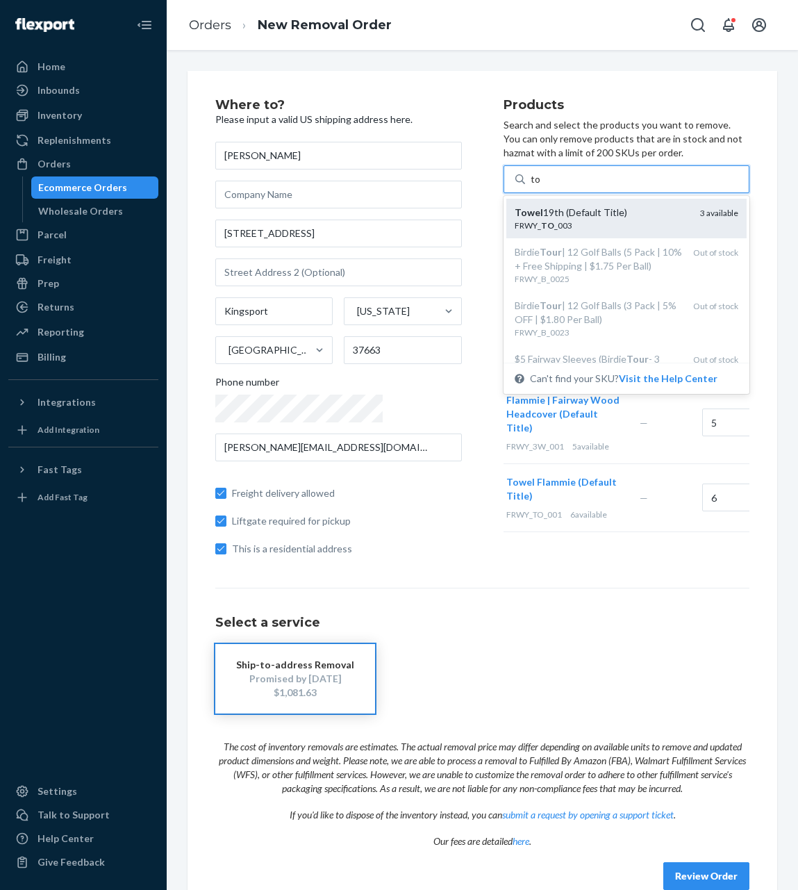
click at [552, 200] on div "Towel 19th (Default Title) FRWY_ TO _003 3 available" at bounding box center [626, 219] width 241 height 40
click at [541, 186] on input "to" at bounding box center [536, 179] width 10 height 14
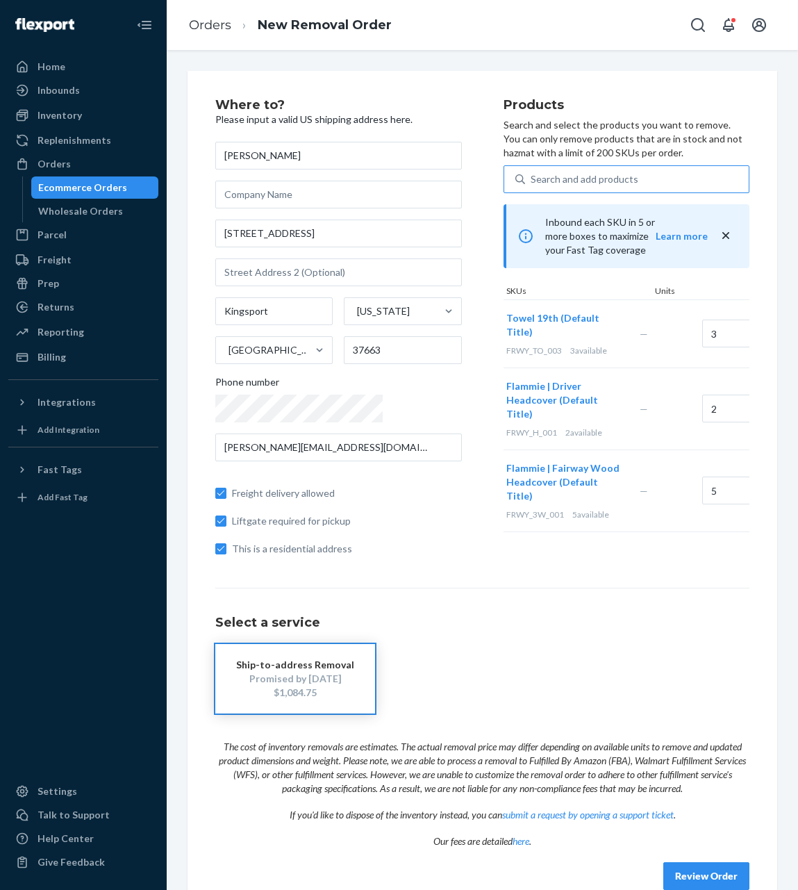
click at [594, 180] on div "Search and add products" at bounding box center [637, 179] width 224 height 25
click at [532, 180] on input "Search and add products" at bounding box center [531, 179] width 1 height 14
click at [538, 171] on div "Search and add products" at bounding box center [637, 179] width 224 height 25
click at [532, 172] on input "0 results available. Use Up and Down to choose options, press Enter to select t…" at bounding box center [531, 179] width 1 height 14
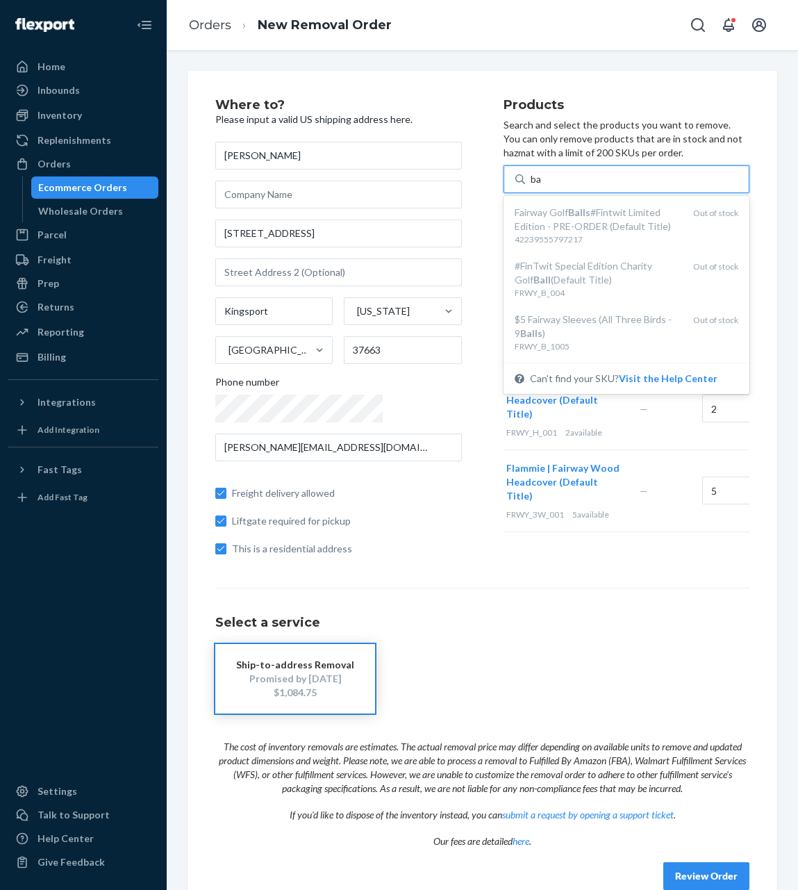
type input "b"
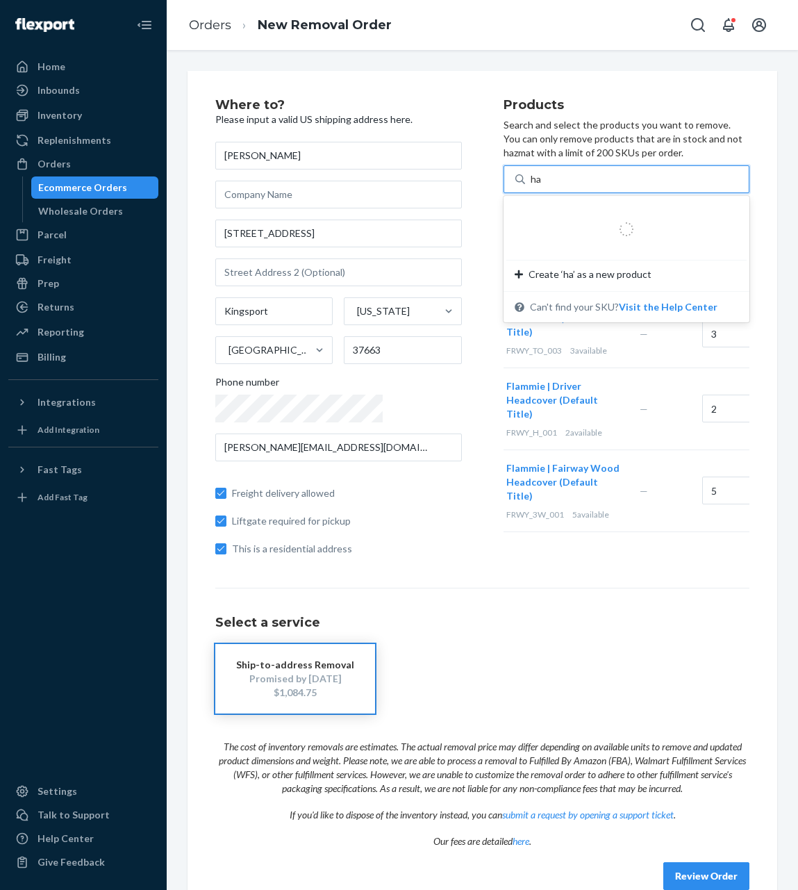
type input "h"
type input "tow"
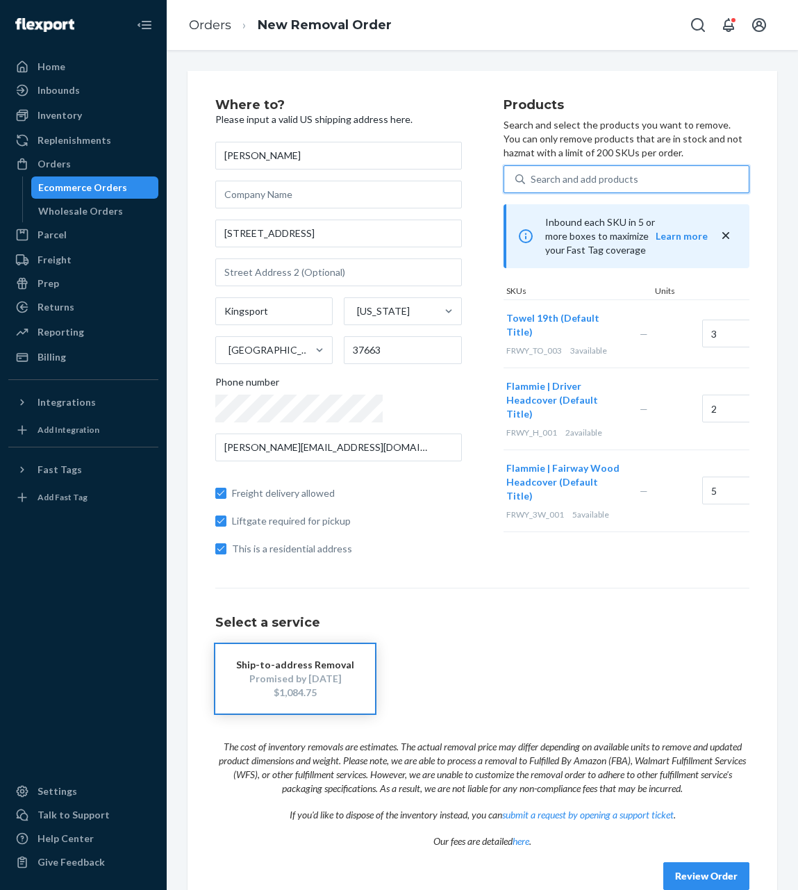
click at [565, 182] on div "Search and add products" at bounding box center [637, 179] width 224 height 25
click at [532, 182] on input "0 results available. Select is focused ,type to refine list, press Down to open…" at bounding box center [531, 179] width 1 height 14
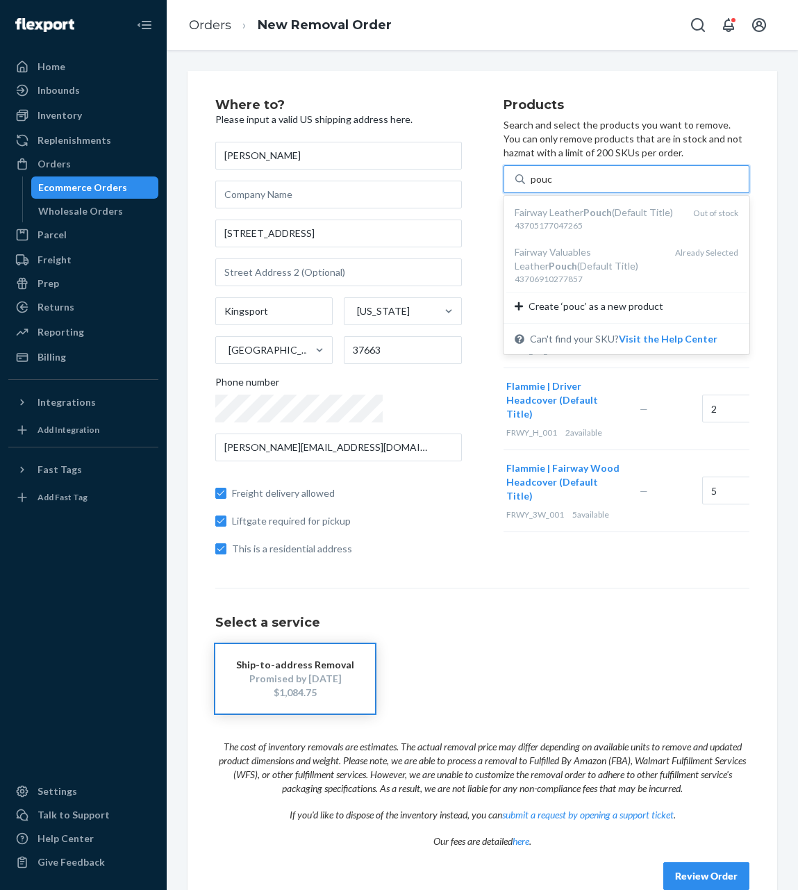
type input "pouch"
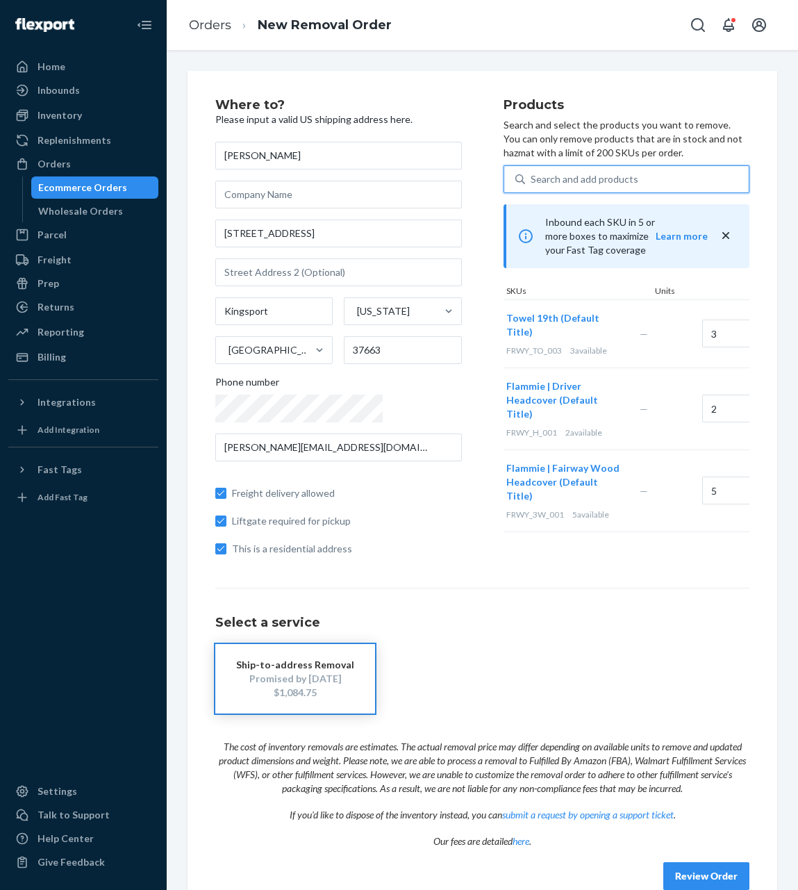
click at [641, 190] on div "Search and add products" at bounding box center [637, 179] width 224 height 25
click at [532, 186] on input "0 results available. Use Up and Down to choose options, press Enter to select t…" at bounding box center [531, 179] width 1 height 14
click at [638, 181] on div "Search and add products" at bounding box center [637, 179] width 224 height 25
click at [532, 181] on input "0 results available. Use Up and Down to choose options, press Enter to select t…" at bounding box center [531, 179] width 1 height 14
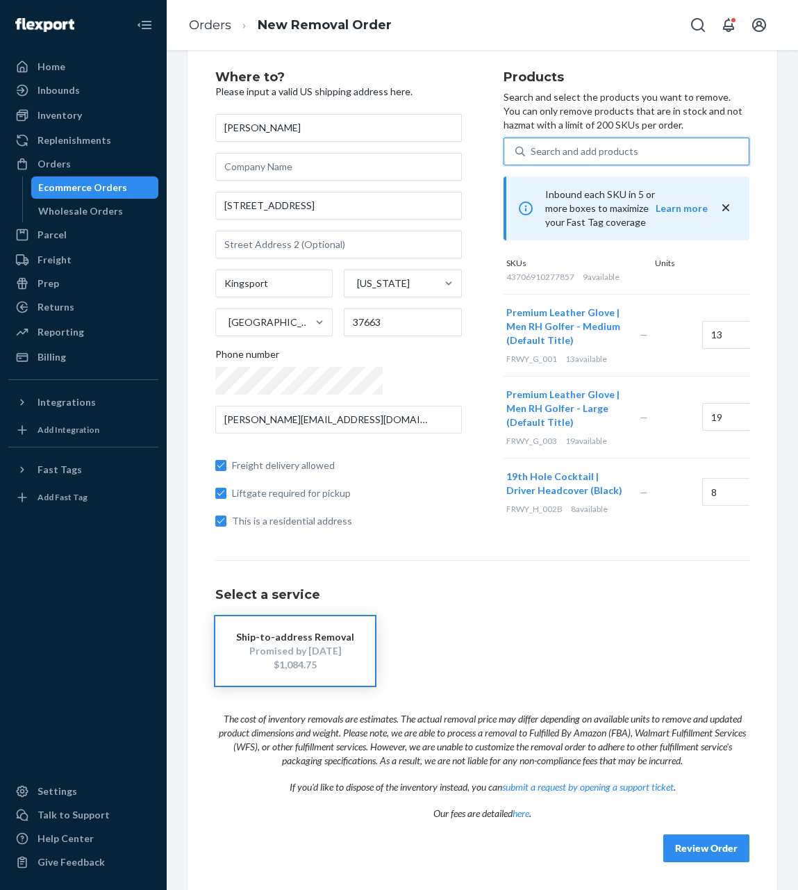
scroll to position [1082, 0]
click at [298, 654] on div "Promised by Oct 22, 2025" at bounding box center [295, 651] width 118 height 14
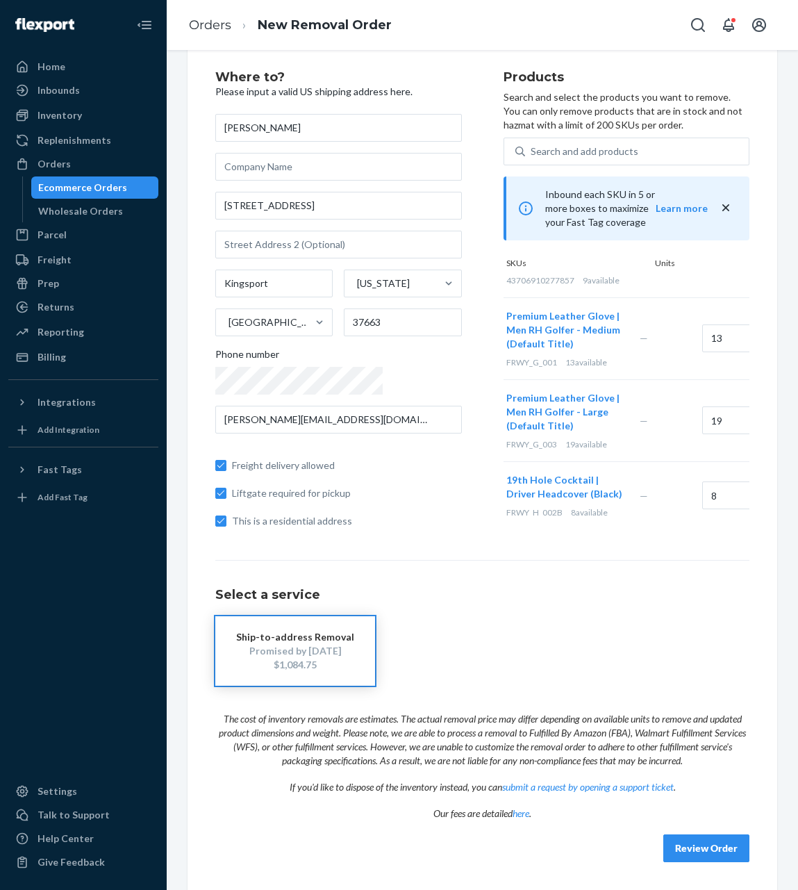
click at [666, 742] on button "Review Order" at bounding box center [706, 848] width 86 height 28
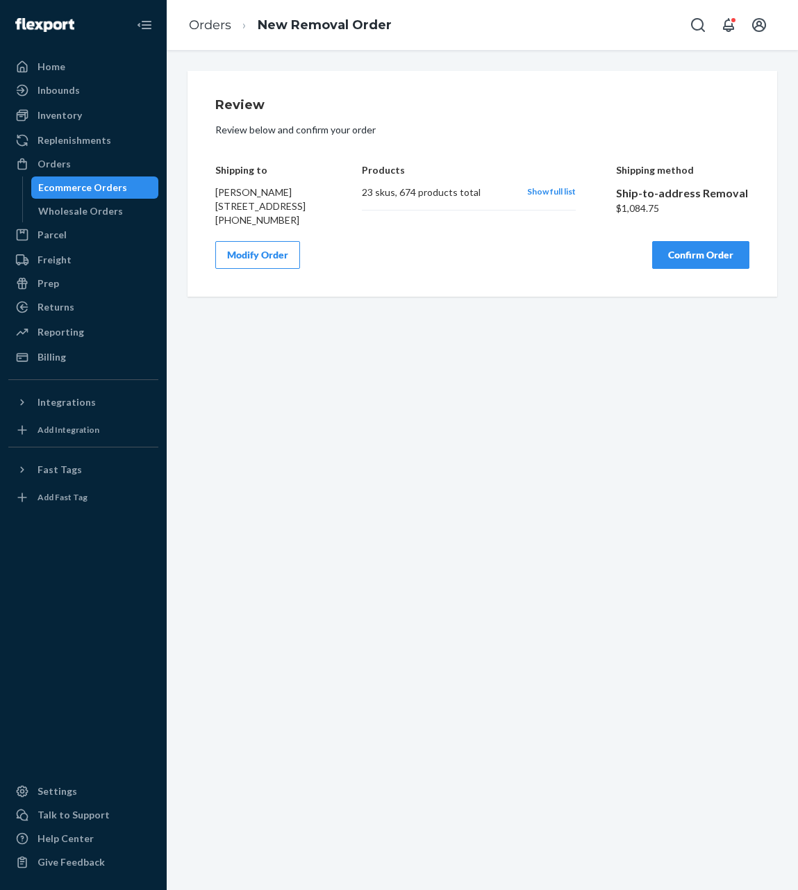
click at [682, 269] on button "Confirm Order" at bounding box center [700, 255] width 97 height 28
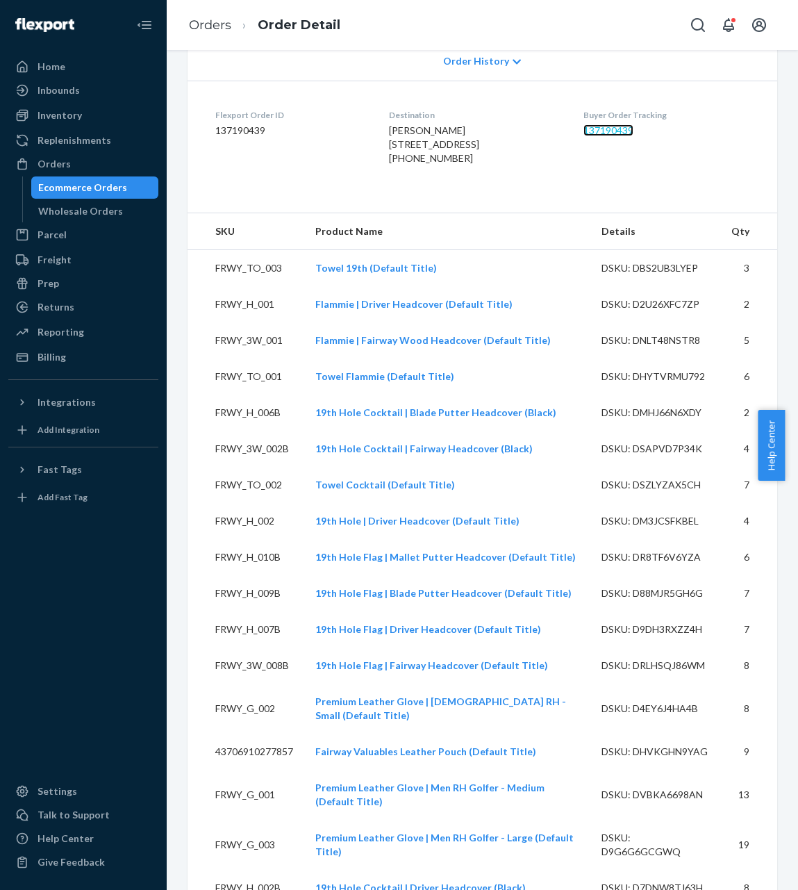
scroll to position [308, 0]
click at [90, 742] on div "Talk to Support" at bounding box center [74, 815] width 72 height 14
drag, startPoint x: 511, startPoint y: 194, endPoint x: 651, endPoint y: 170, distance: 141.6
click at [651, 170] on dl "Flexport Order ID 137190439 Destination Nicolas Cobick 212 Elmhurst Dr Kingspor…" at bounding box center [483, 139] width 590 height 118
click at [651, 170] on div "Buyer Order Tracking 137190439" at bounding box center [667, 139] width 166 height 62
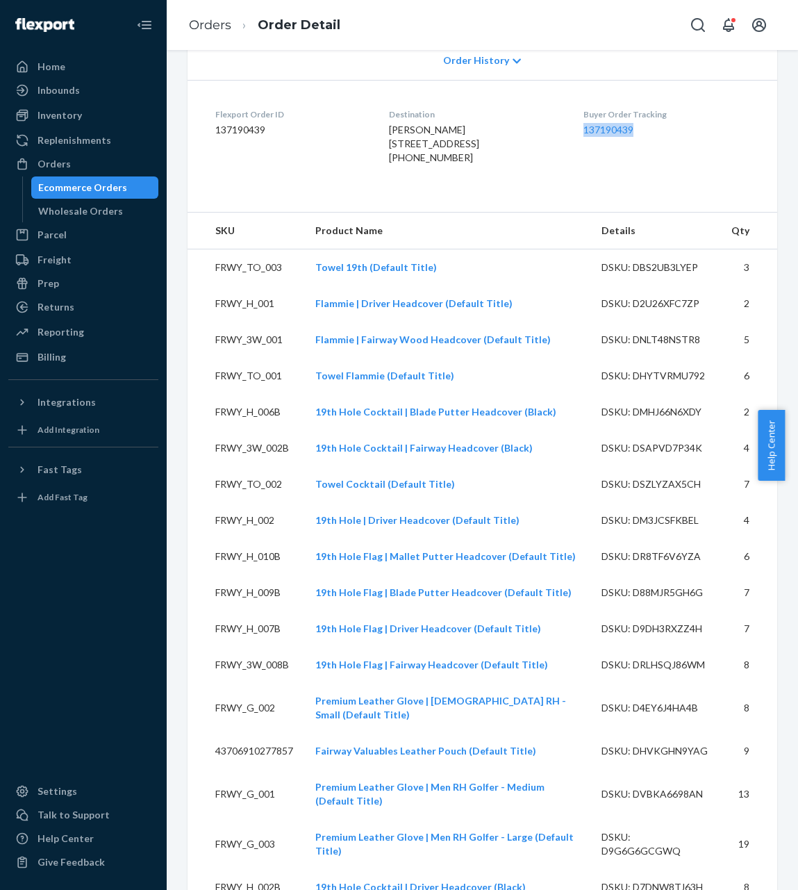
drag, startPoint x: 665, startPoint y: 163, endPoint x: 577, endPoint y: 163, distance: 88.2
click at [577, 163] on dl "Flexport Order ID 137190439 Destination Nicolas Cobick 212 Elmhurst Dr Kingspor…" at bounding box center [483, 139] width 590 height 118
copy link "137190439"
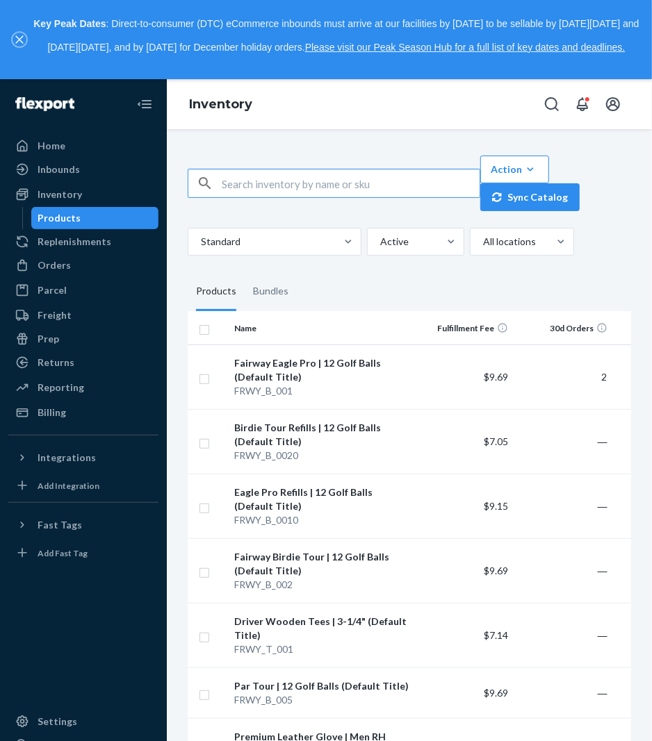
click at [19, 46] on button "close," at bounding box center [20, 40] width 14 height 14
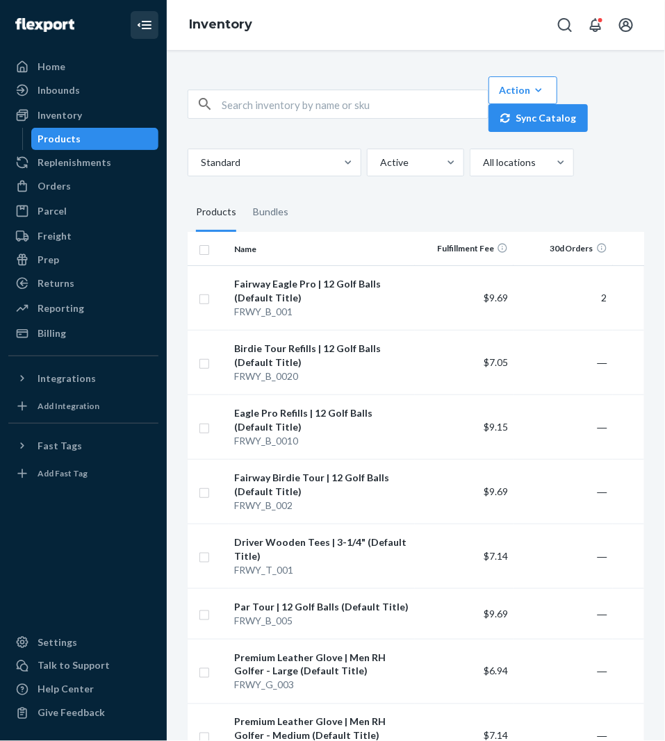
click at [144, 28] on icon "Close Navigation" at bounding box center [147, 25] width 10 height 8
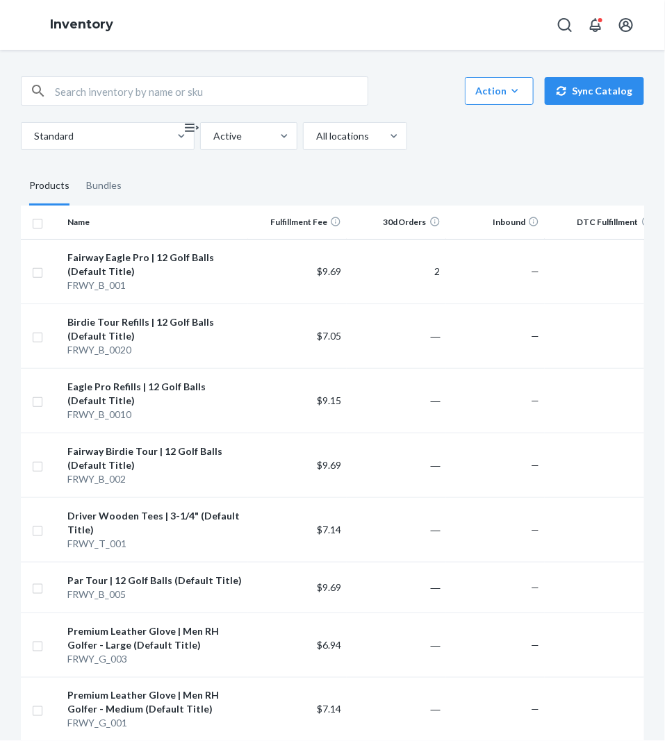
click at [420, 193] on fieldset "Products Bundles" at bounding box center [332, 186] width 623 height 39
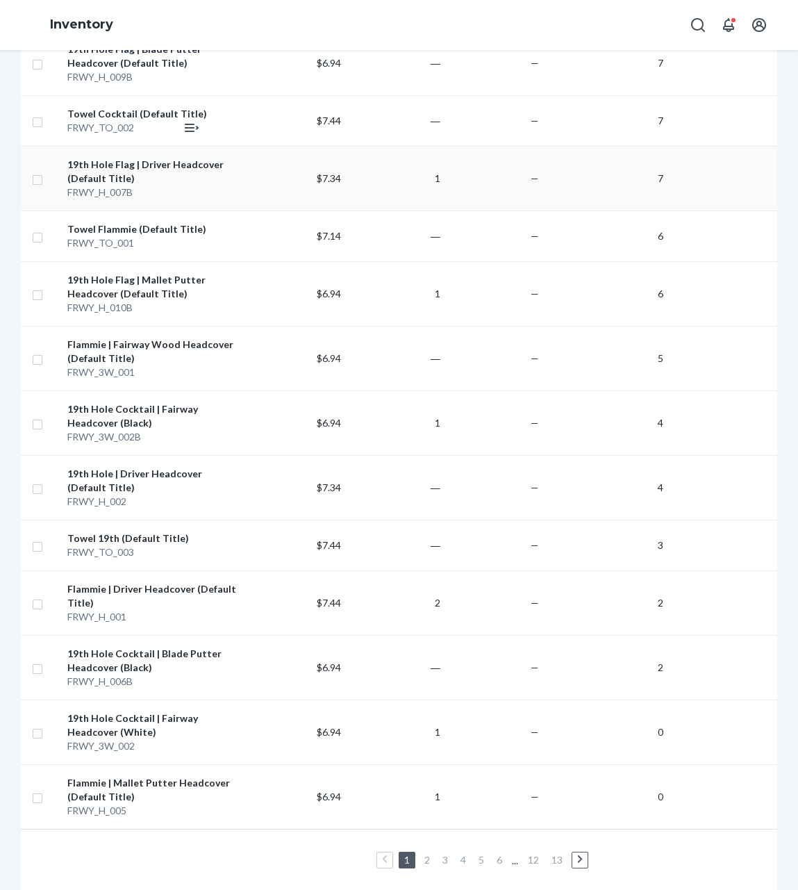
scroll to position [1000, 0]
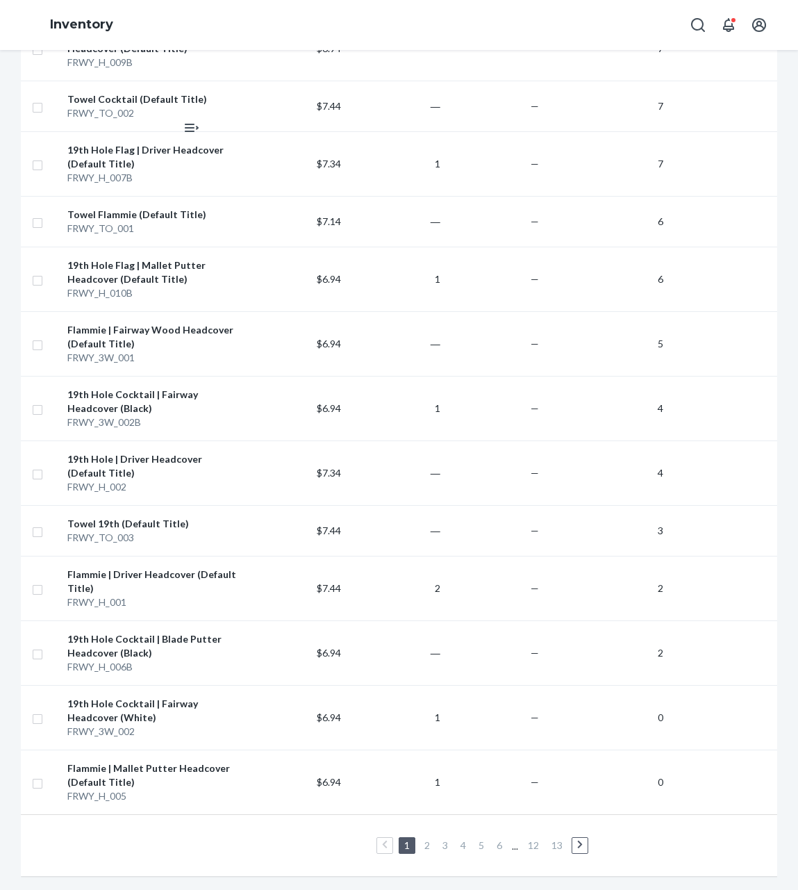
click at [424, 741] on link "2" at bounding box center [427, 845] width 11 height 12
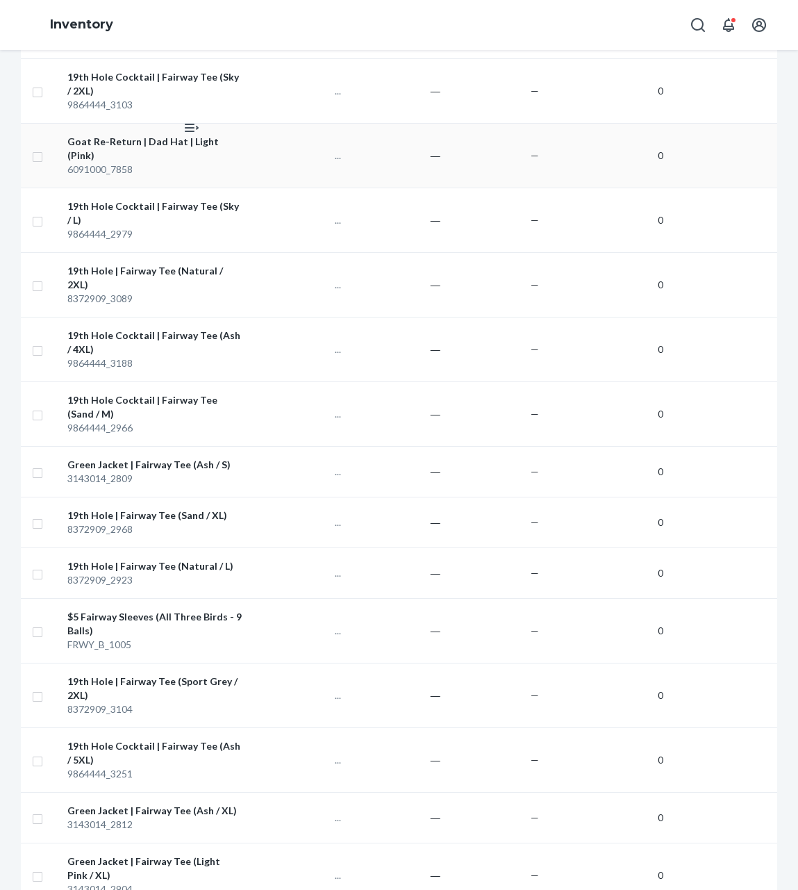
scroll to position [931, 0]
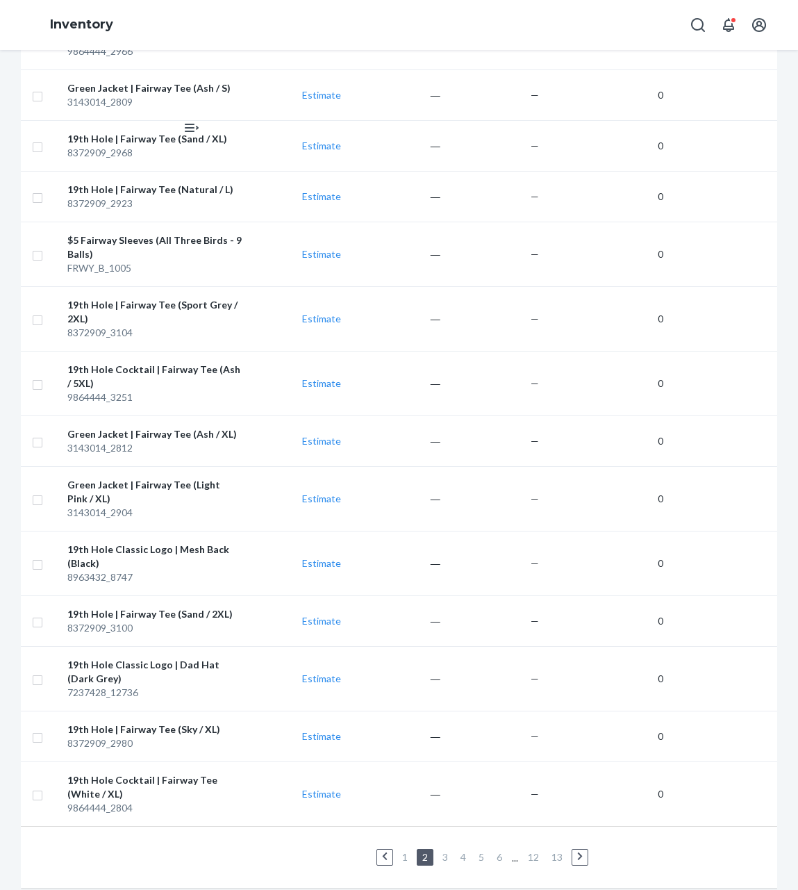
click at [399, 741] on li "1" at bounding box center [405, 857] width 13 height 17
click at [405, 741] on link "1" at bounding box center [404, 857] width 11 height 12
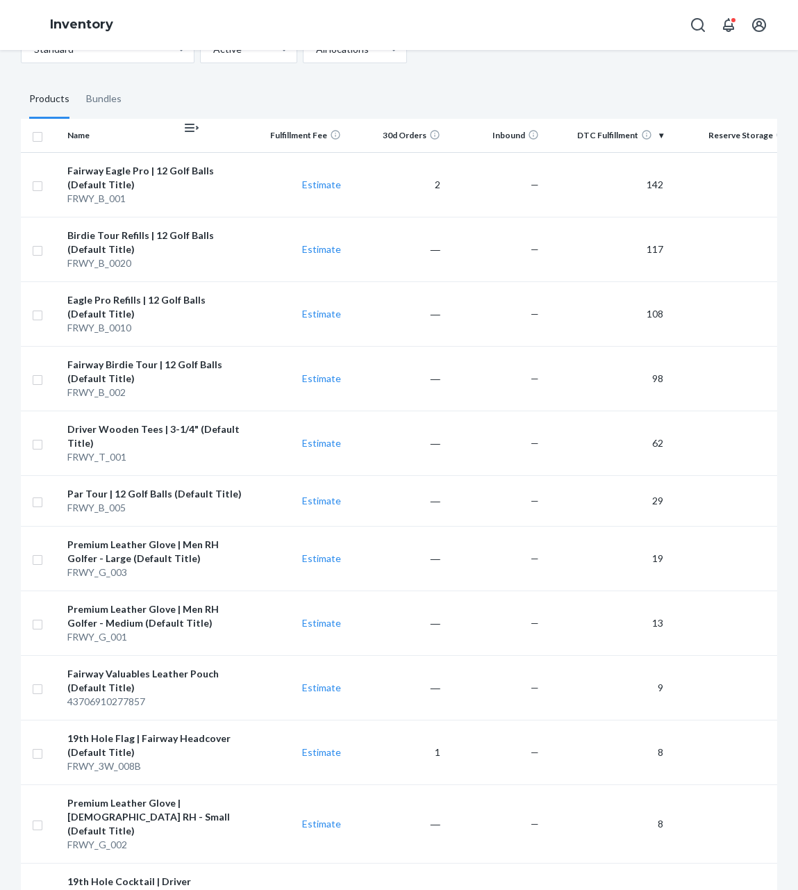
scroll to position [0, 0]
